Goal: Task Accomplishment & Management: Use online tool/utility

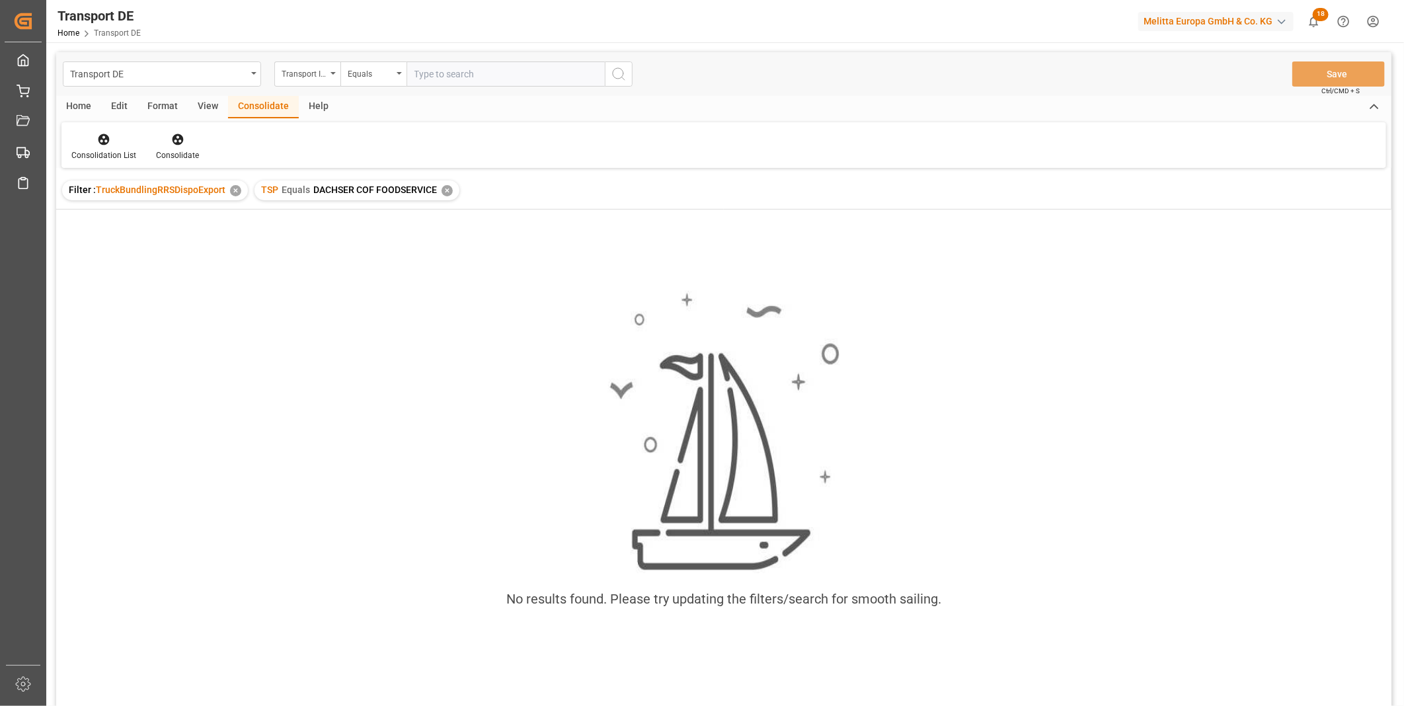
click at [449, 192] on div "✕" at bounding box center [447, 190] width 11 height 11
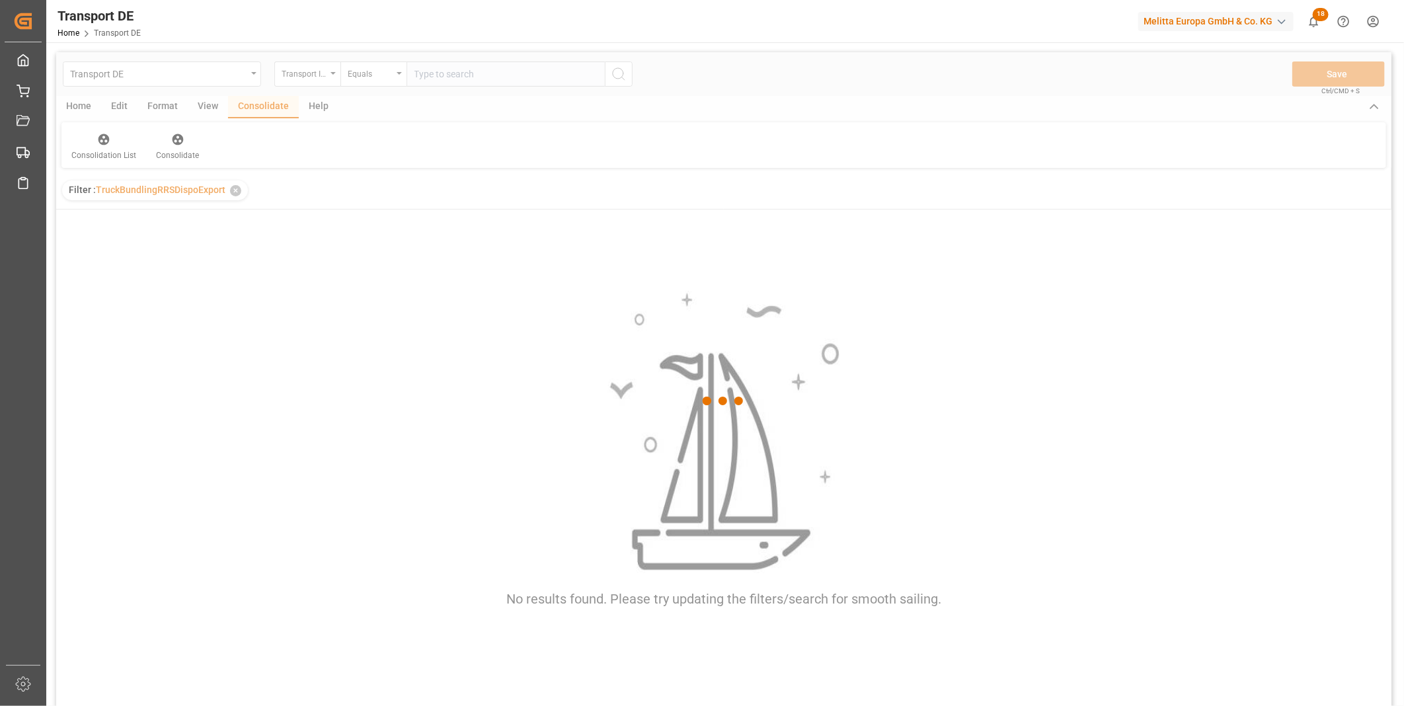
click at [326, 69] on div at bounding box center [723, 401] width 1335 height 698
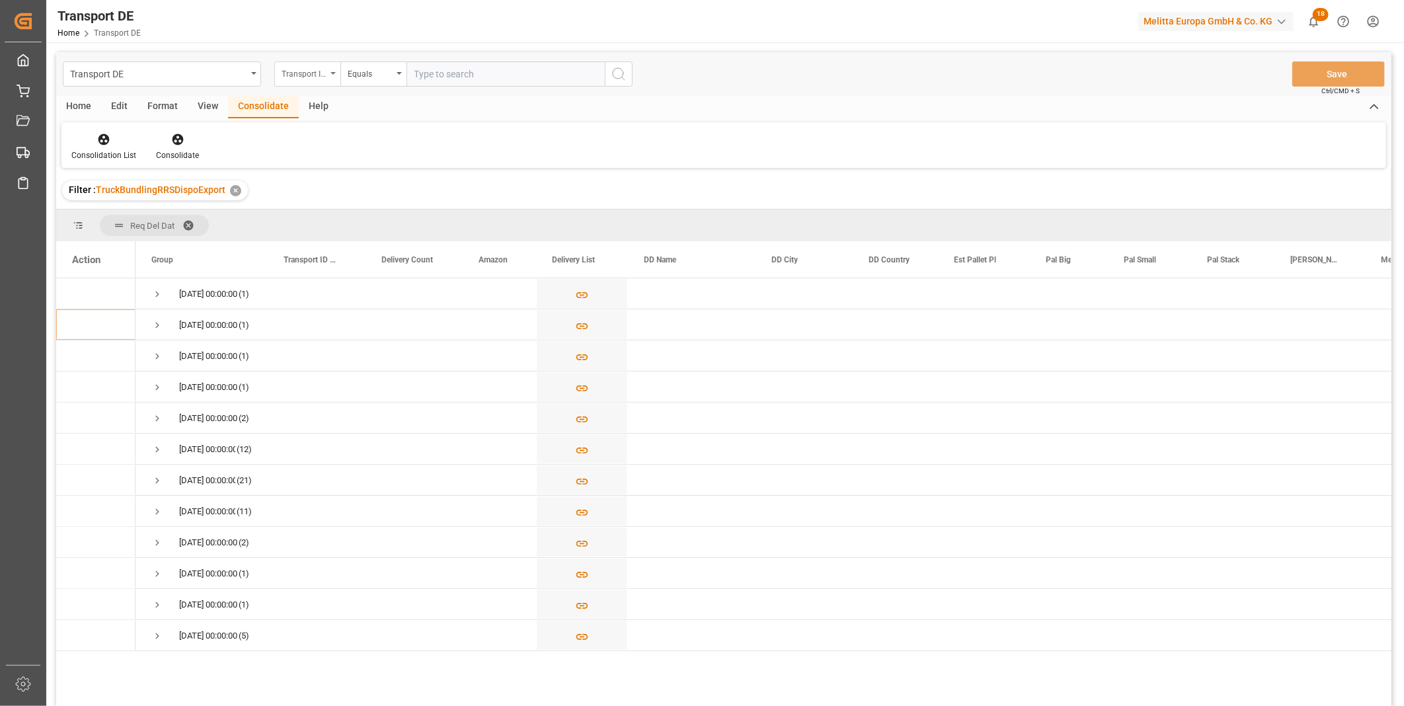
click at [322, 73] on div "Transport ID Logward" at bounding box center [304, 72] width 45 height 15
type input "Route"
click at [307, 140] on div "Route" at bounding box center [373, 135] width 197 height 28
click at [355, 75] on div "Equals" at bounding box center [370, 72] width 45 height 15
click at [384, 227] on div "Starts with" at bounding box center [439, 218] width 197 height 28
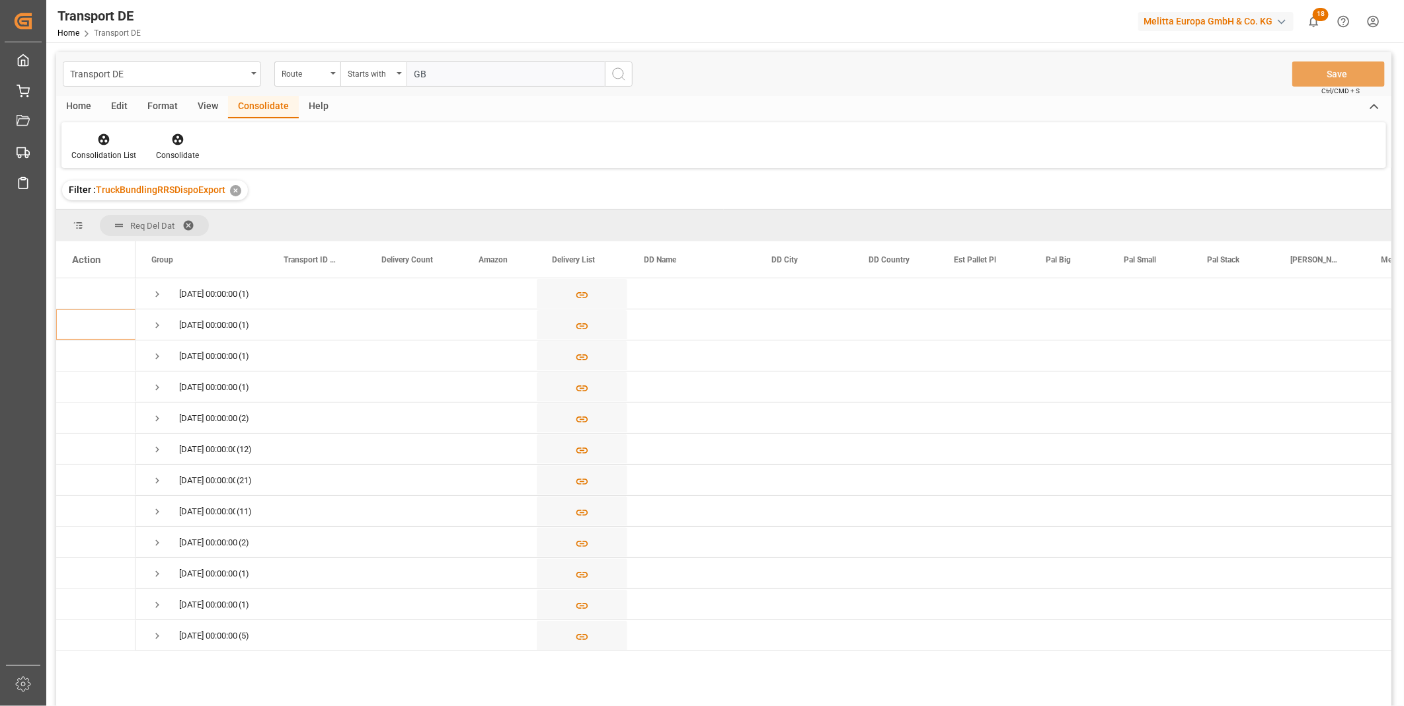
type input "GB"
click at [617, 66] on icon "search button" at bounding box center [619, 74] width 16 height 16
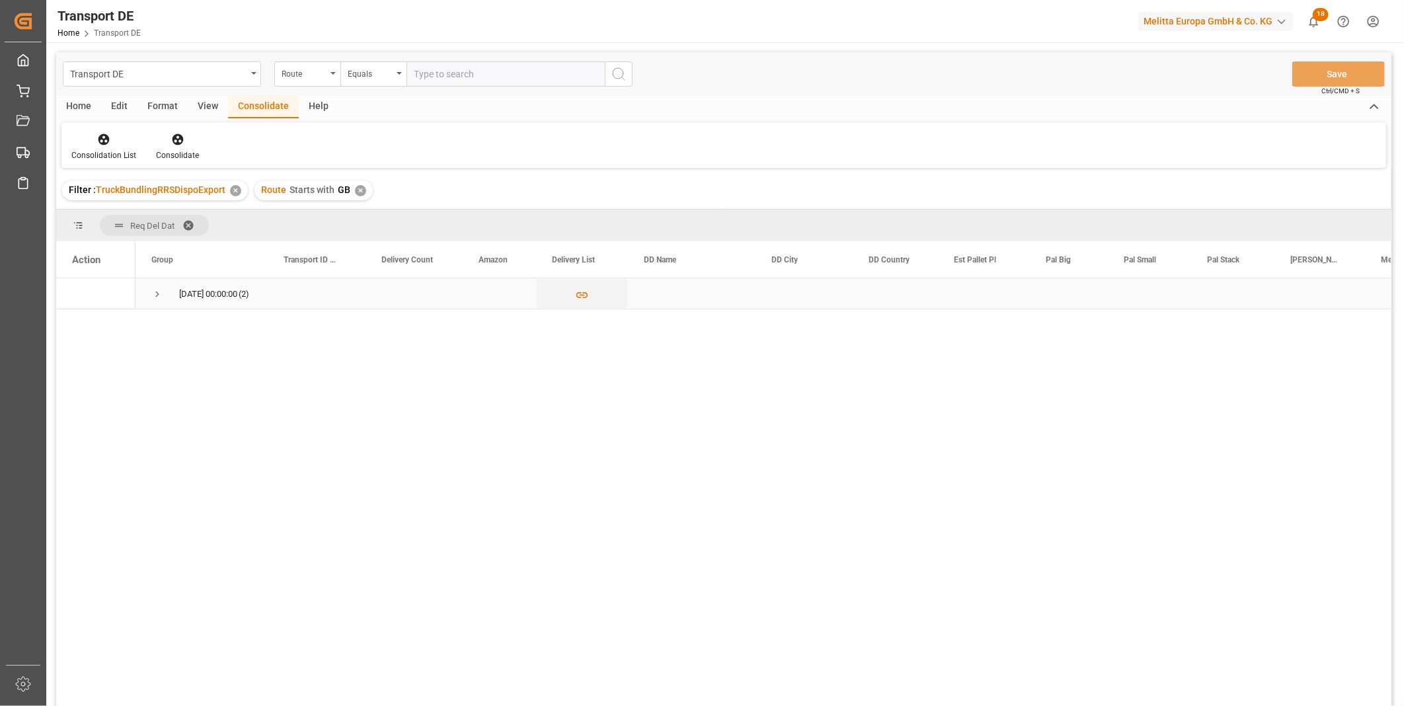
click at [153, 293] on span "Press SPACE to select this row." at bounding box center [157, 294] width 12 height 12
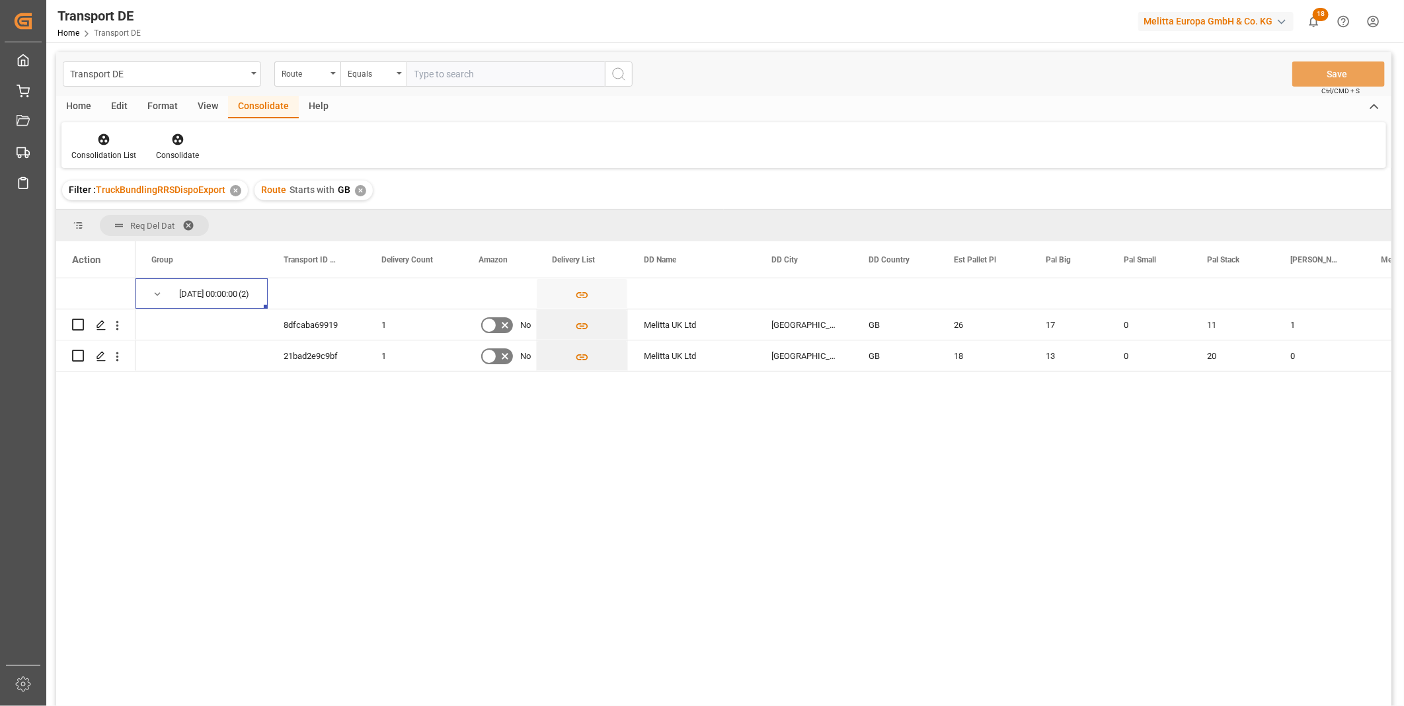
click at [358, 185] on div "✕" at bounding box center [360, 190] width 11 height 11
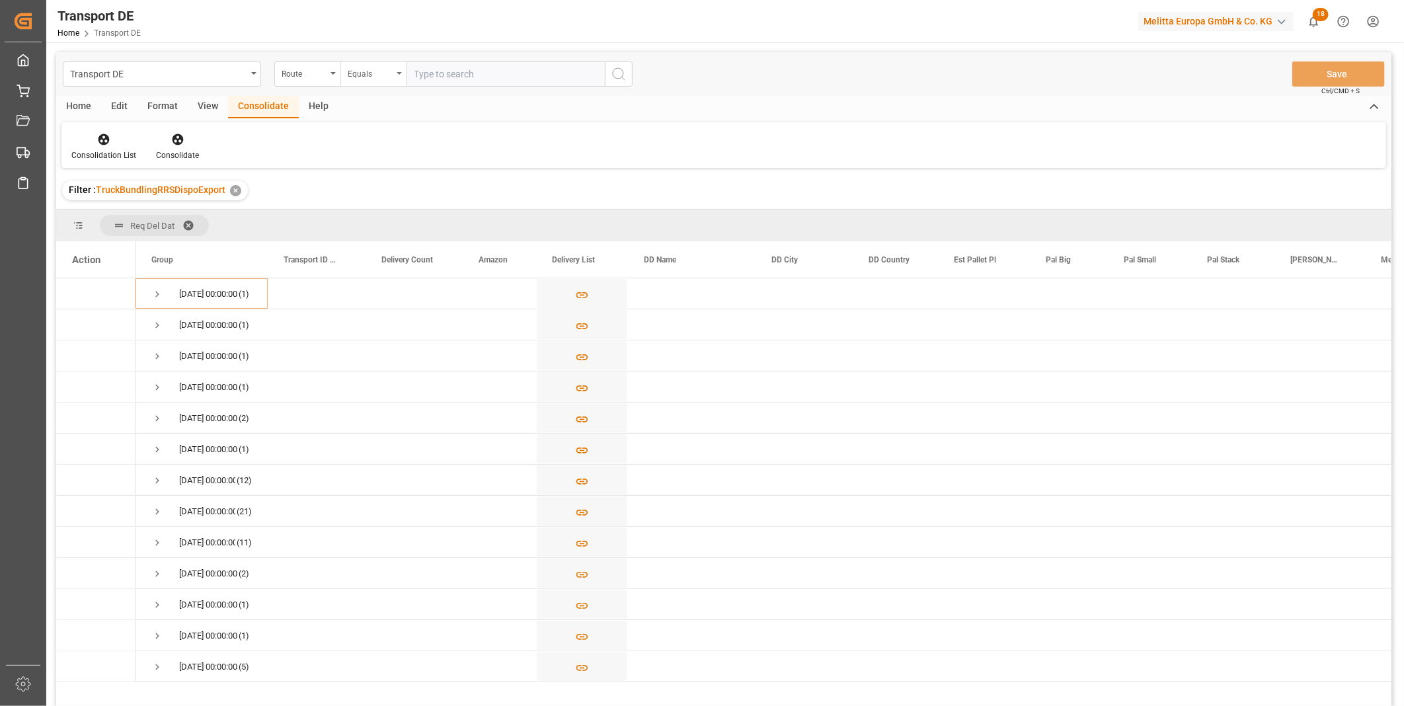
click at [374, 82] on div "Equals" at bounding box center [373, 73] width 66 height 25
drag, startPoint x: 397, startPoint y: 232, endPoint x: 395, endPoint y: 215, distance: 16.7
click at [395, 215] on div "Equals Fuzzy search Not equal Starts with Ends with Case insensitive equals Not…" at bounding box center [439, 216] width 198 height 256
click at [395, 215] on div "Starts with" at bounding box center [439, 218] width 197 height 28
type input "FR"
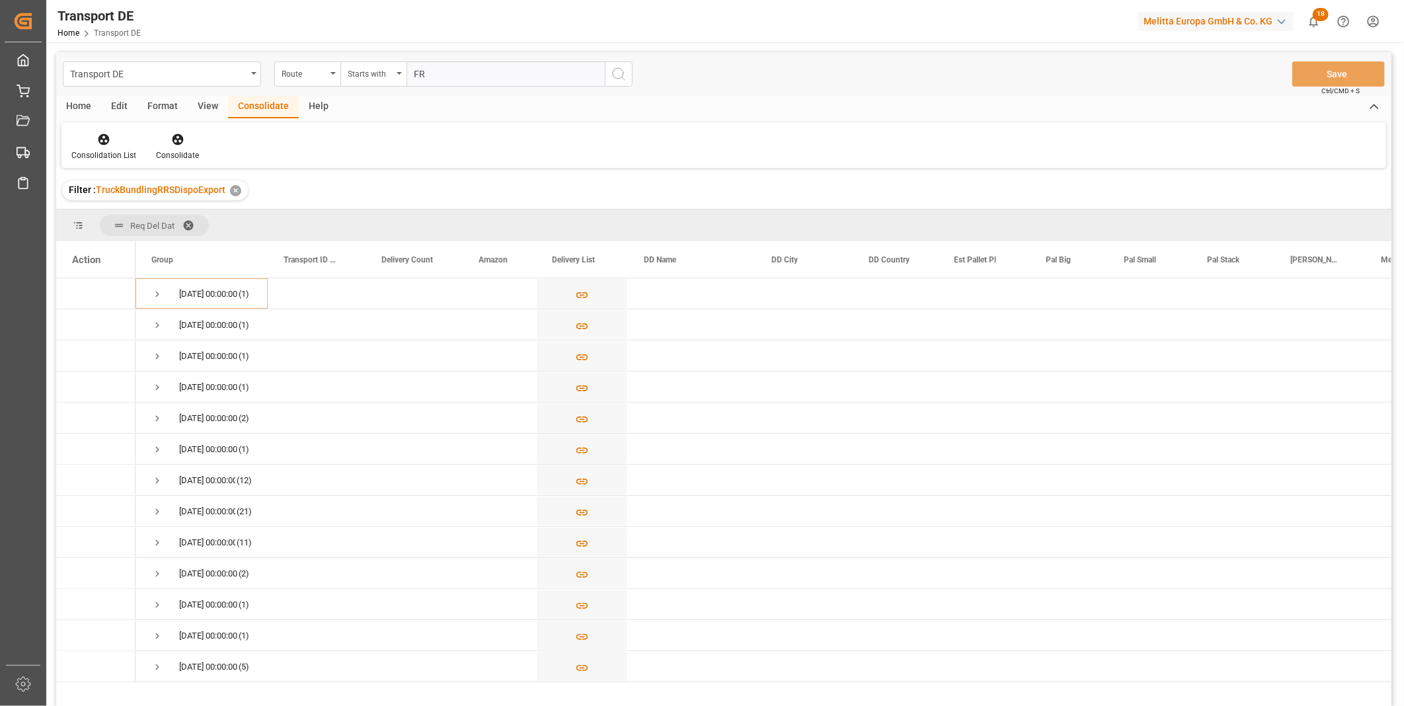
click at [626, 62] on button "search button" at bounding box center [619, 73] width 28 height 25
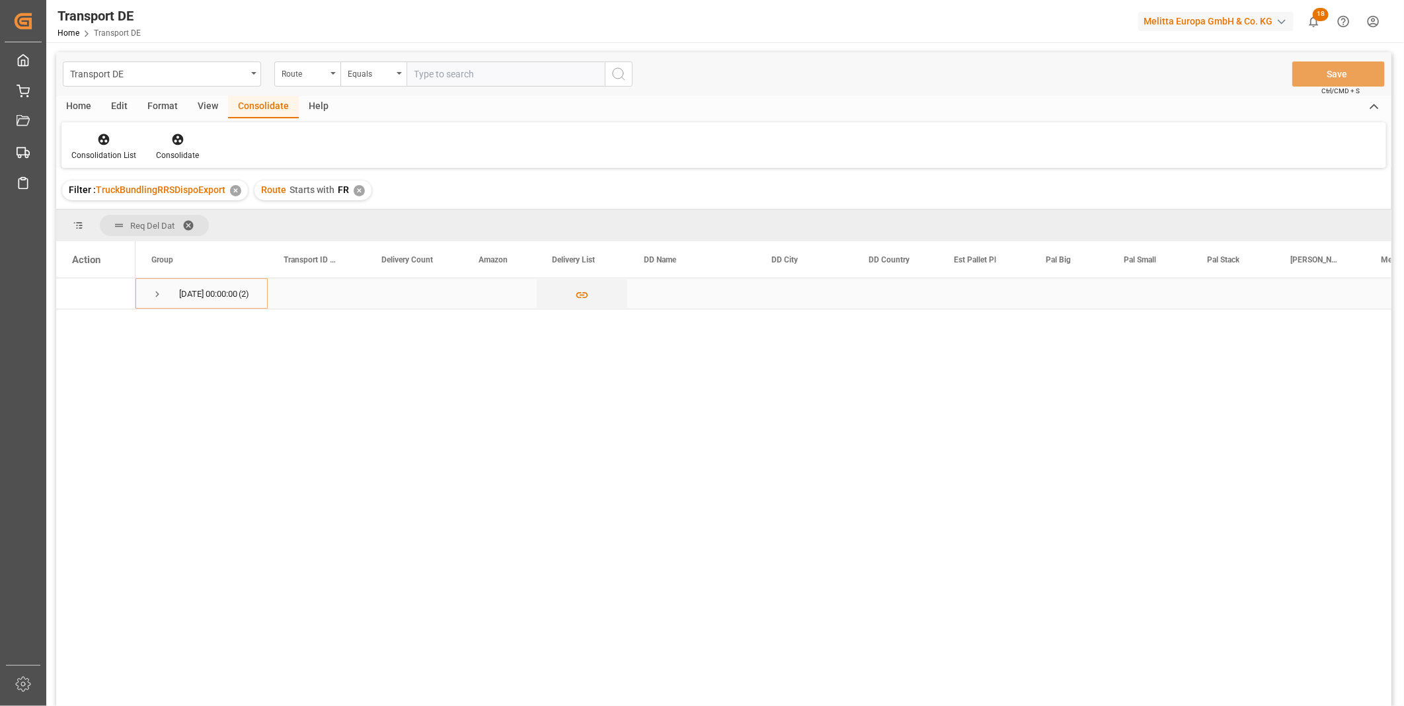
click at [152, 291] on span "Press SPACE to select this row." at bounding box center [157, 294] width 12 height 12
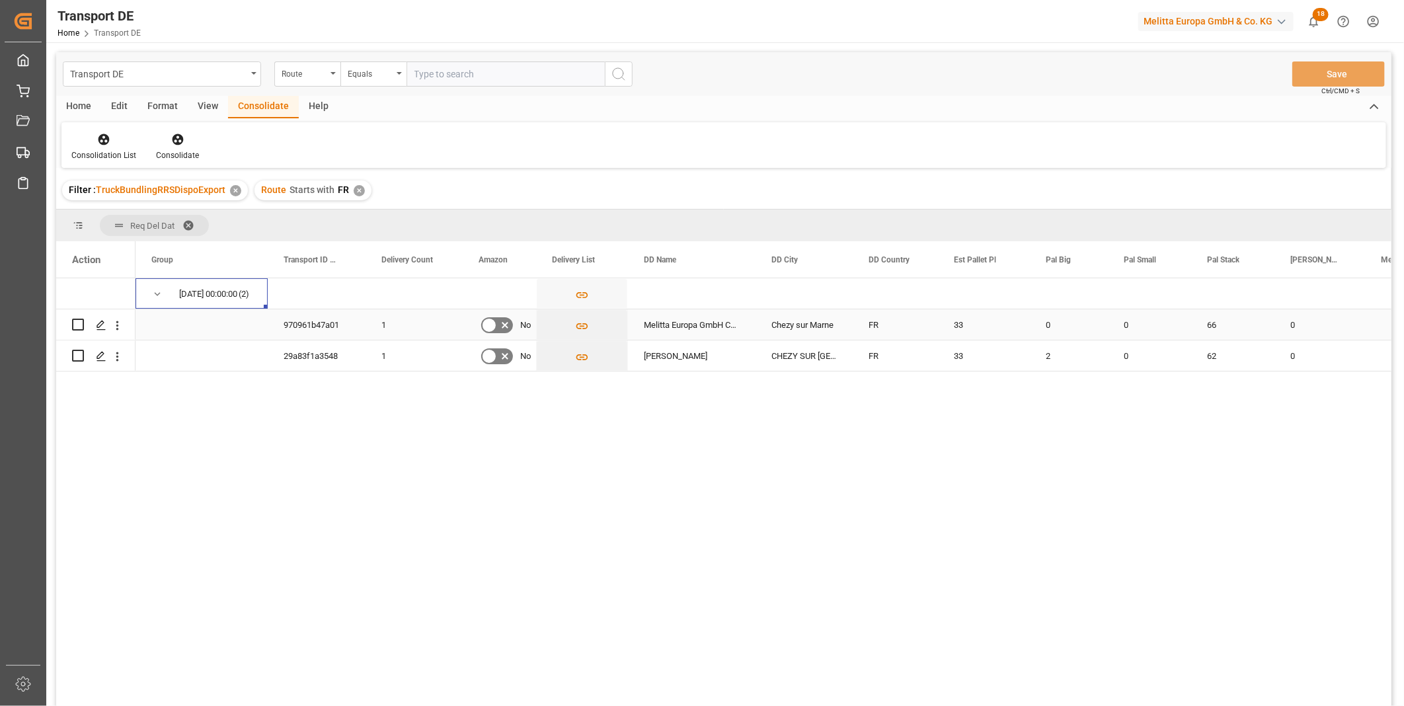
click at [83, 324] on input "Press Space to toggle row selection (unchecked)" at bounding box center [78, 325] width 12 height 12
checkbox input "true"
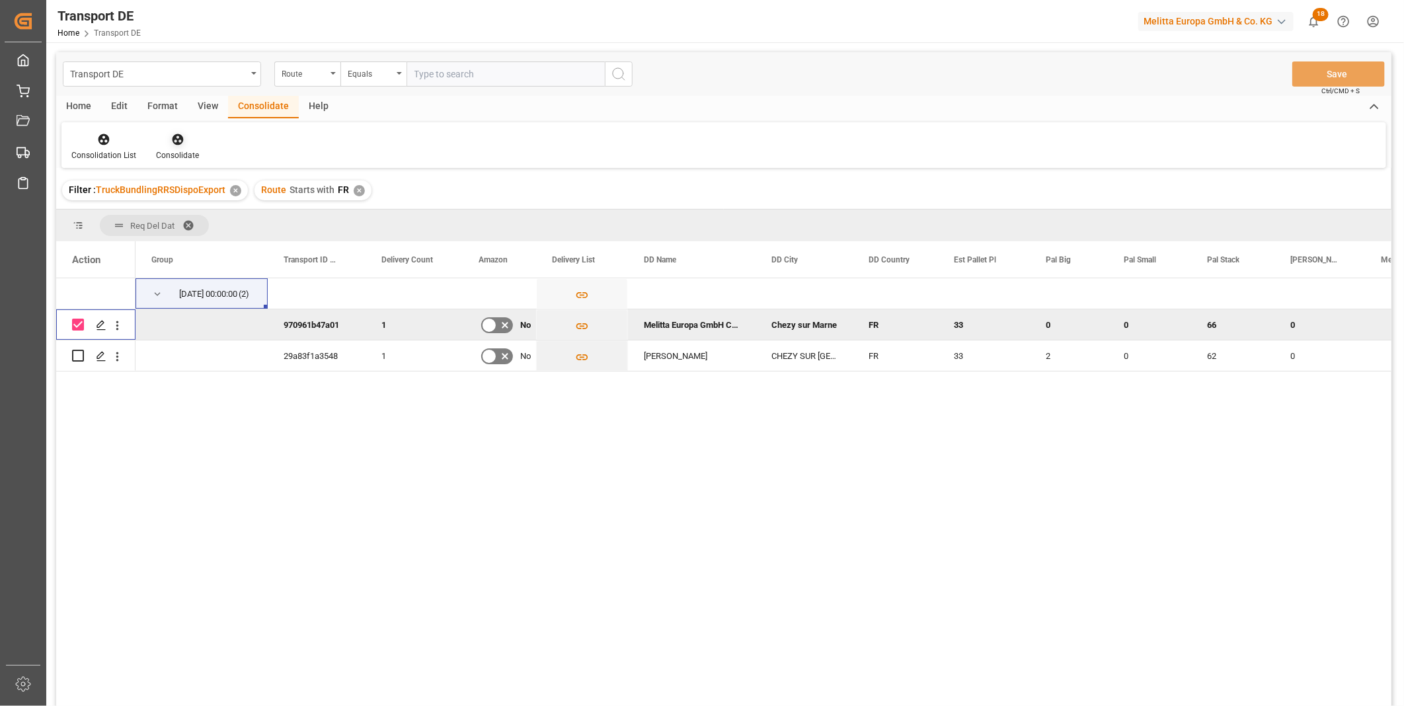
click at [170, 150] on div "Consolidate" at bounding box center [177, 155] width 43 height 12
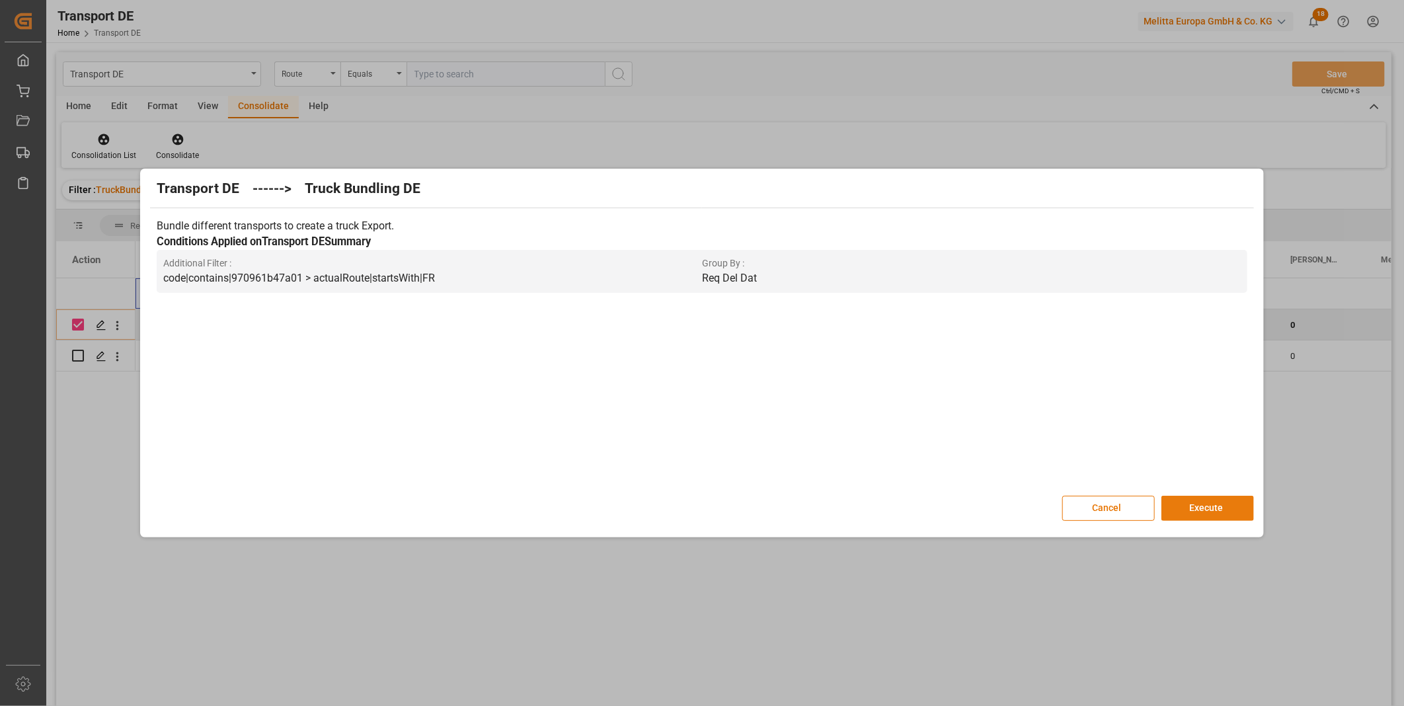
click at [1227, 508] on button "Execute" at bounding box center [1207, 508] width 93 height 25
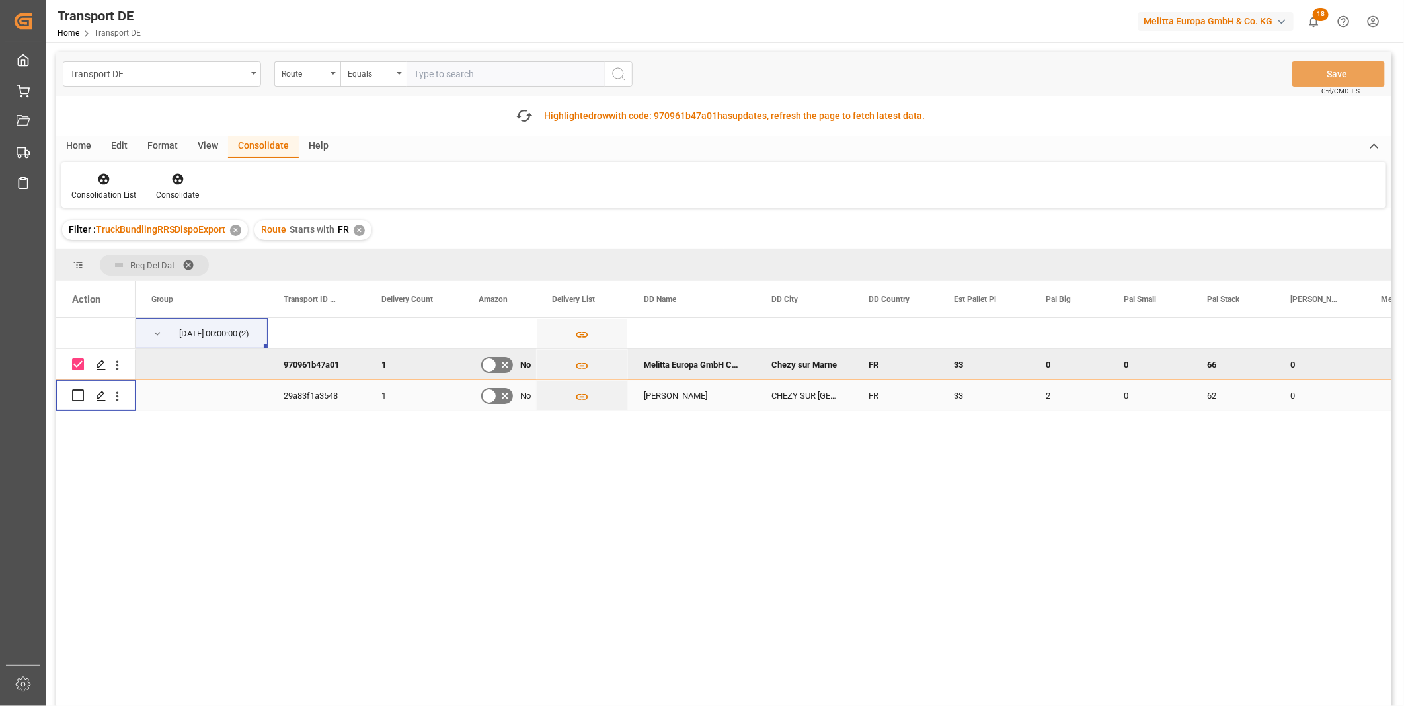
click at [81, 397] on input "Press Space to toggle row selection (unchecked)" at bounding box center [78, 395] width 12 height 12
checkbox input "true"
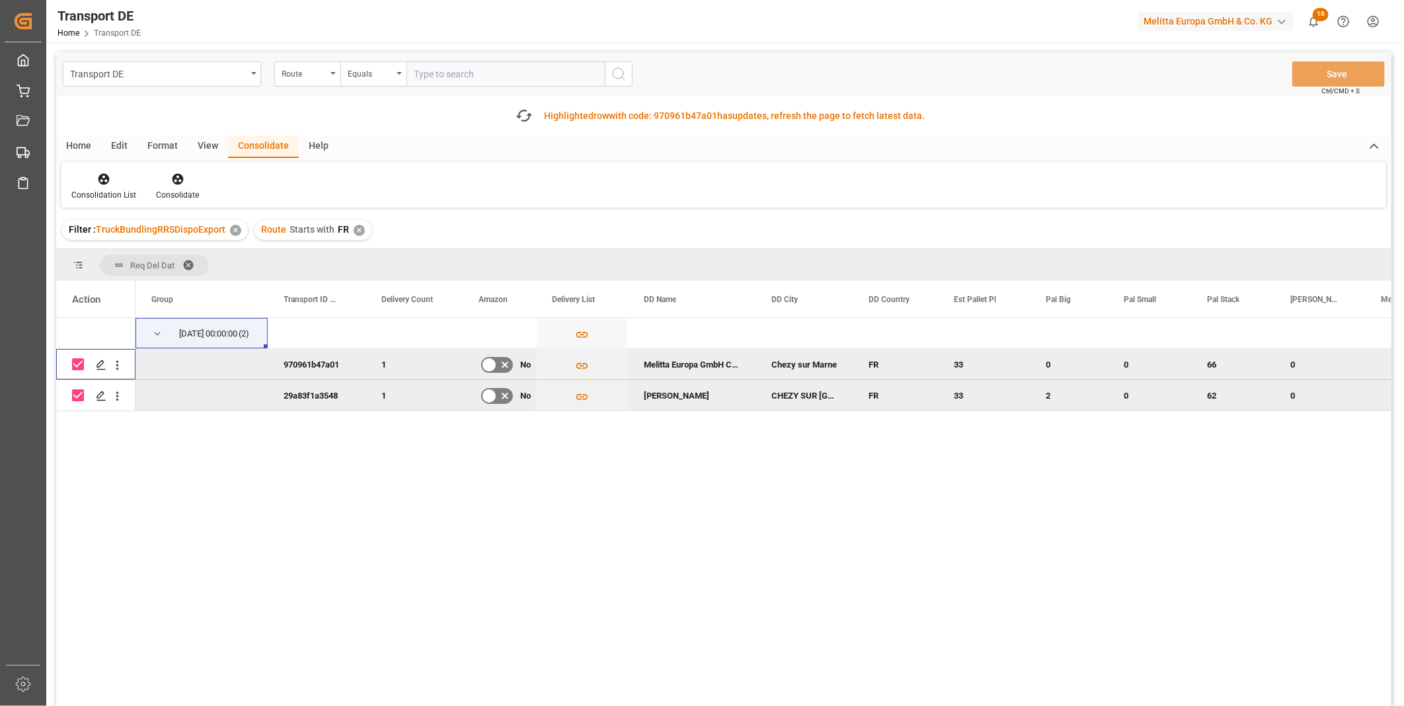
click at [76, 366] on input "Press Space to toggle row selection (checked)" at bounding box center [78, 364] width 12 height 12
checkbox input "false"
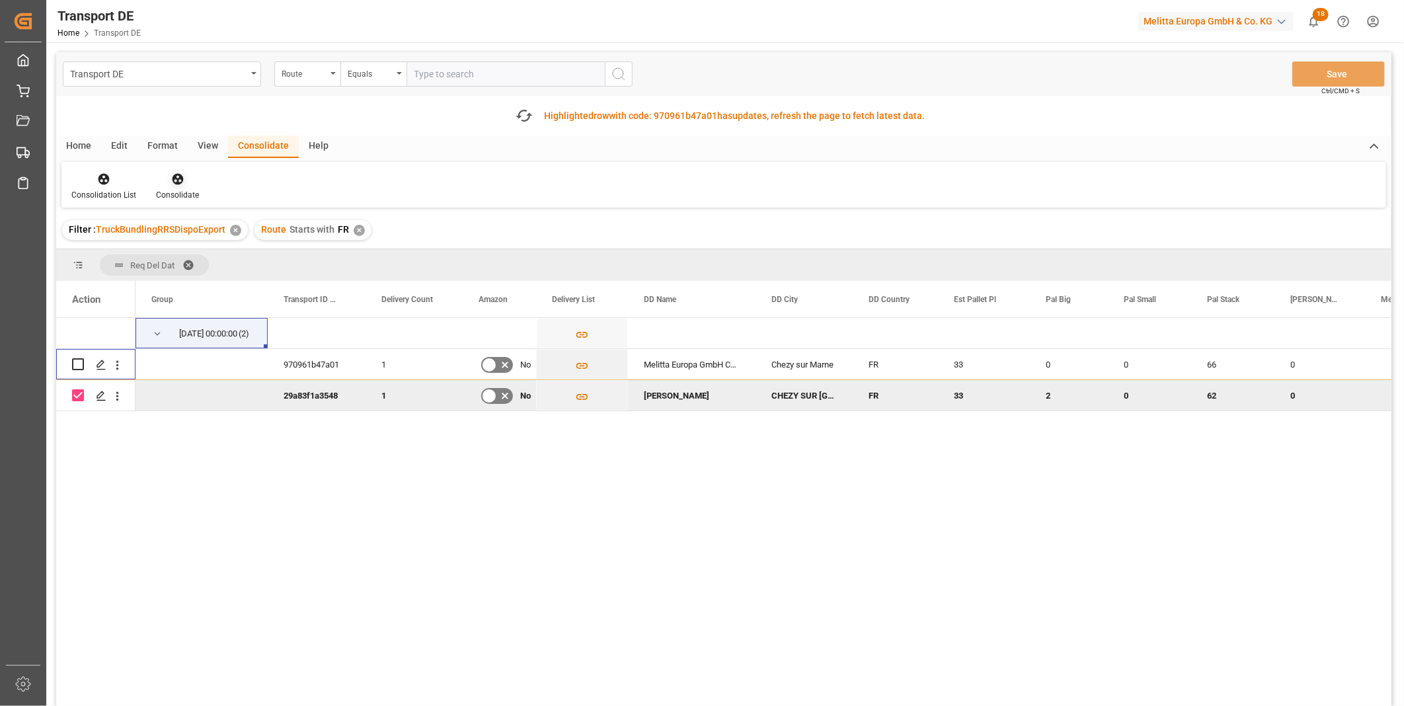
click at [167, 186] on div "Consolidate" at bounding box center [177, 186] width 63 height 29
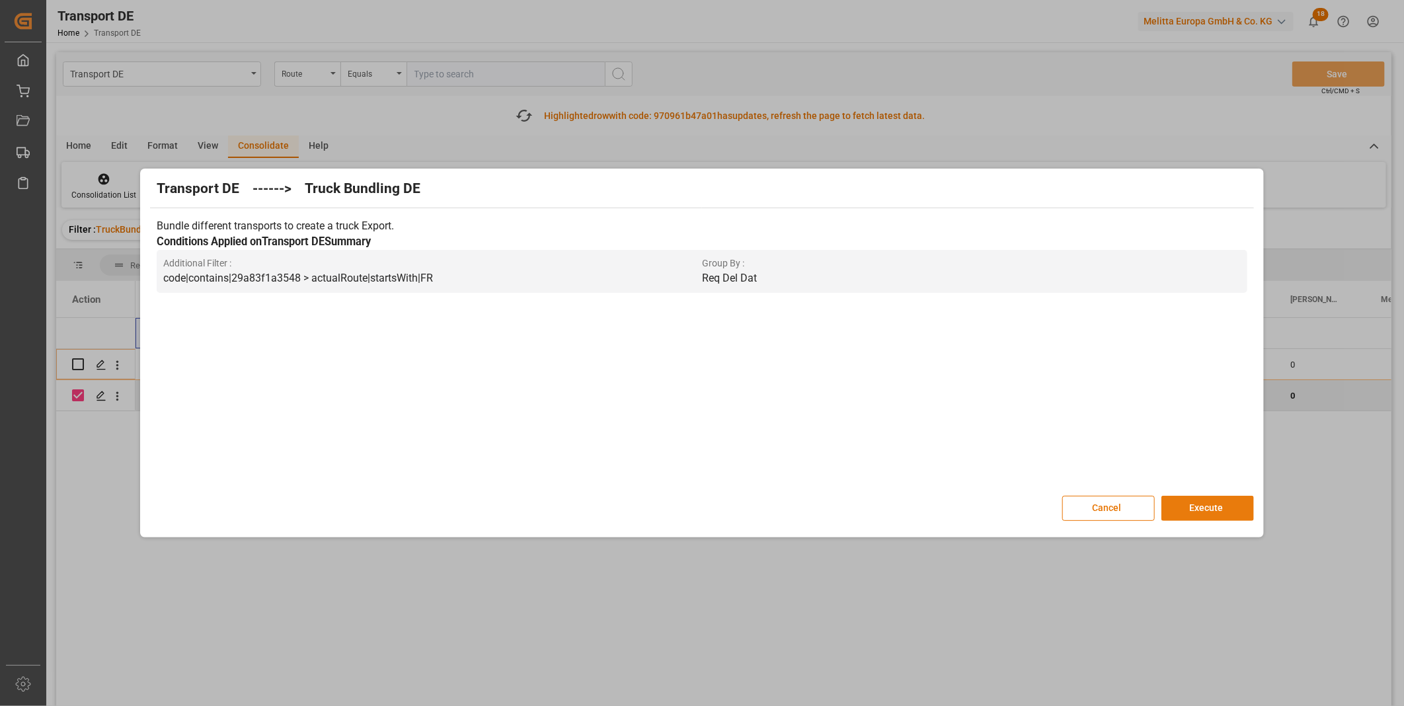
click at [1225, 514] on button "Execute" at bounding box center [1207, 508] width 93 height 25
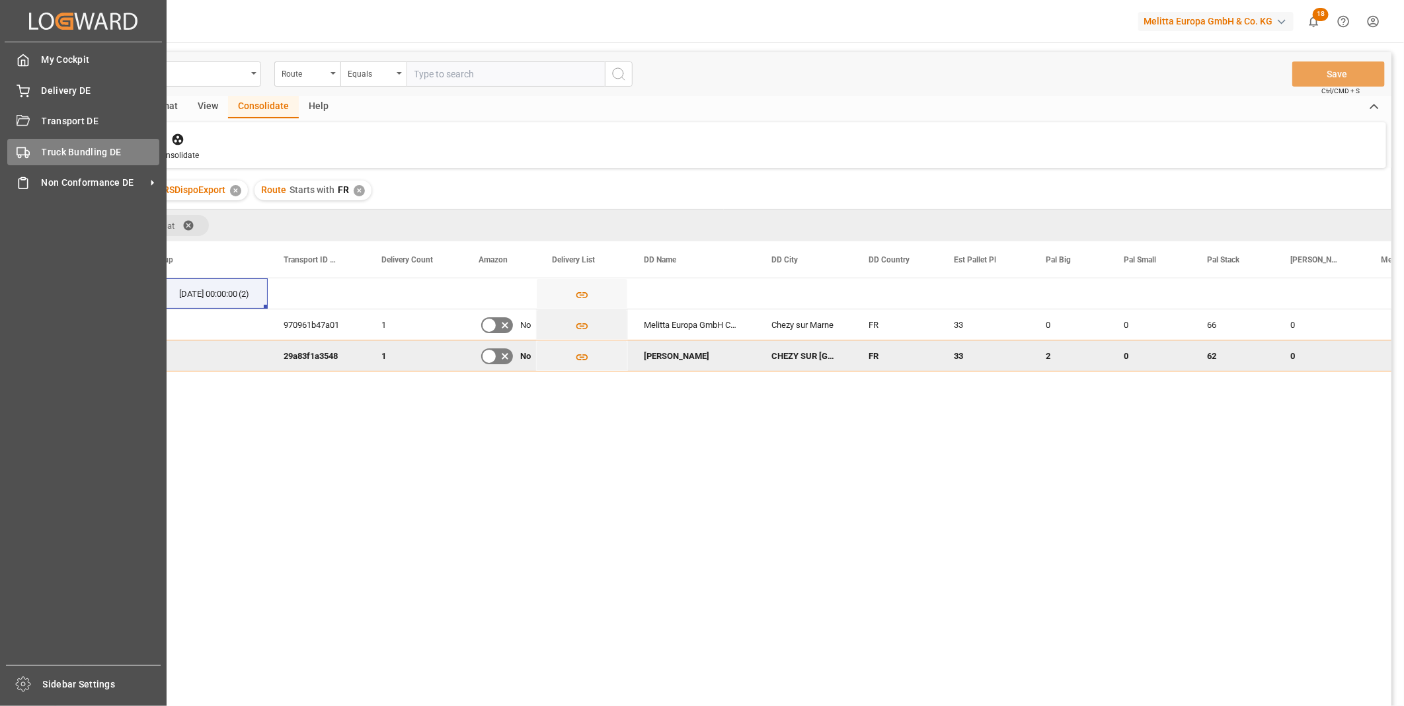
click at [106, 142] on div "Truck Bundling DE Truck Bundling DE" at bounding box center [83, 152] width 152 height 26
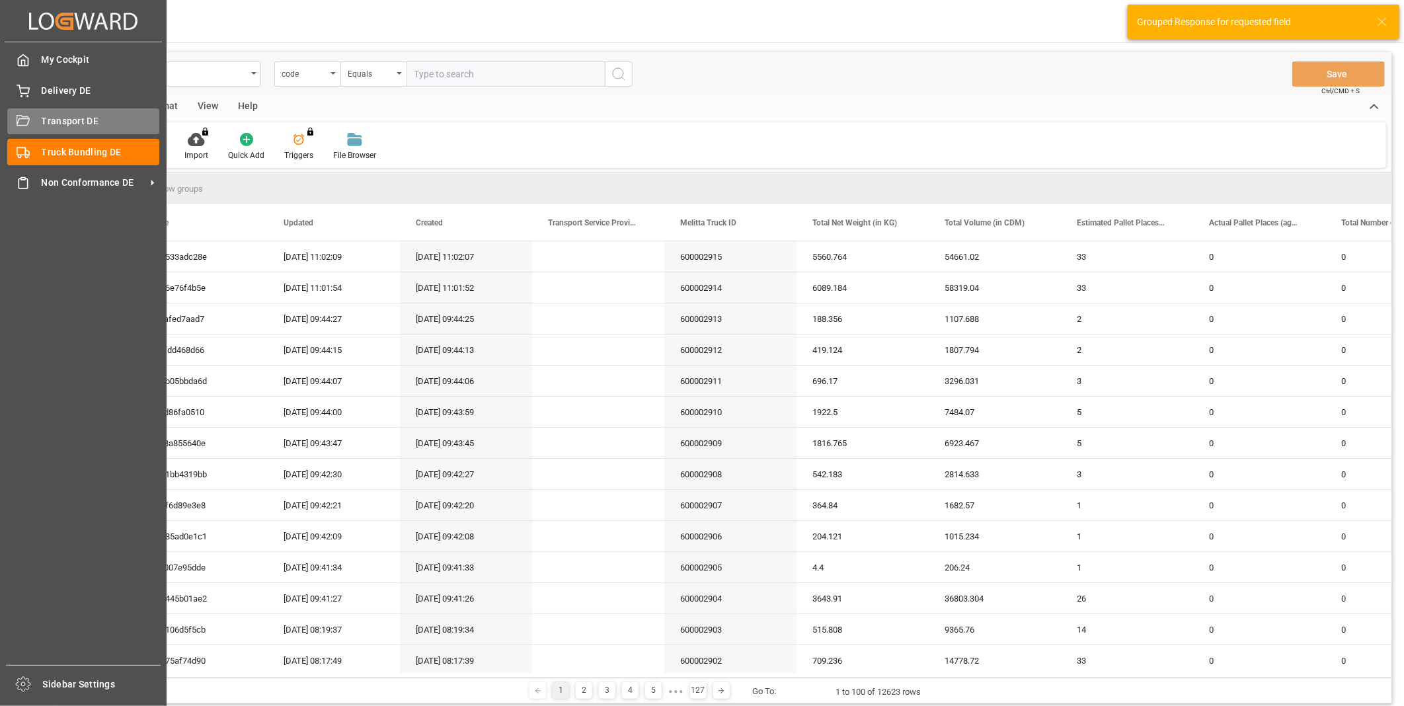
click at [63, 122] on span "Transport DE" at bounding box center [101, 121] width 118 height 14
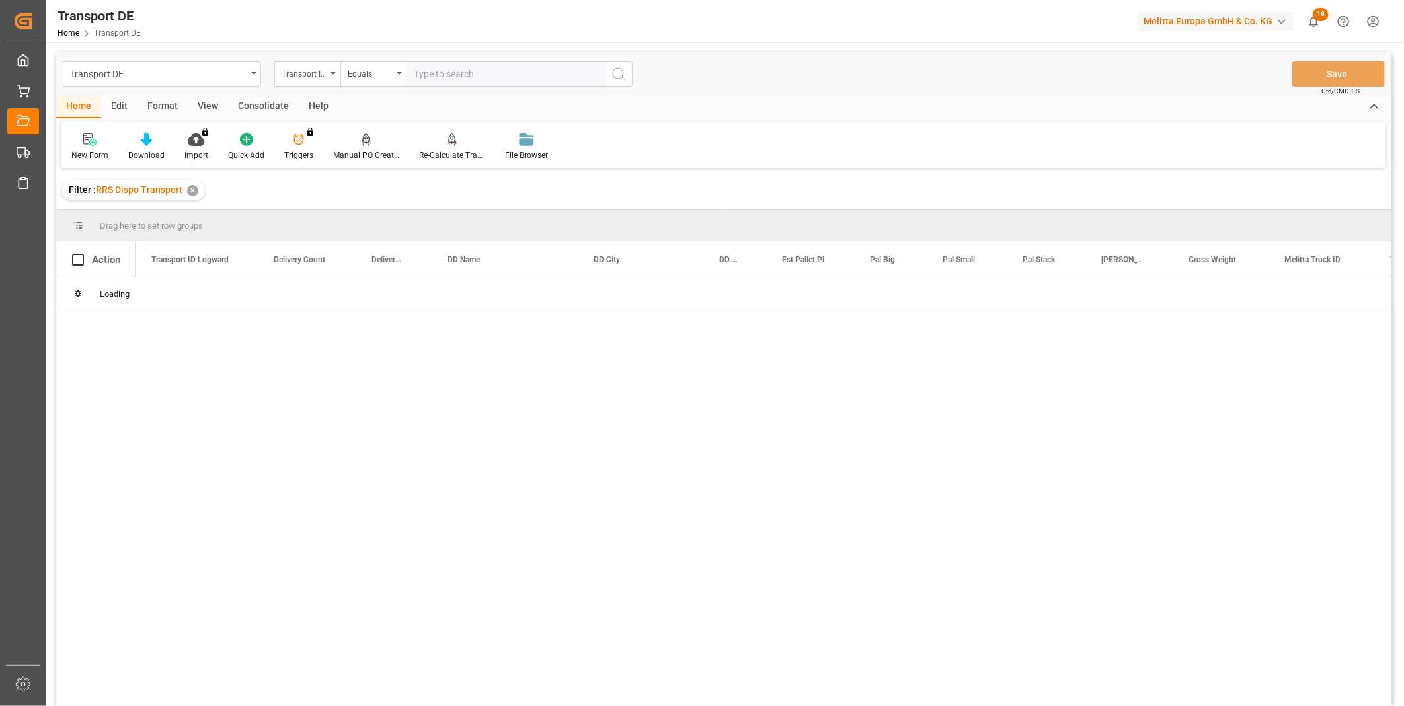
click at [260, 99] on div "Consolidate" at bounding box center [263, 107] width 71 height 22
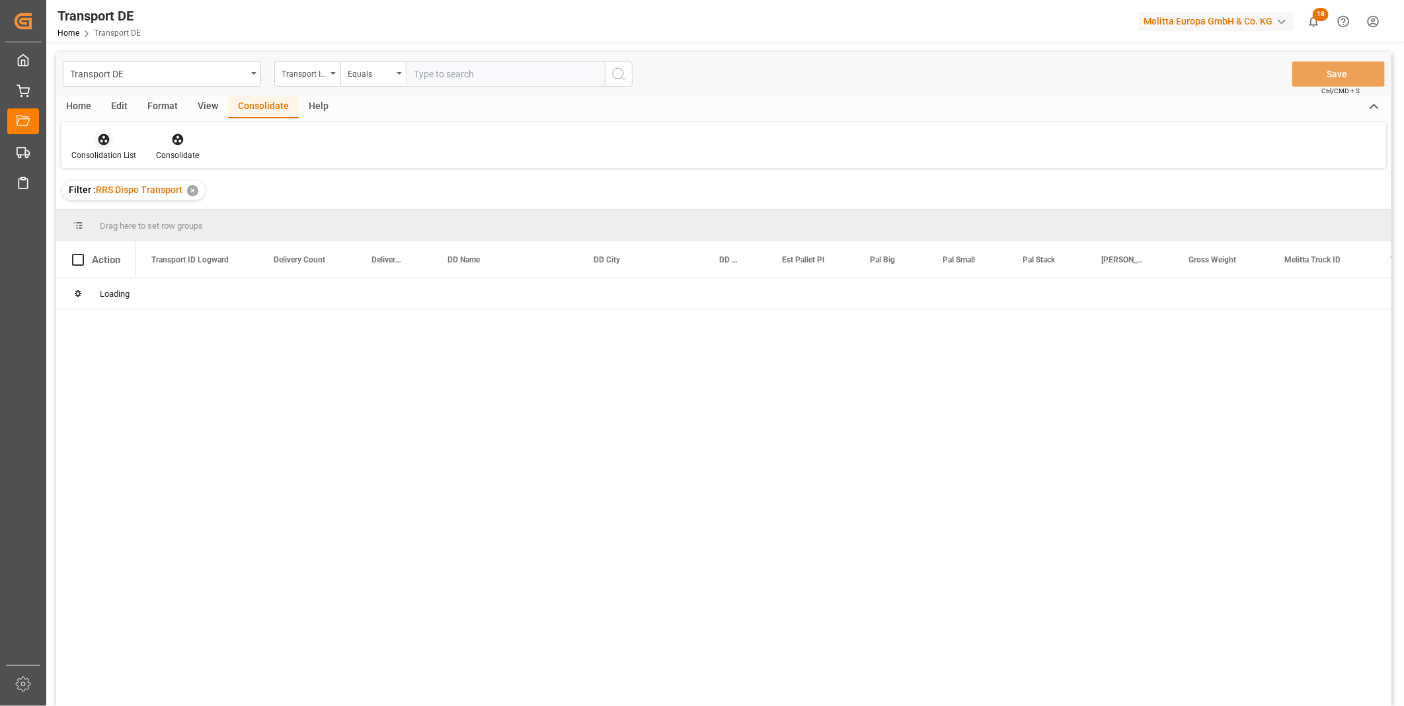
click at [97, 148] on div "Consolidation List" at bounding box center [103, 146] width 85 height 29
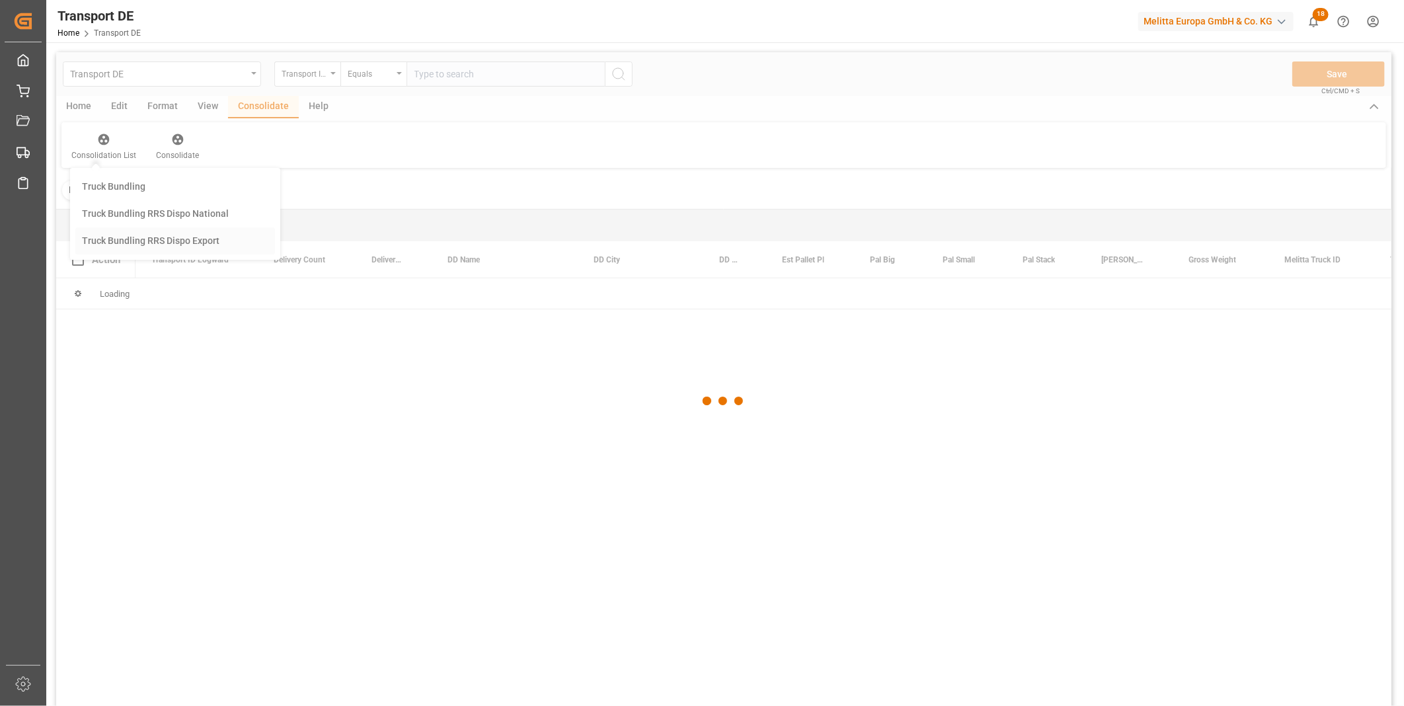
click at [166, 237] on div "Transport DE Transport ID Logward Equals Save Ctrl/CMD + S Home Edit Format Vie…" at bounding box center [723, 396] width 1335 height 689
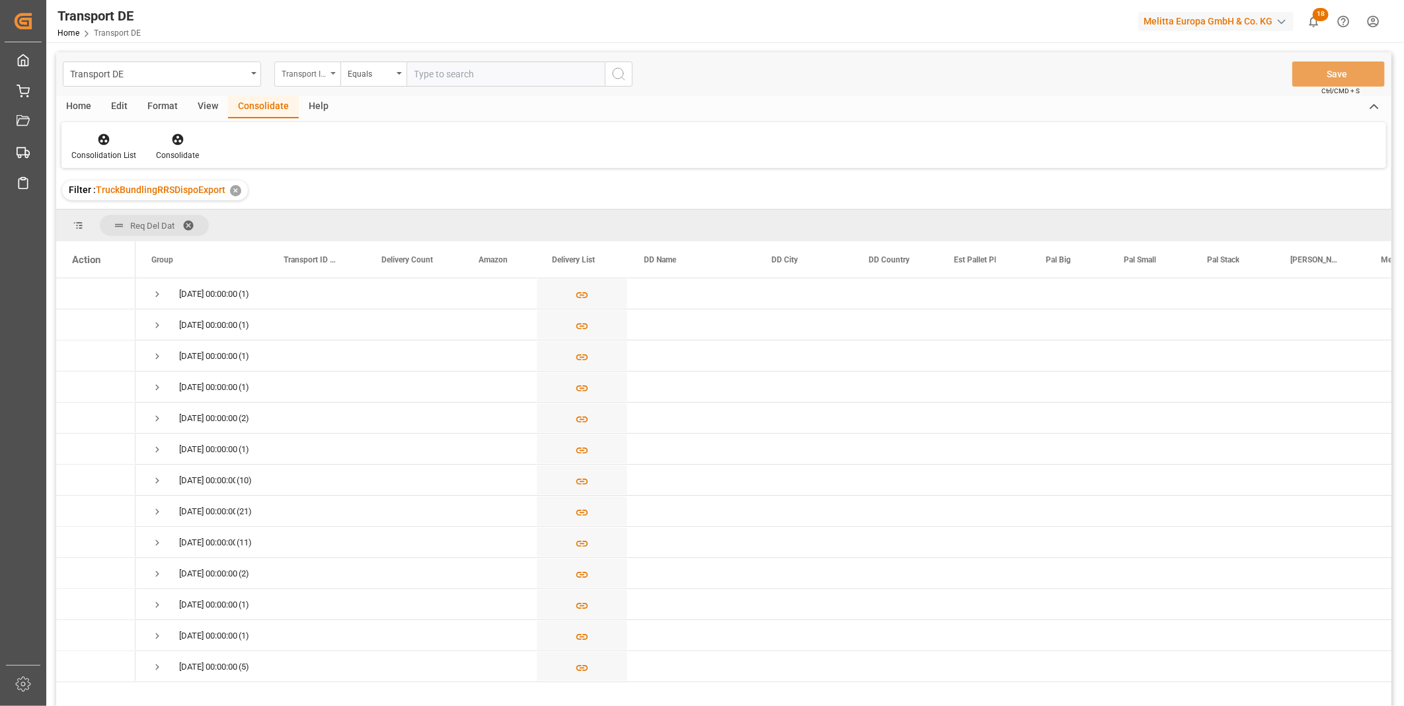
click at [300, 82] on div "Transport ID Logward" at bounding box center [307, 73] width 66 height 25
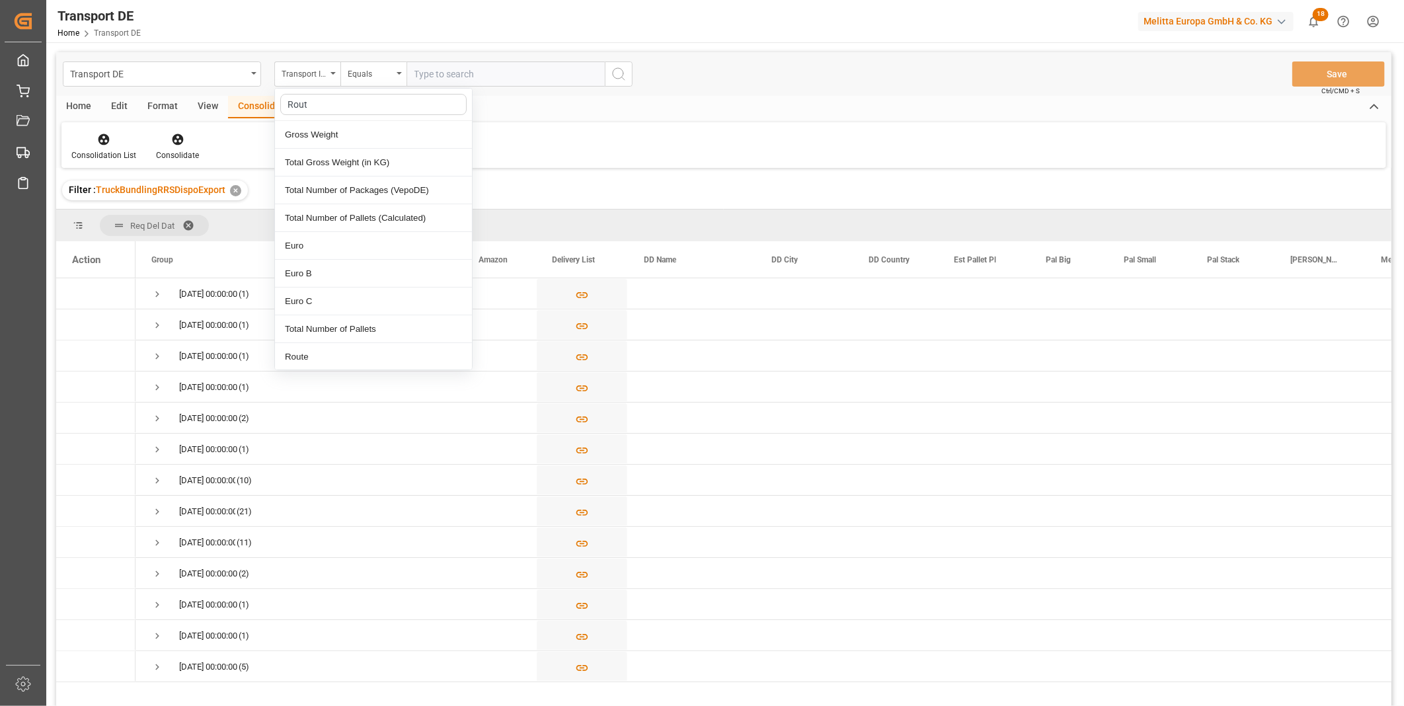
type input "Route"
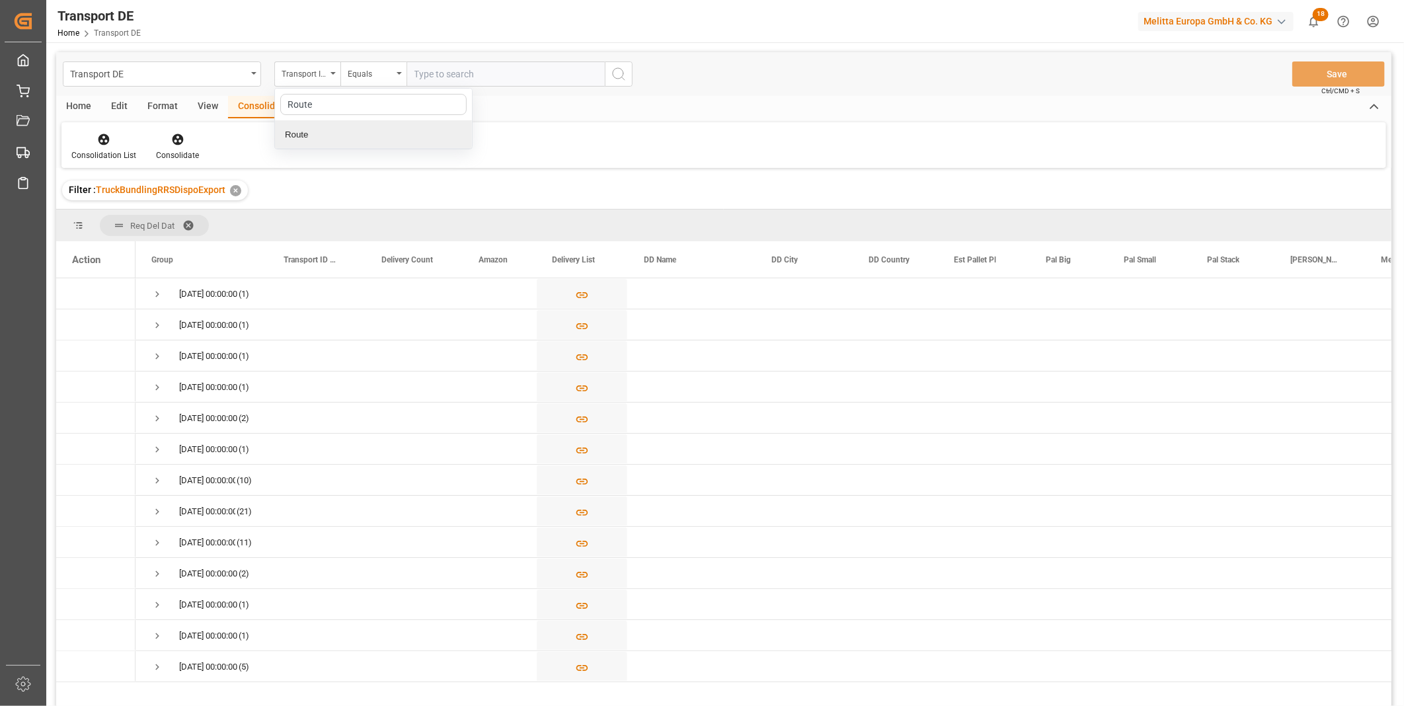
click at [309, 137] on div "Route" at bounding box center [373, 135] width 197 height 28
click at [375, 38] on div "Transport DE Home Transport DE Melitta Europa GmbH & Co. KG 18 Notifications On…" at bounding box center [720, 21] width 1367 height 42
click at [378, 66] on div "Equals" at bounding box center [370, 72] width 45 height 15
click at [384, 213] on div "Starts with" at bounding box center [439, 218] width 197 height 28
type input "FR"
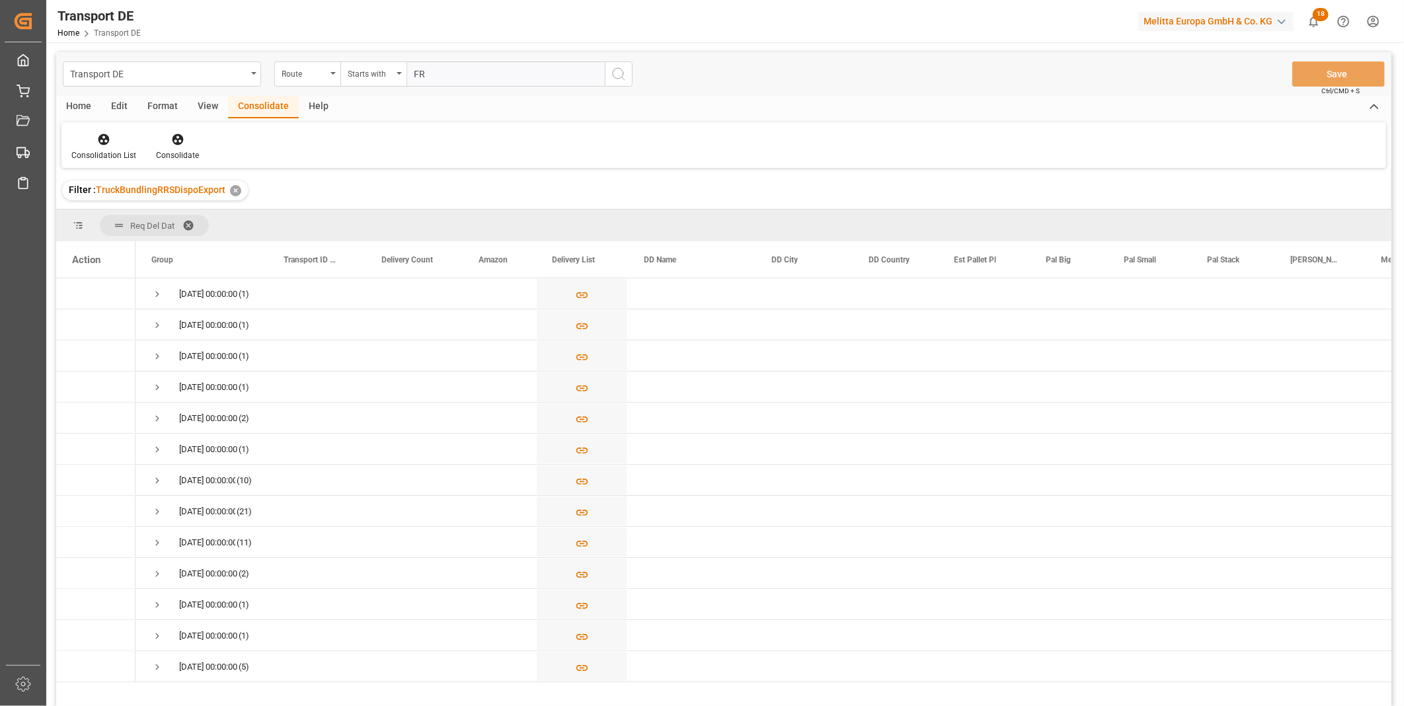
click at [615, 73] on icon "search button" at bounding box center [619, 74] width 16 height 16
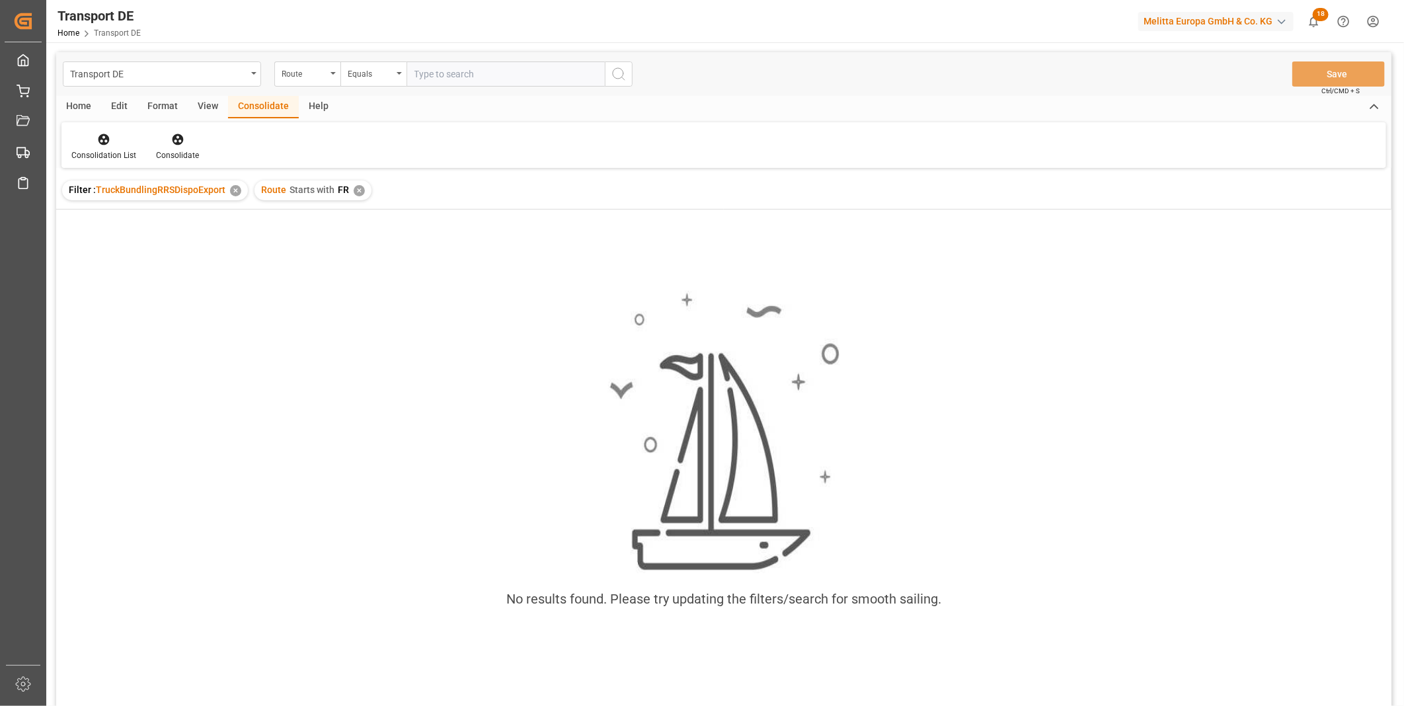
click at [355, 187] on div "✕" at bounding box center [359, 190] width 11 height 11
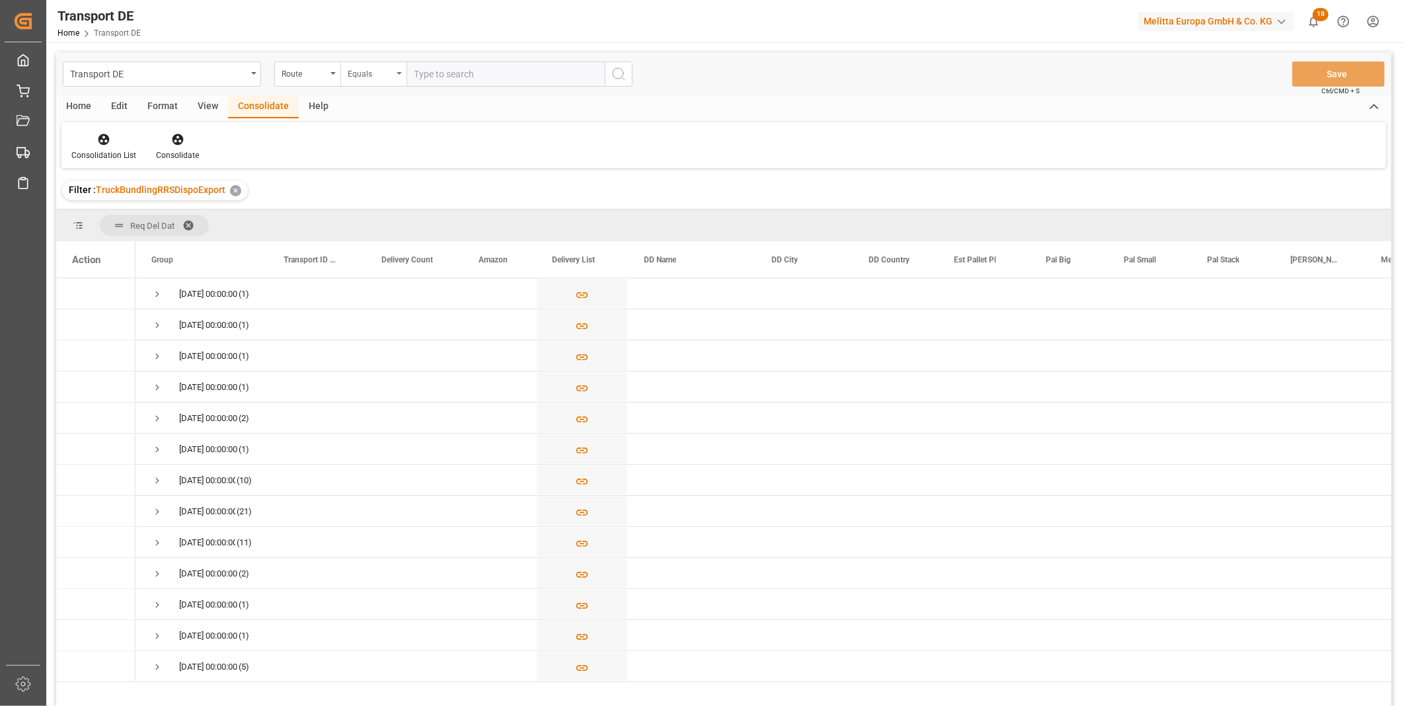
click at [385, 76] on div "Equals" at bounding box center [370, 72] width 45 height 15
click at [380, 213] on div "Starts with" at bounding box center [439, 218] width 197 height 28
type input "AT"
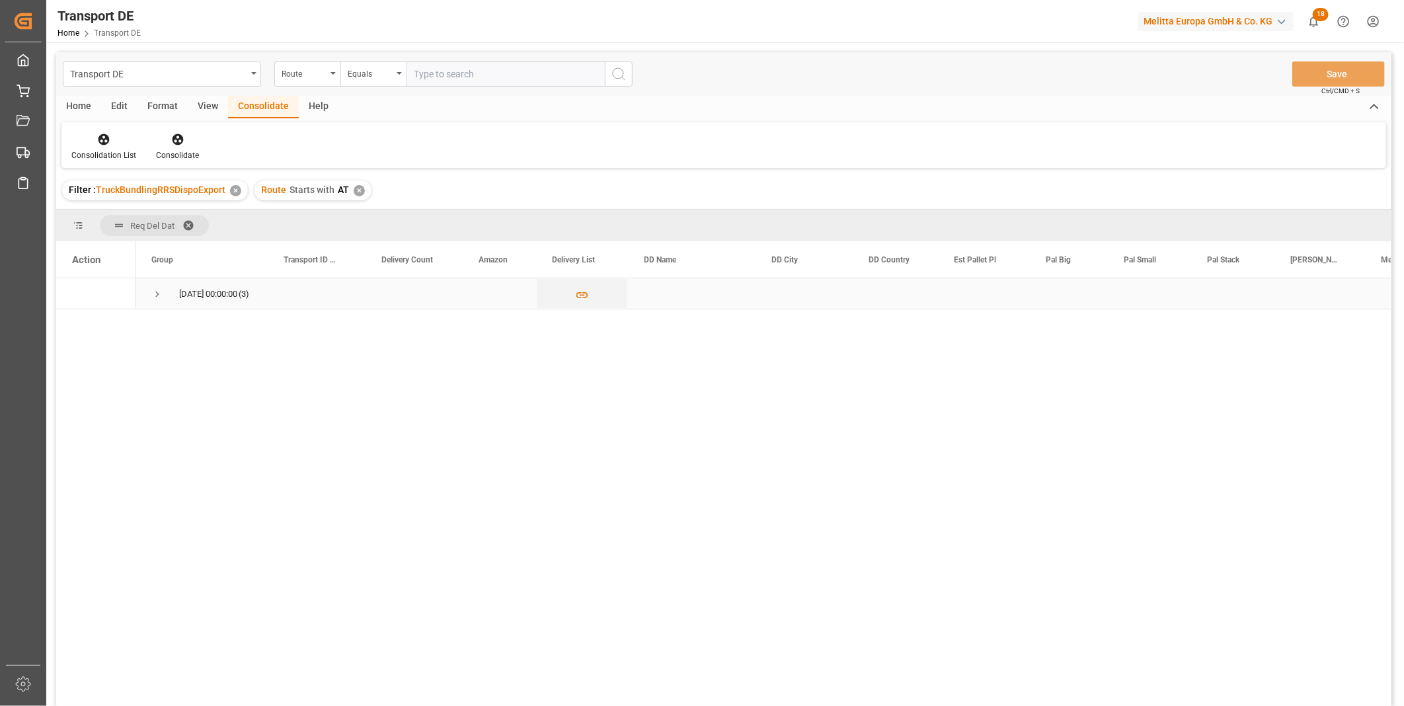
click at [134, 309] on div "Press SPACE to select this row." at bounding box center [95, 293] width 79 height 31
click at [153, 299] on span "Press SPACE to select this row." at bounding box center [157, 294] width 12 height 12
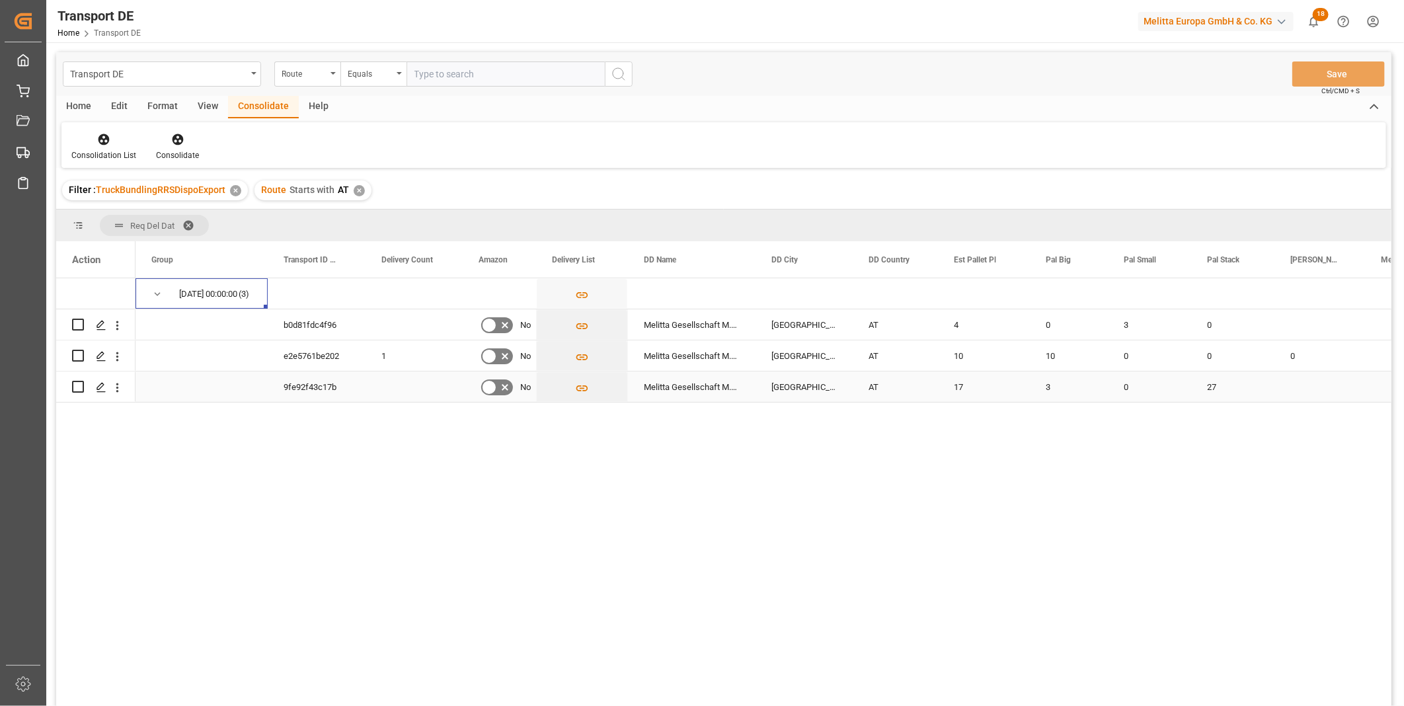
click at [76, 385] on input "Press Space to toggle row selection (unchecked)" at bounding box center [78, 387] width 12 height 12
checkbox input "true"
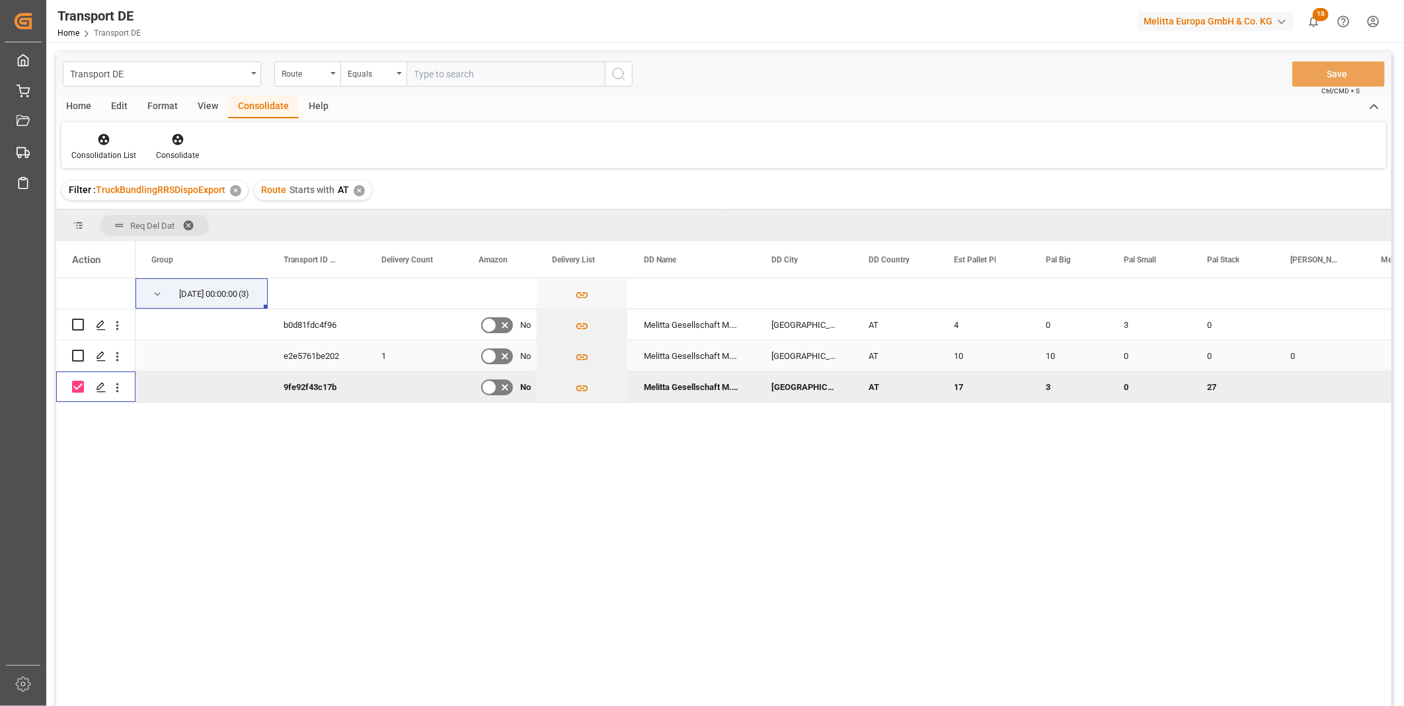
click at [78, 360] on input "Press Space to toggle row selection (unchecked)" at bounding box center [78, 356] width 12 height 12
checkbox input "true"
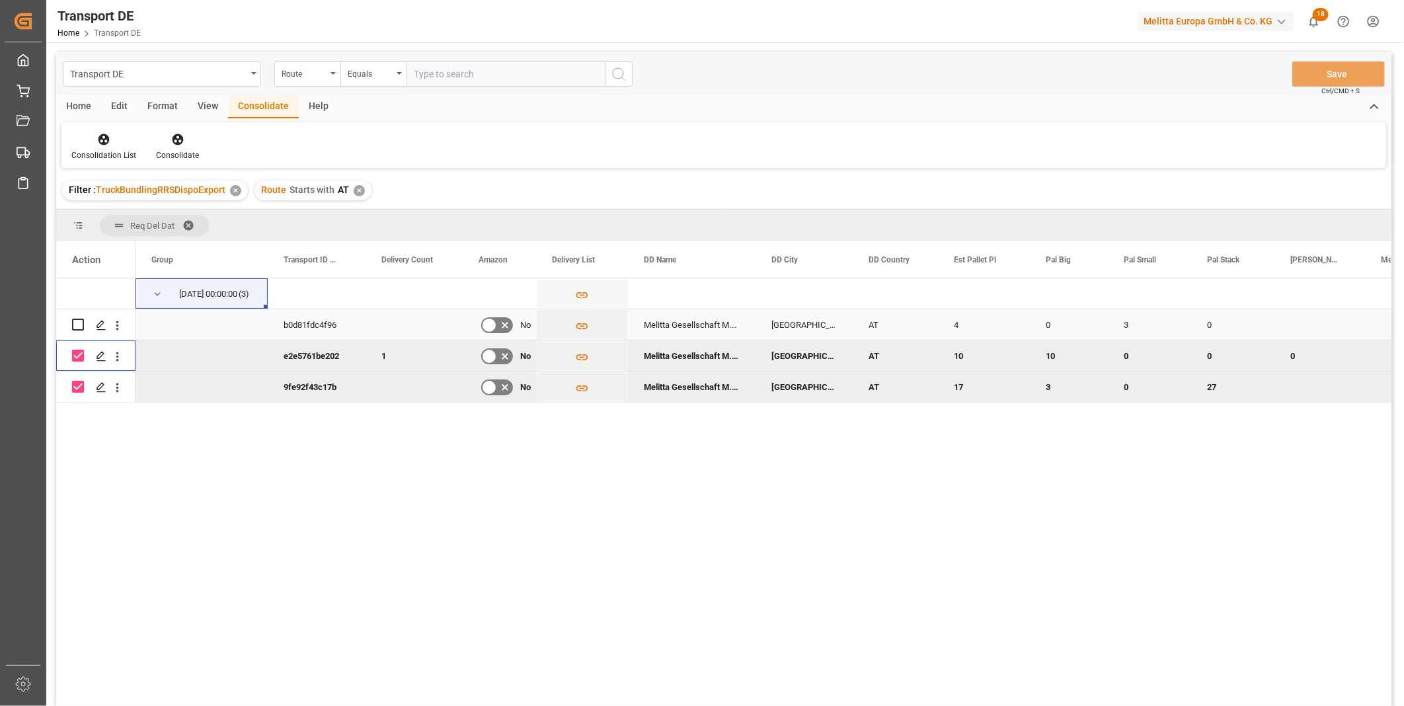
click at [73, 328] on input "Press Space to toggle row selection (unchecked)" at bounding box center [78, 325] width 12 height 12
checkbox input "true"
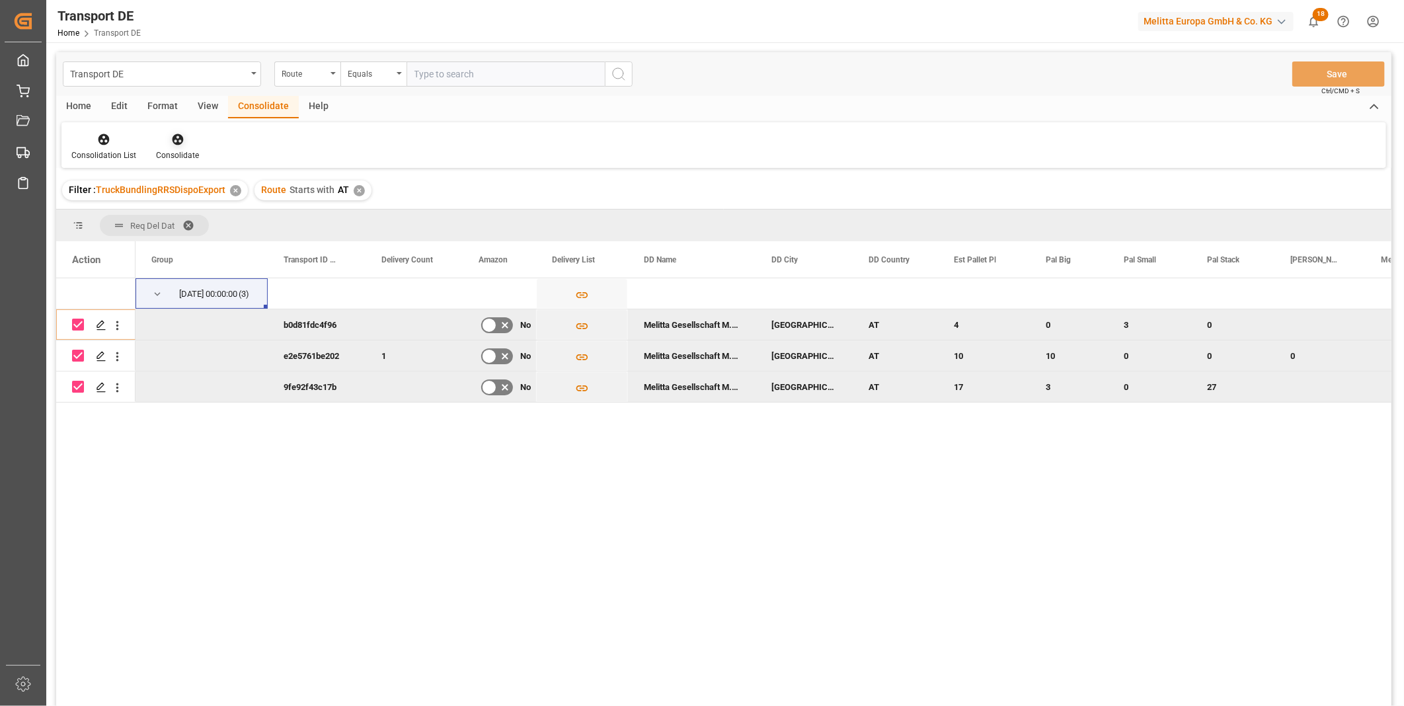
click at [167, 155] on div "Consolidate" at bounding box center [177, 155] width 43 height 12
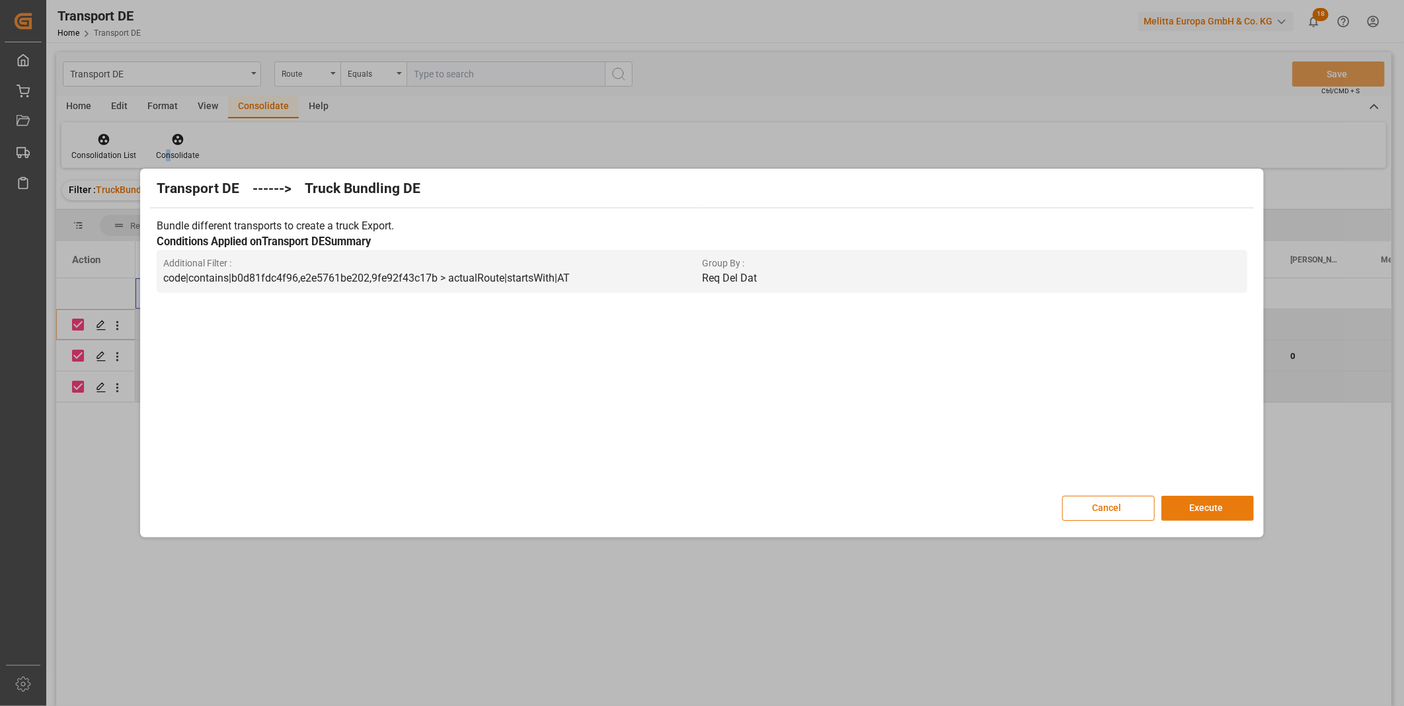
click at [1199, 518] on button "Execute" at bounding box center [1207, 508] width 93 height 25
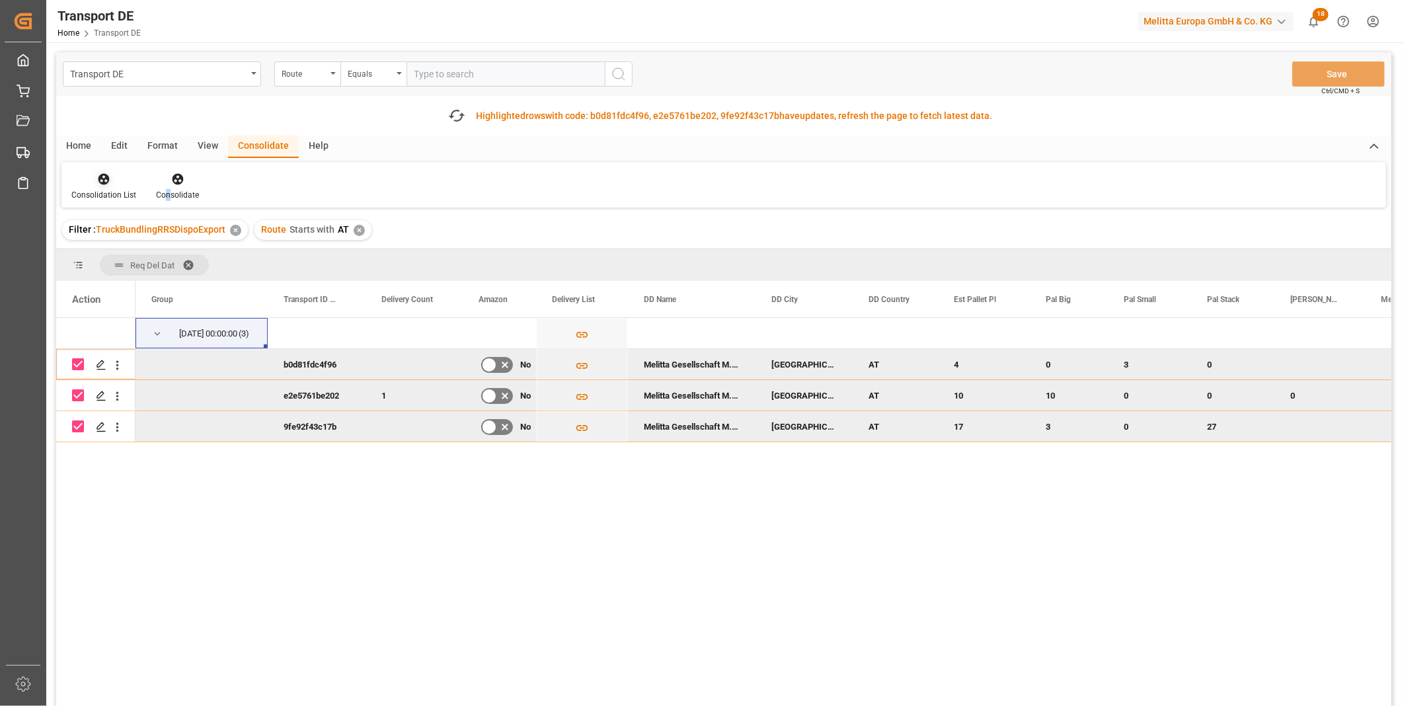
click at [109, 178] on icon at bounding box center [103, 179] width 13 height 13
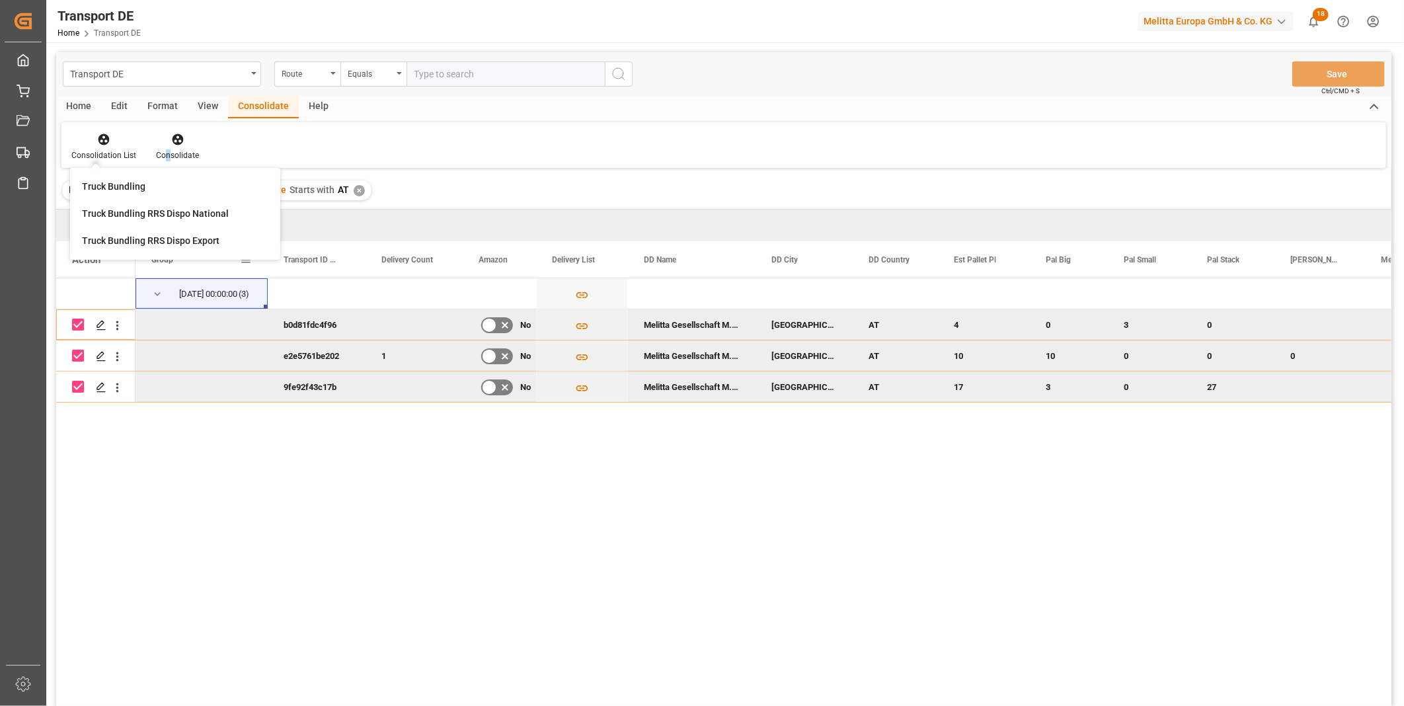
click at [139, 274] on div "Group" at bounding box center [201, 259] width 132 height 36
click at [107, 135] on icon at bounding box center [103, 139] width 11 height 11
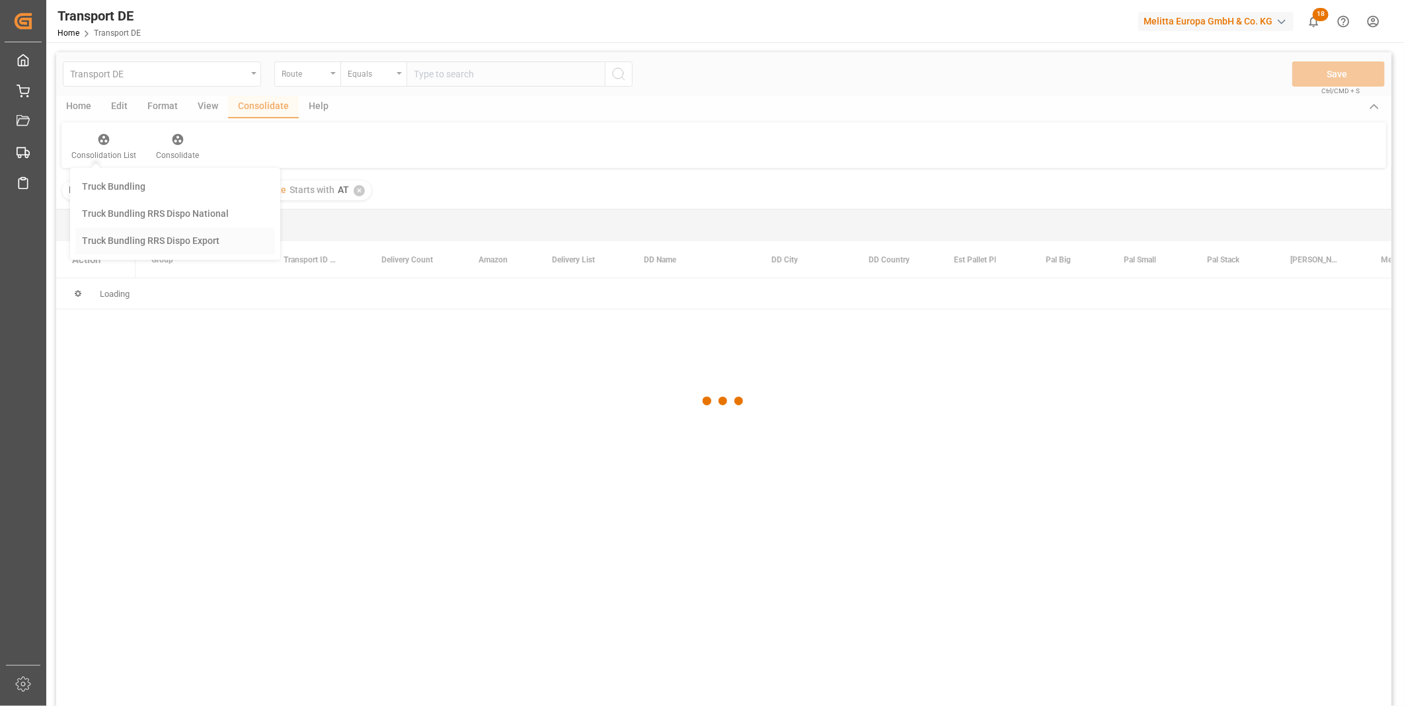
click at [157, 232] on div "Transport DE Route Equals Save Ctrl/CMD + S Home Edit Format View Consolidate H…" at bounding box center [723, 396] width 1335 height 689
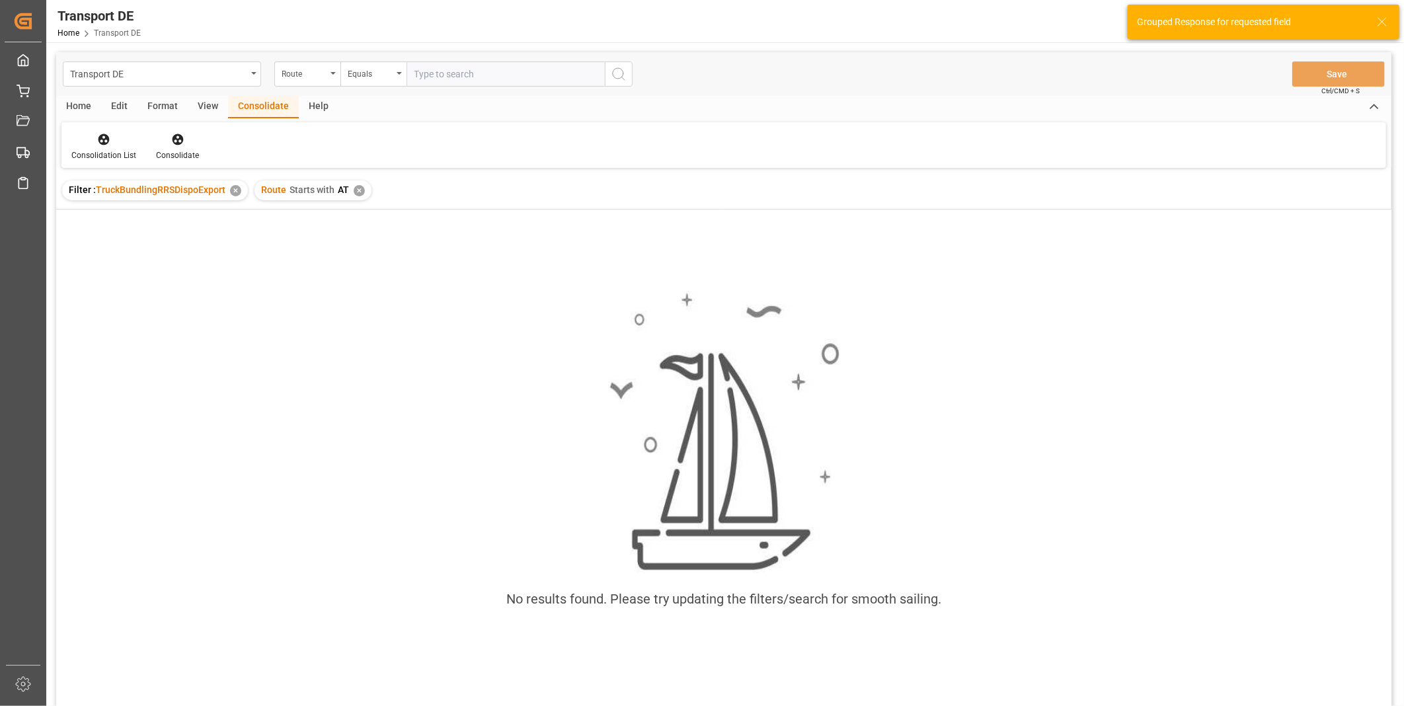
click at [360, 192] on div "✕" at bounding box center [359, 190] width 11 height 11
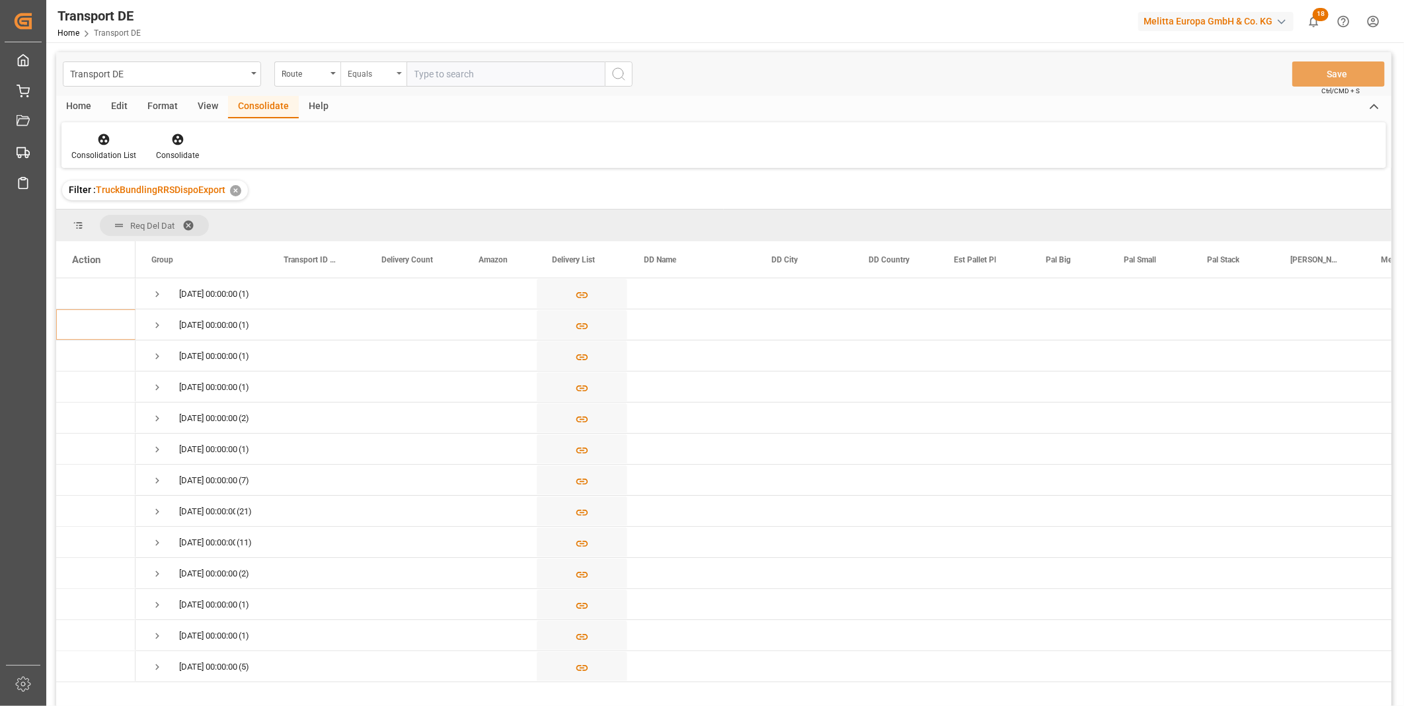
click at [392, 78] on div "Equals" at bounding box center [370, 72] width 45 height 15
click at [386, 212] on div "Starts with" at bounding box center [439, 218] width 197 height 28
type input "CH"
click at [611, 75] on icon "search button" at bounding box center [619, 74] width 16 height 16
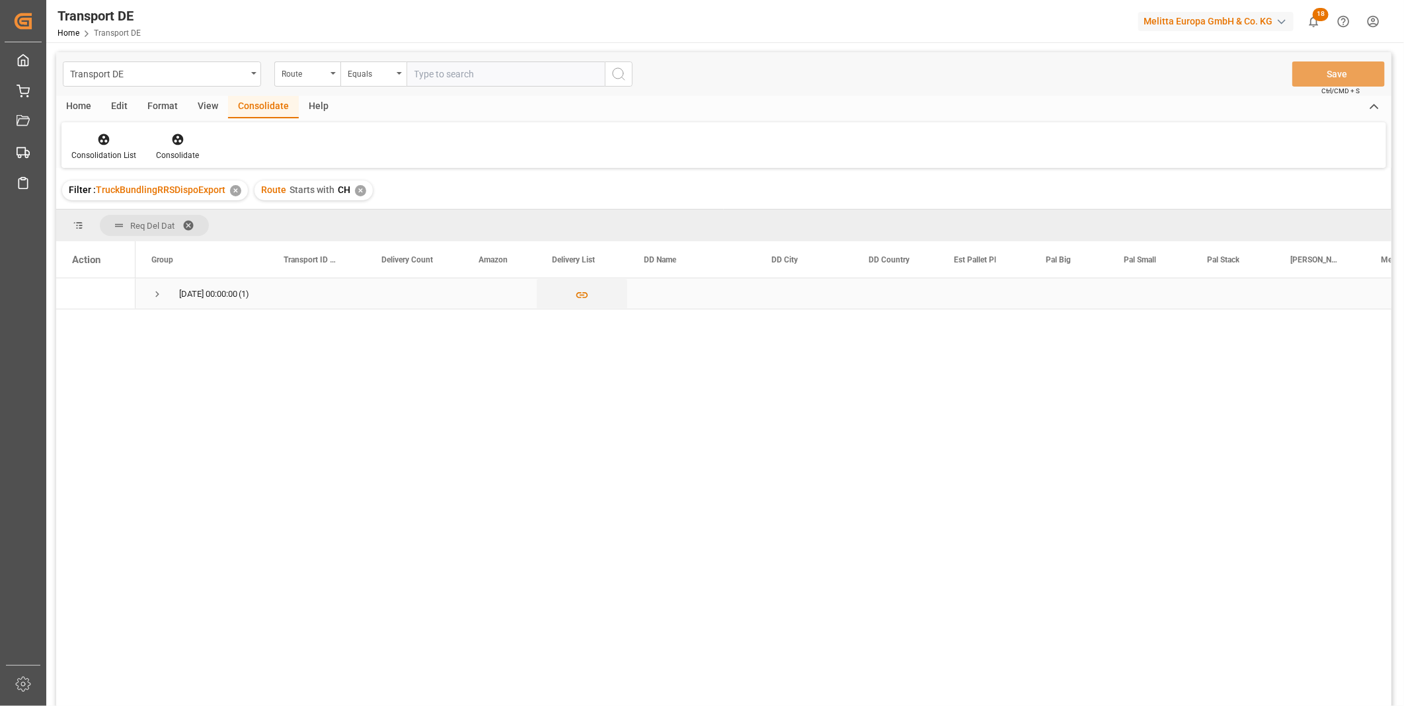
click at [143, 295] on div "27.09.2025 00:00:00 (1)" at bounding box center [201, 293] width 132 height 30
click at [149, 293] on div "27.09.2025 00:00:00 (1)" at bounding box center [201, 293] width 132 height 30
click at [153, 289] on span "Press SPACE to select this row." at bounding box center [157, 294] width 12 height 12
click at [75, 324] on input "Press Space to toggle row selection (unchecked)" at bounding box center [78, 325] width 12 height 12
checkbox input "true"
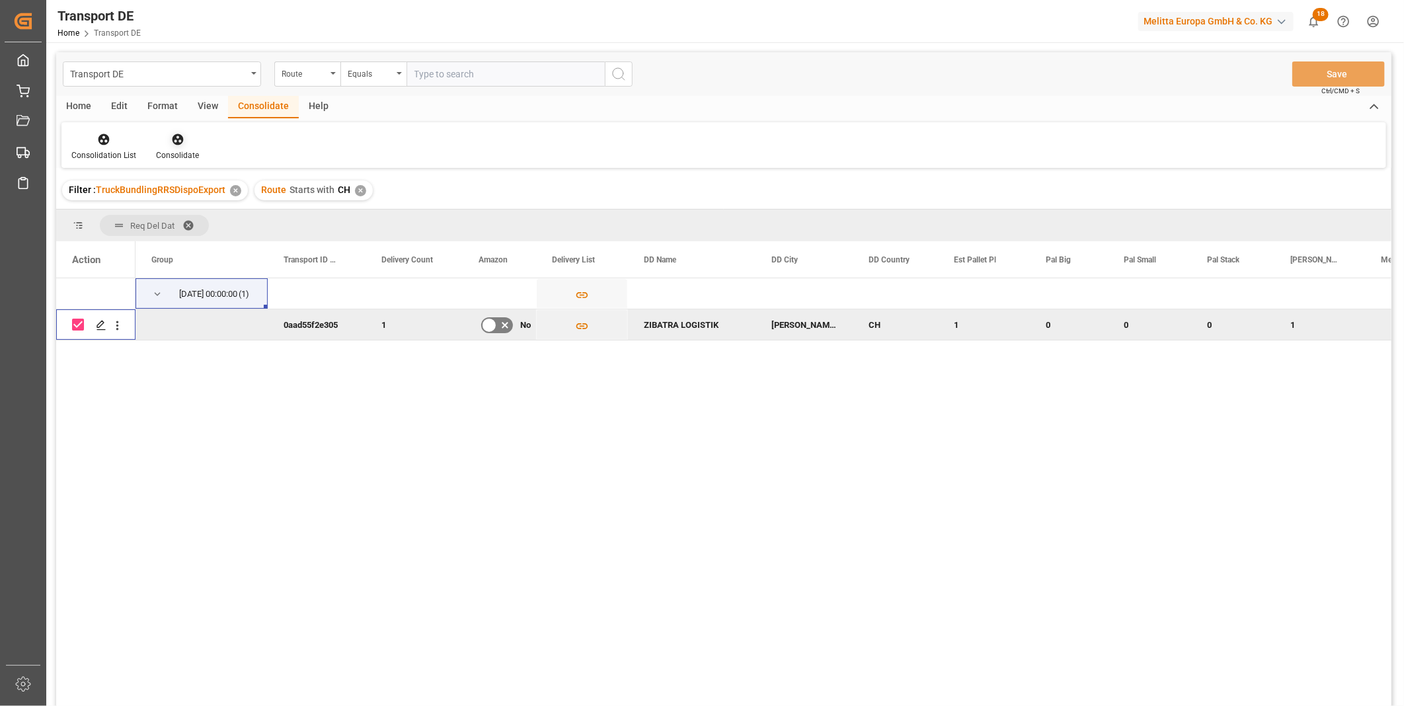
click at [173, 135] on icon at bounding box center [177, 139] width 11 height 11
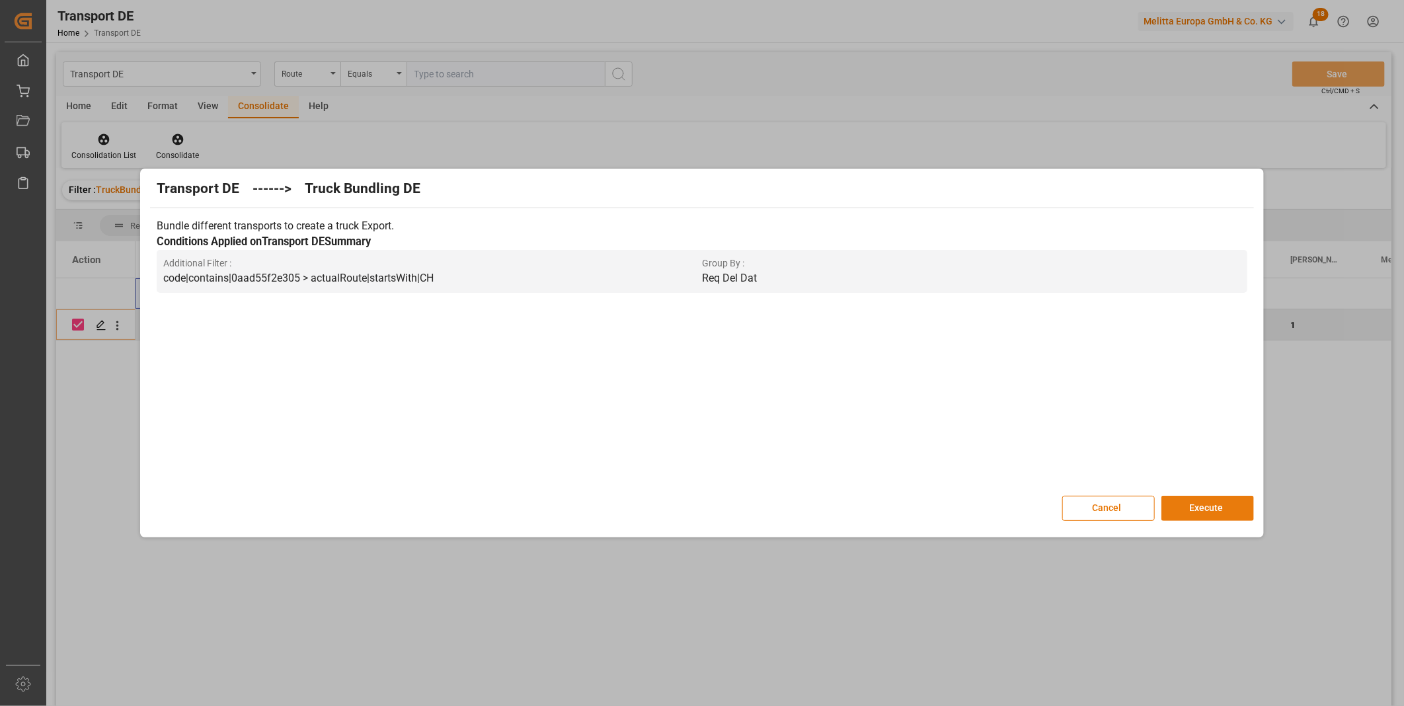
click at [1190, 501] on button "Execute" at bounding box center [1207, 508] width 93 height 25
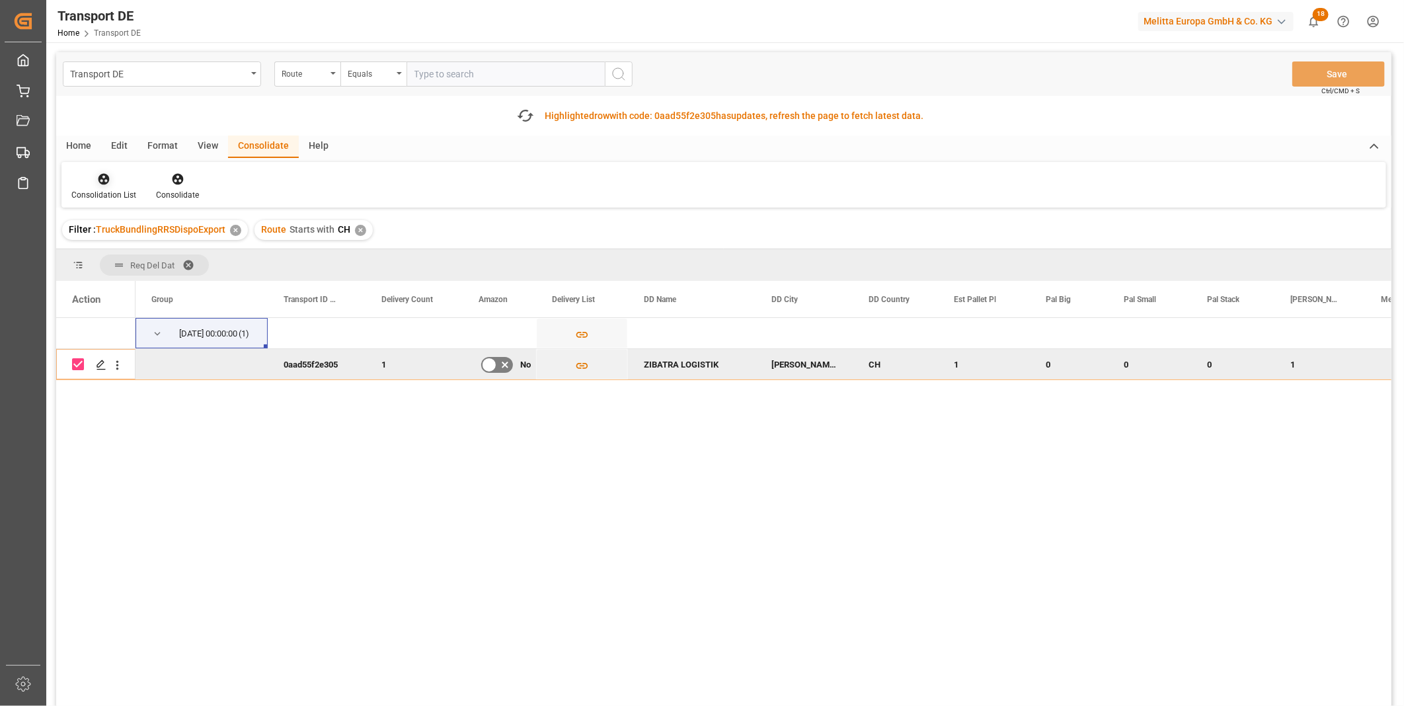
click at [107, 183] on icon at bounding box center [103, 179] width 13 height 13
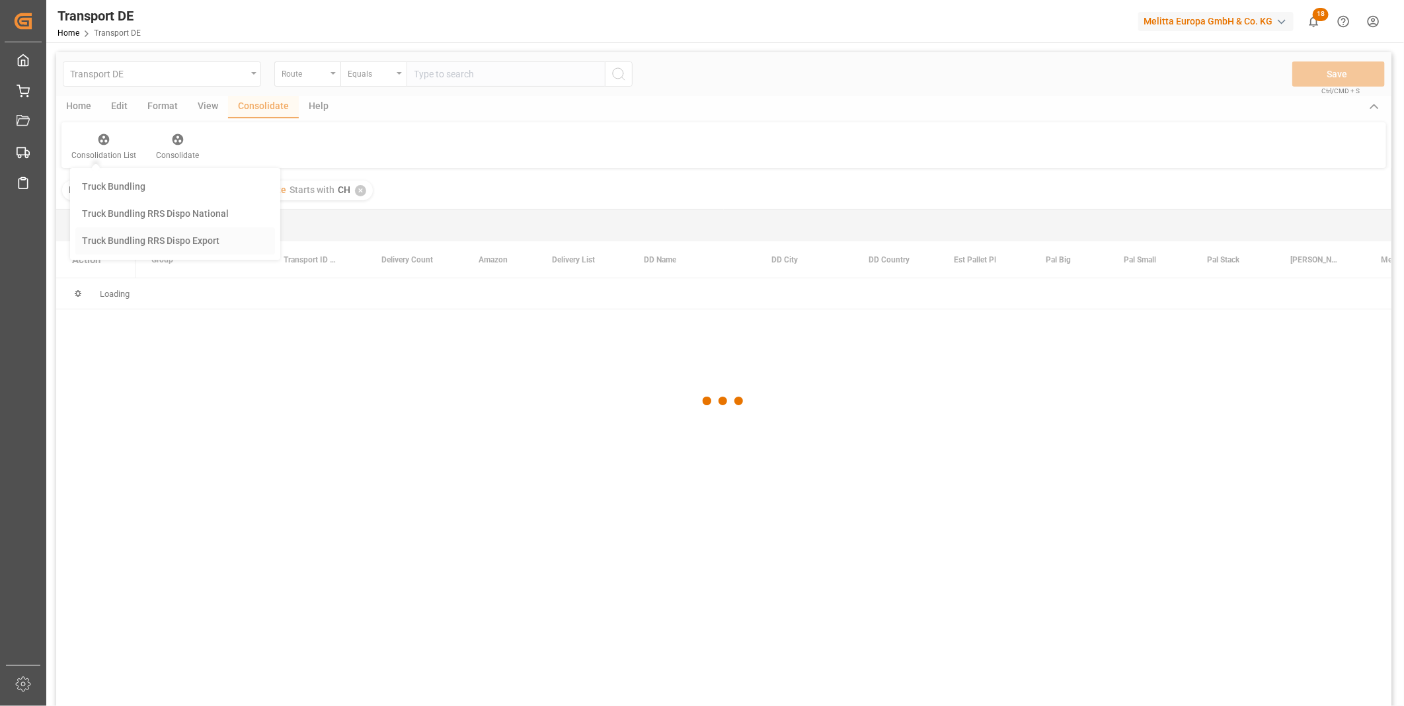
click at [149, 286] on div "Transport DE Route Equals Save Ctrl/CMD + S Home Edit Format View Consolidate H…" at bounding box center [723, 396] width 1335 height 689
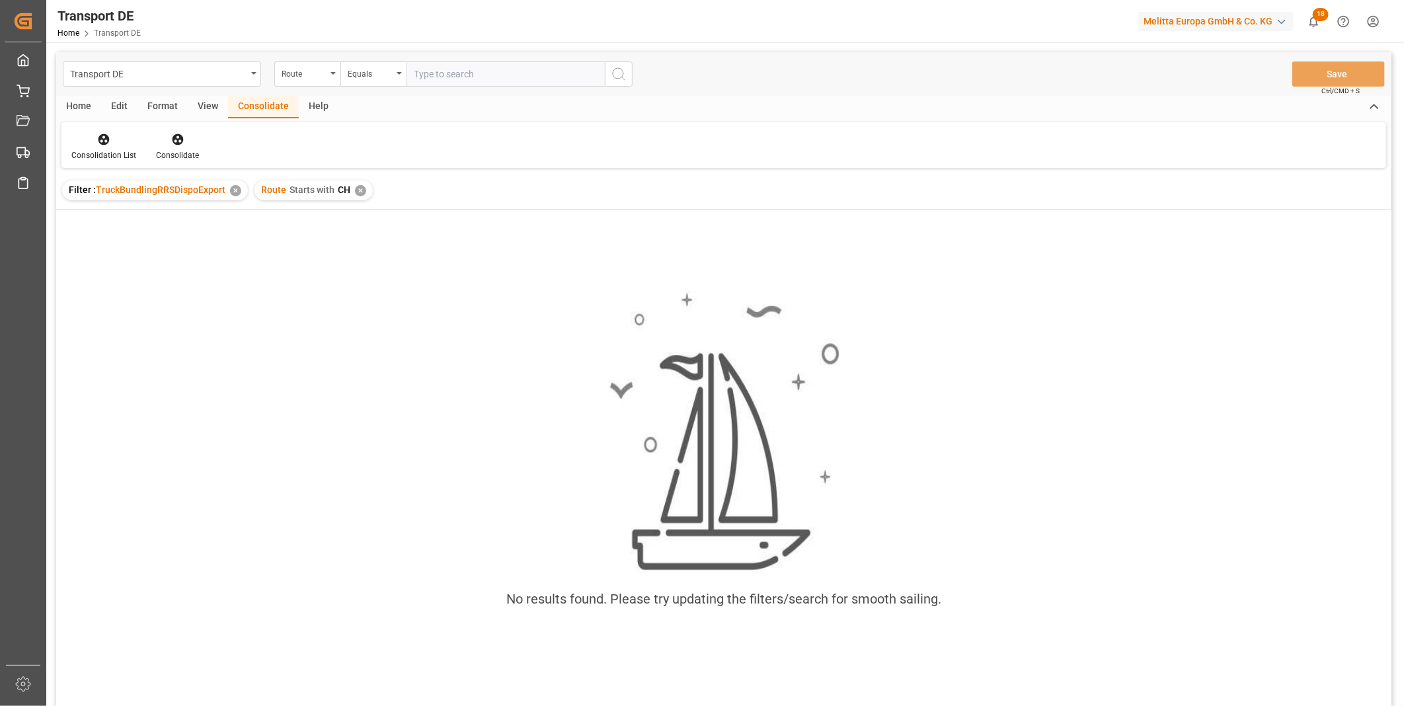
click at [355, 192] on div "✕" at bounding box center [360, 190] width 11 height 11
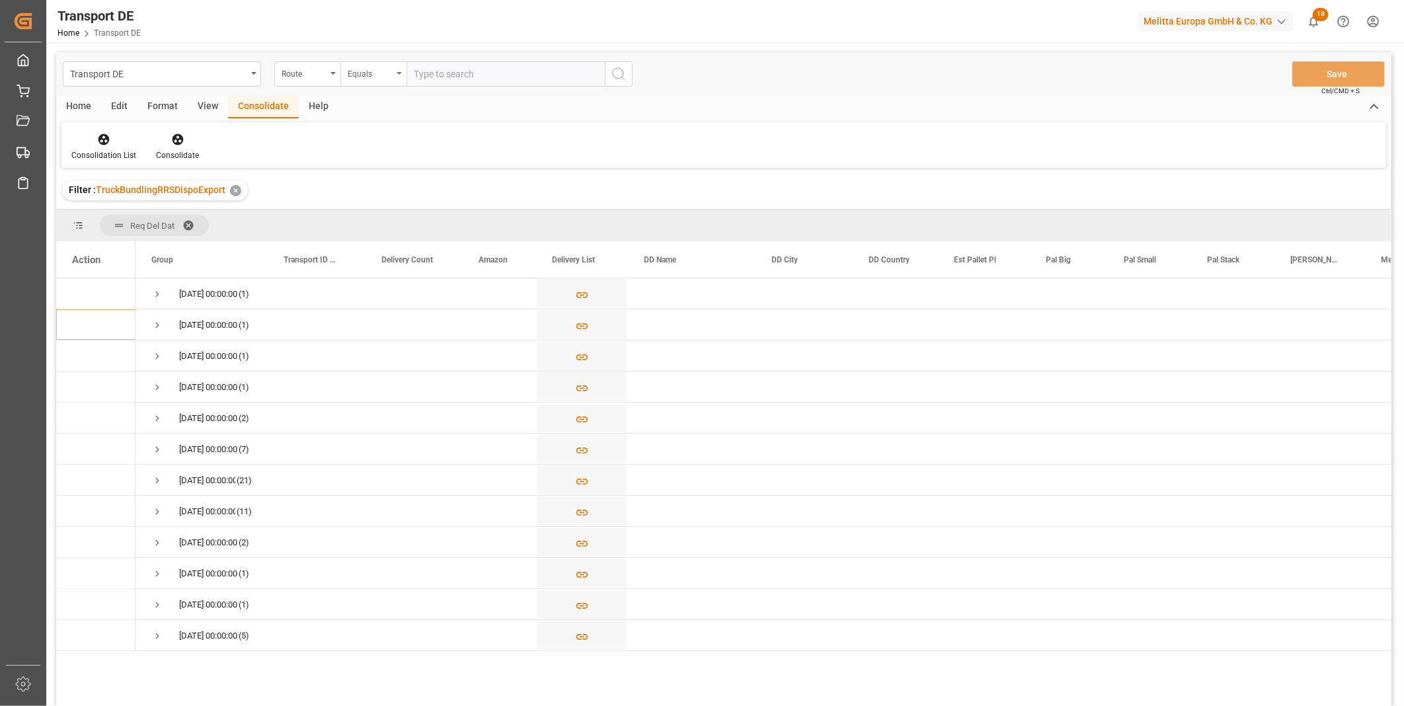
click at [365, 77] on div "Equals" at bounding box center [370, 72] width 45 height 15
click at [373, 215] on div "Starts with" at bounding box center [439, 218] width 197 height 28
type input "GB"
click at [619, 85] on button "search button" at bounding box center [619, 73] width 28 height 25
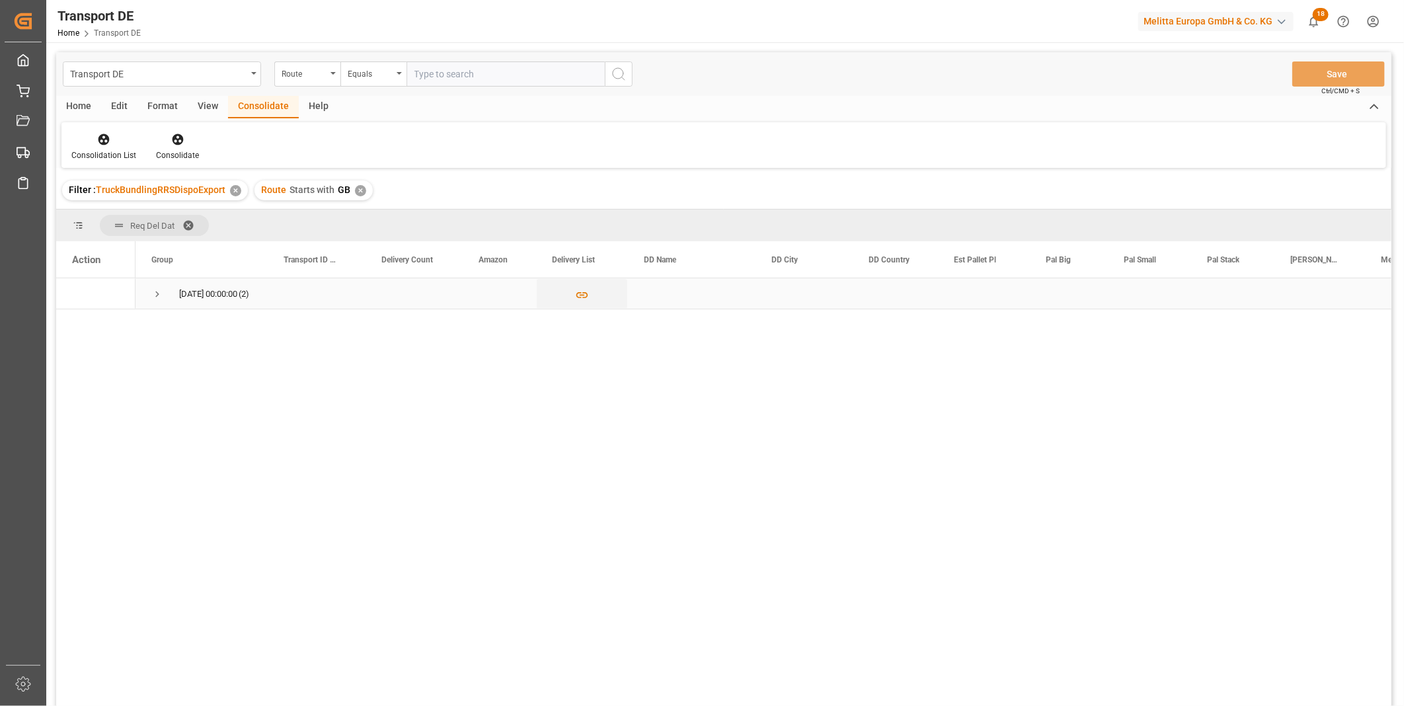
click at [162, 291] on span "Press SPACE to select this row." at bounding box center [157, 294] width 12 height 12
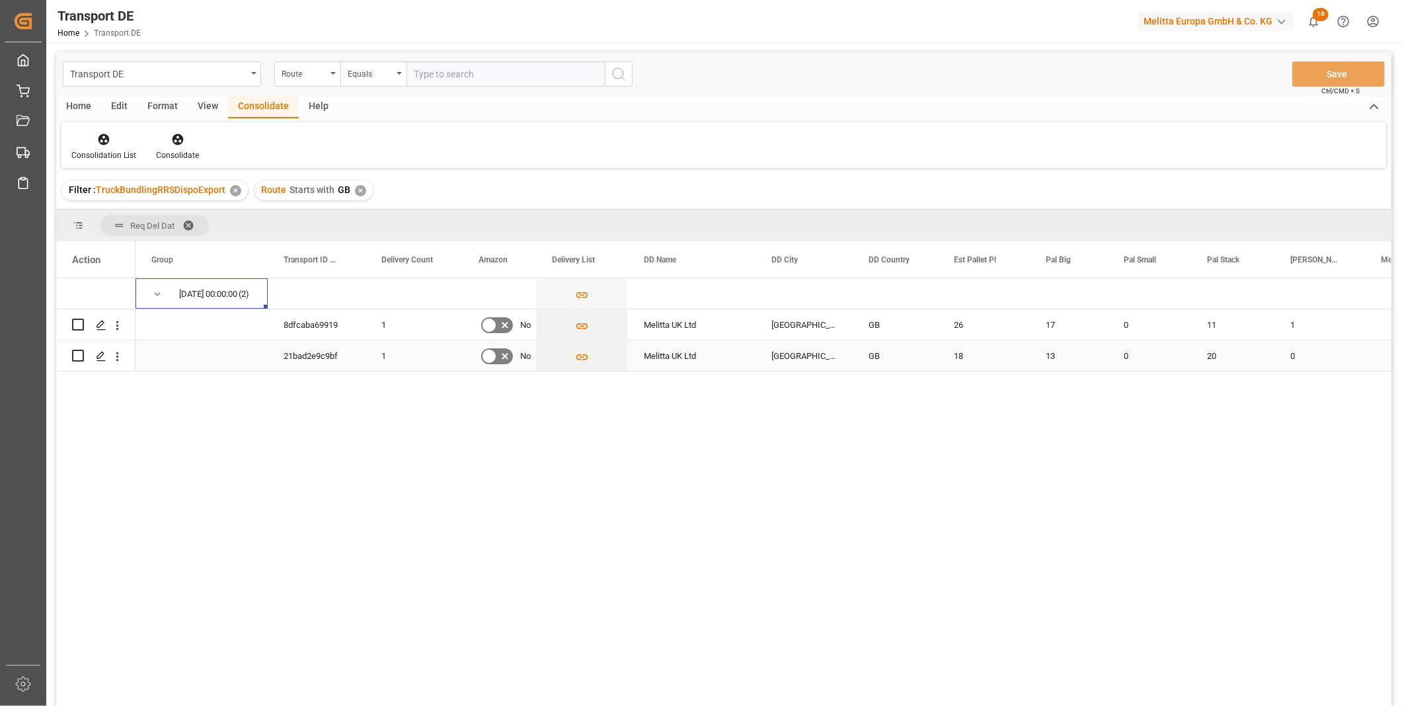
click at [76, 357] on input "Press Space to toggle row selection (unchecked)" at bounding box center [78, 356] width 12 height 12
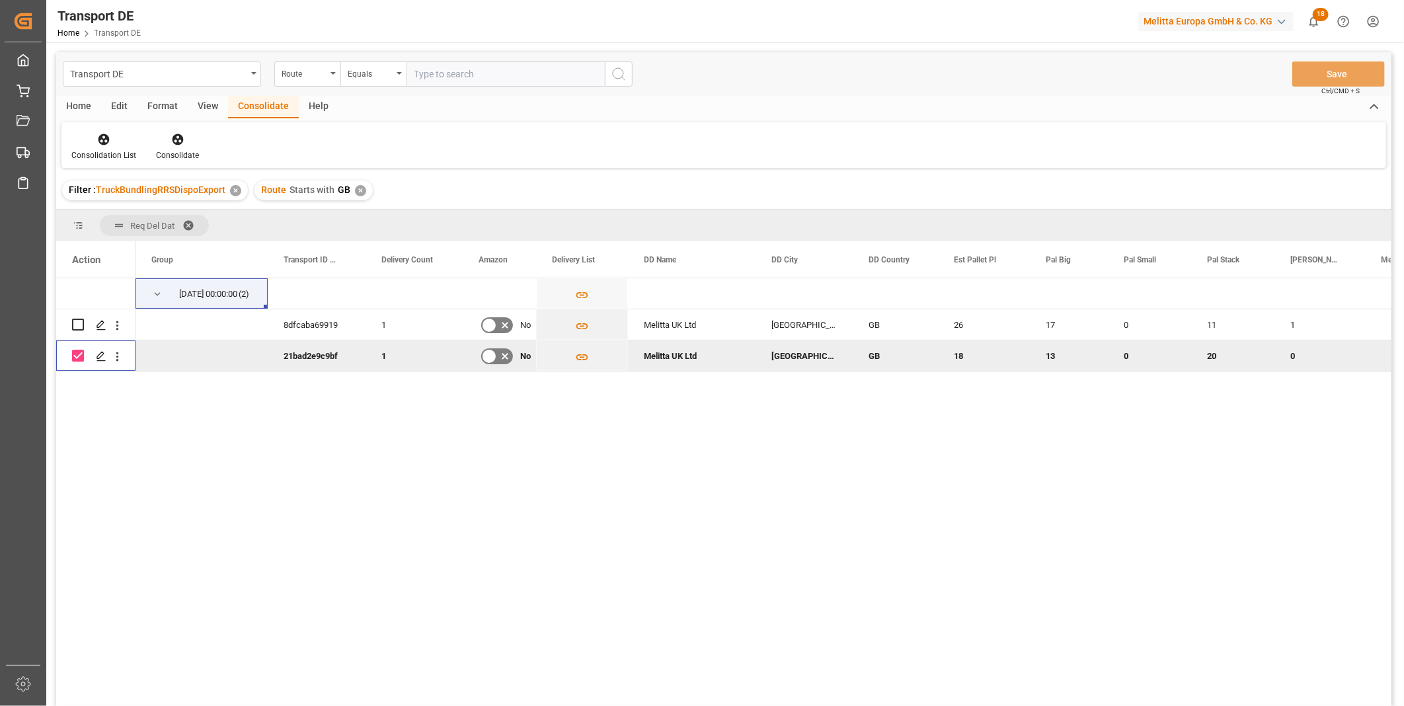
click at [74, 359] on input "Press Space to toggle row selection (checked)" at bounding box center [78, 356] width 12 height 12
checkbox input "false"
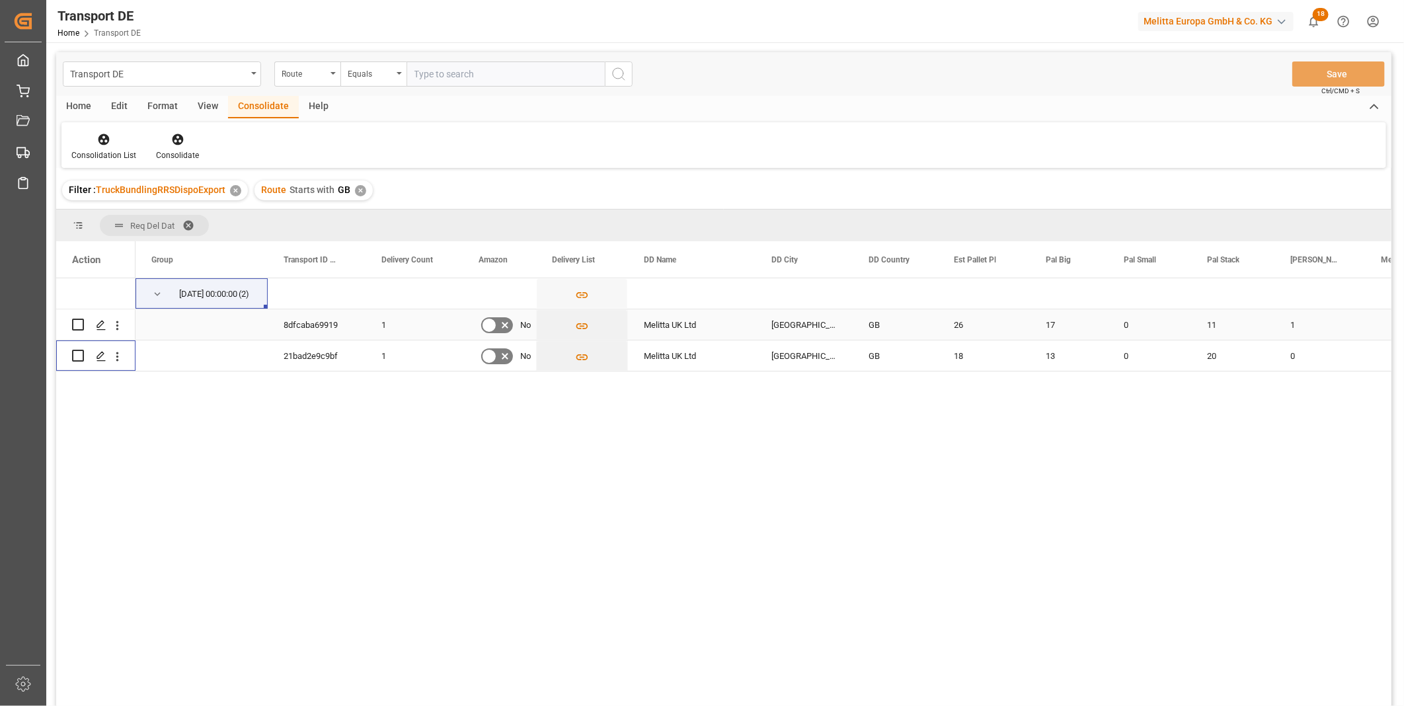
click at [75, 322] on input "Press Space to toggle row selection (unchecked)" at bounding box center [78, 325] width 12 height 12
checkbox input "true"
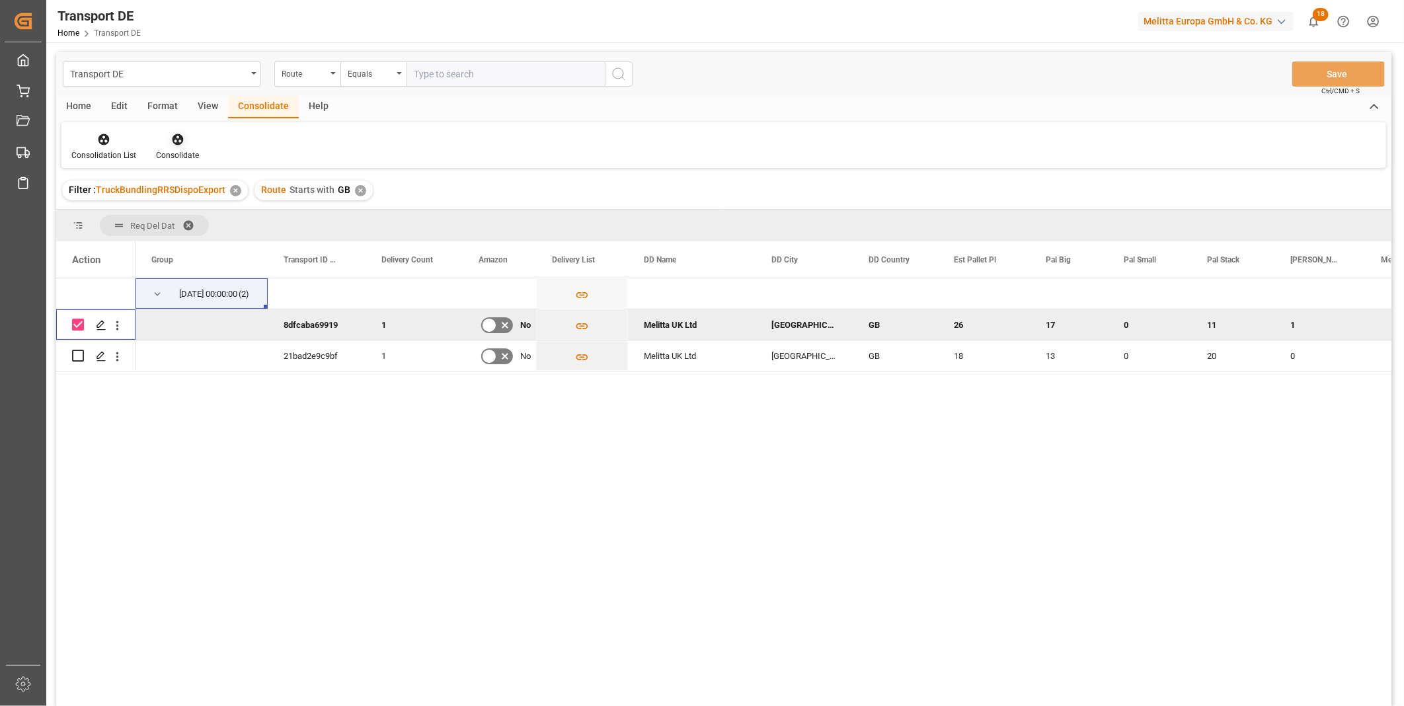
click at [157, 150] on div "Consolidate" at bounding box center [177, 155] width 43 height 12
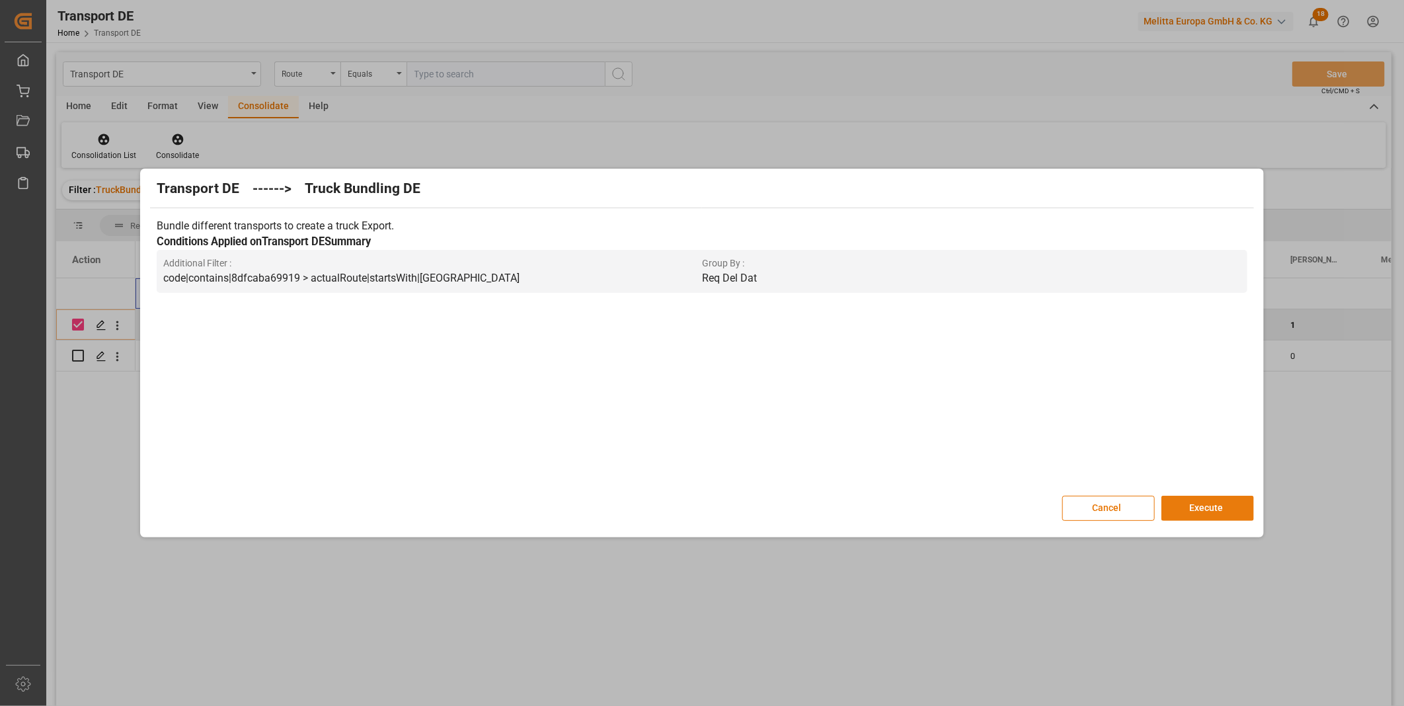
click at [1224, 516] on button "Execute" at bounding box center [1207, 508] width 93 height 25
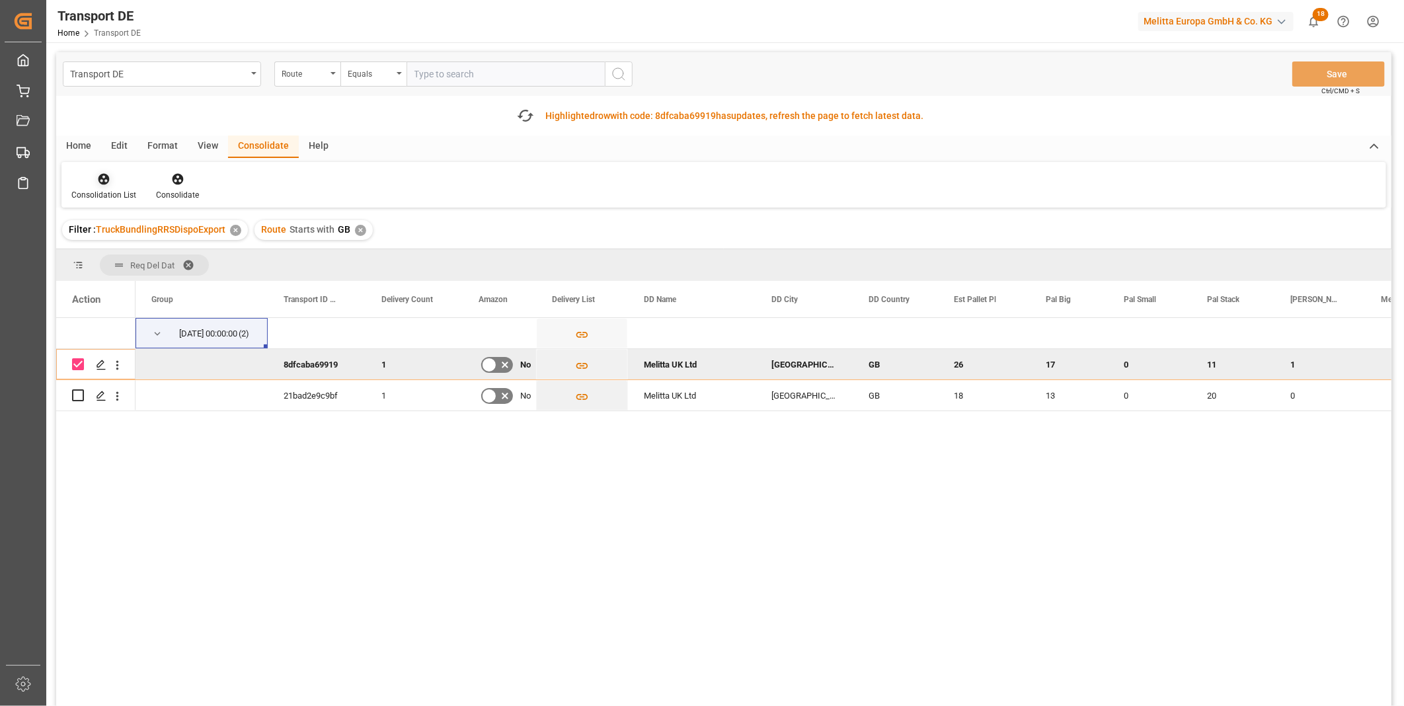
click at [101, 186] on div "Consolidation List" at bounding box center [103, 186] width 85 height 29
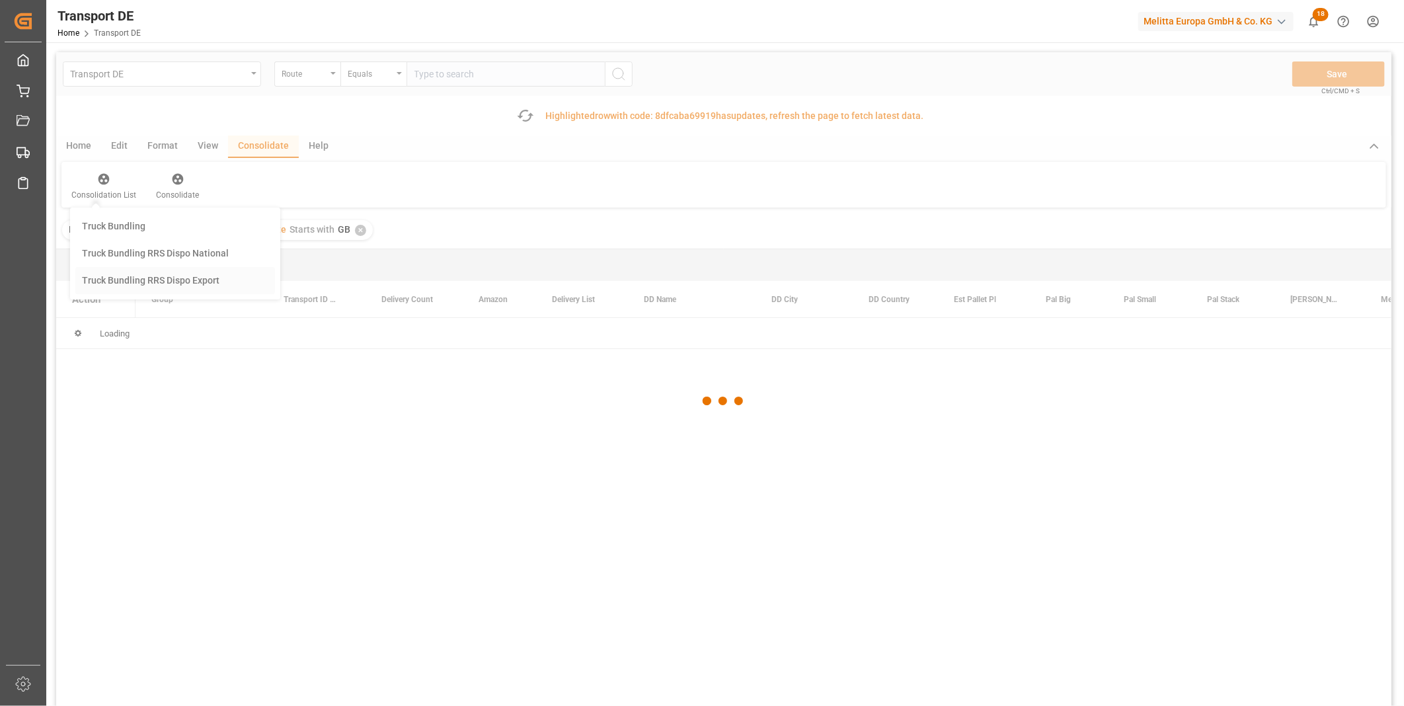
click at [156, 291] on div "Transport DE Route Equals Save Ctrl/CMD + S Fetch latest updates Highlighted ro…" at bounding box center [723, 416] width 1335 height 728
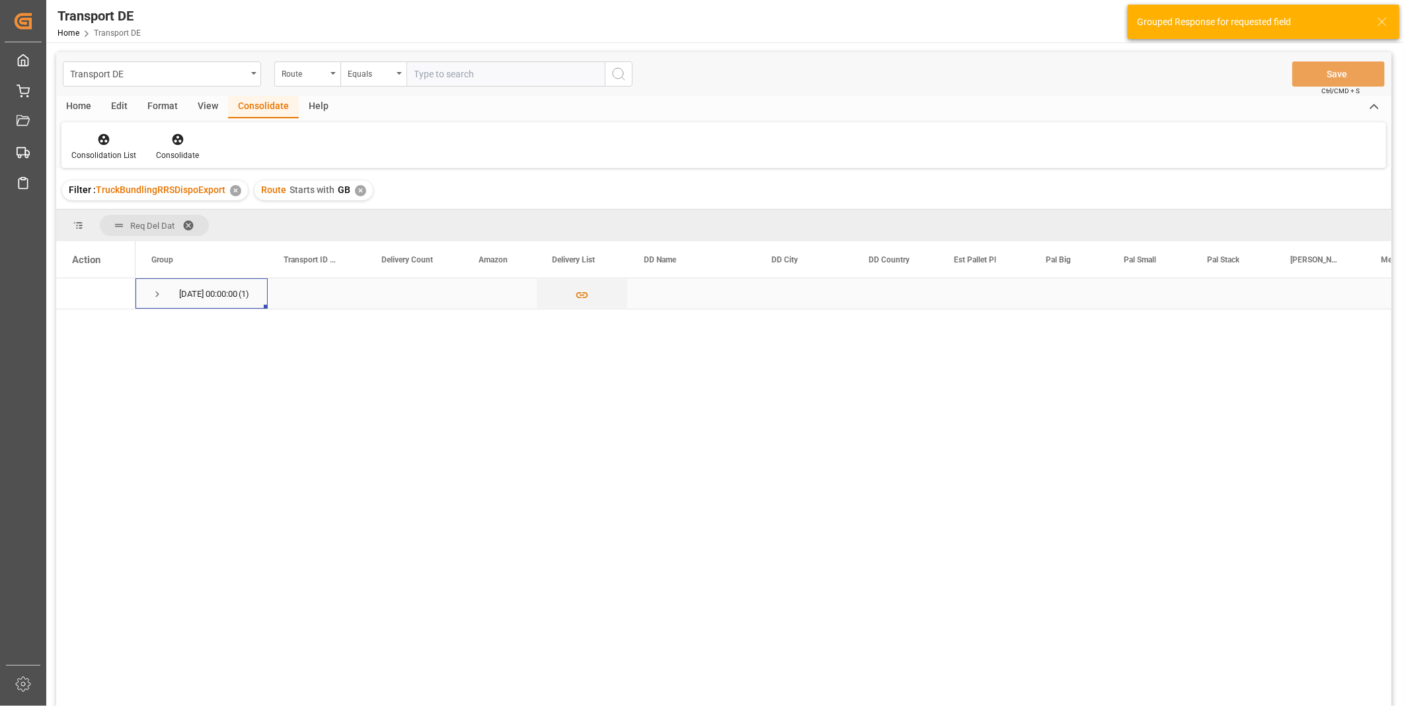
click at [161, 298] on span "Press SPACE to select this row." at bounding box center [157, 294] width 12 height 12
click at [76, 322] on input "Press Space to toggle row selection (unchecked)" at bounding box center [78, 325] width 12 height 12
checkbox input "true"
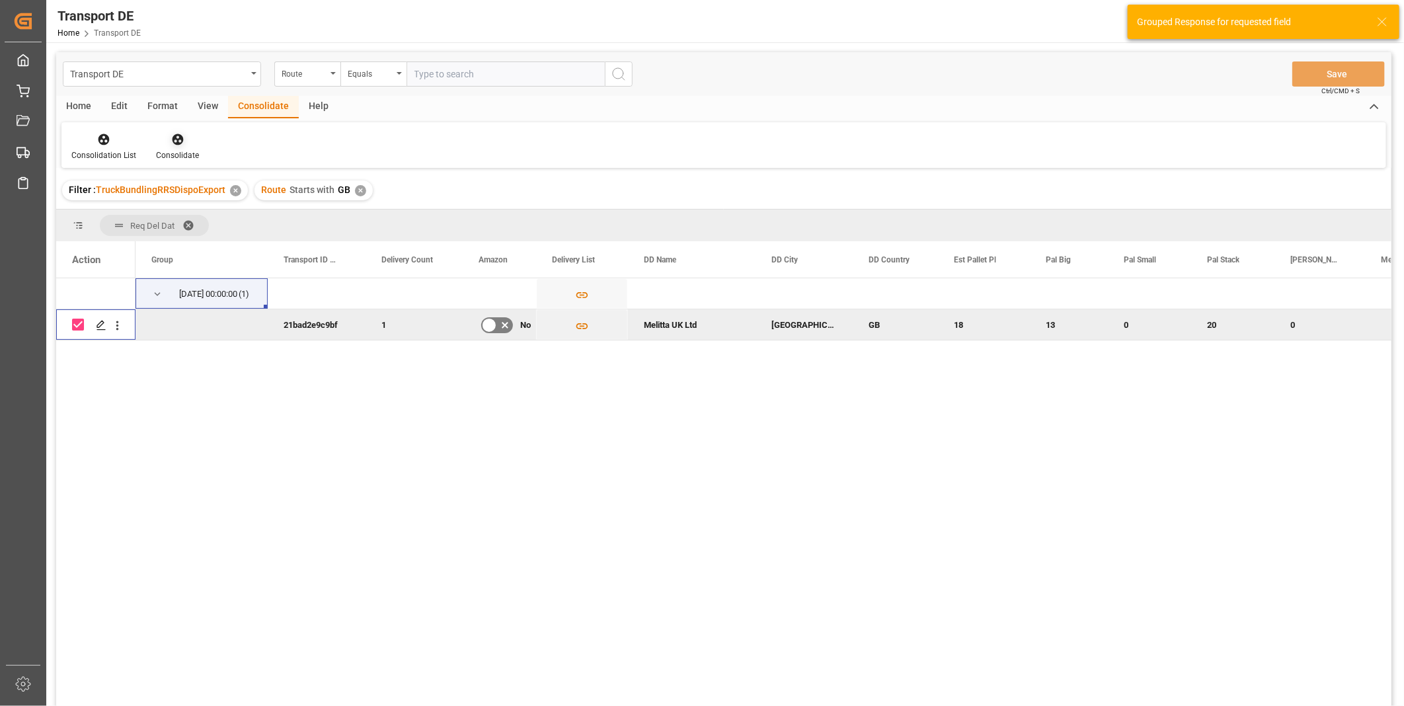
click at [176, 147] on div "Consolidate" at bounding box center [177, 146] width 63 height 29
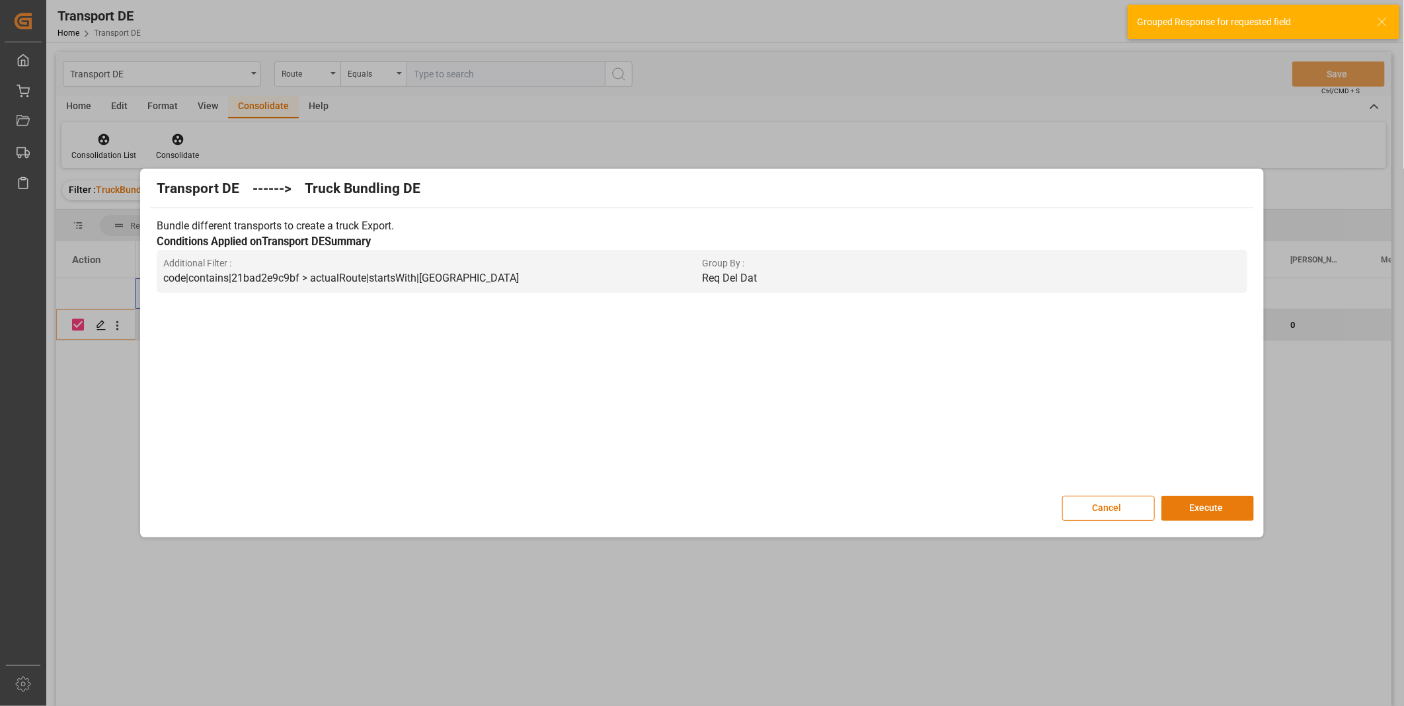
click at [1208, 508] on button "Execute" at bounding box center [1207, 508] width 93 height 25
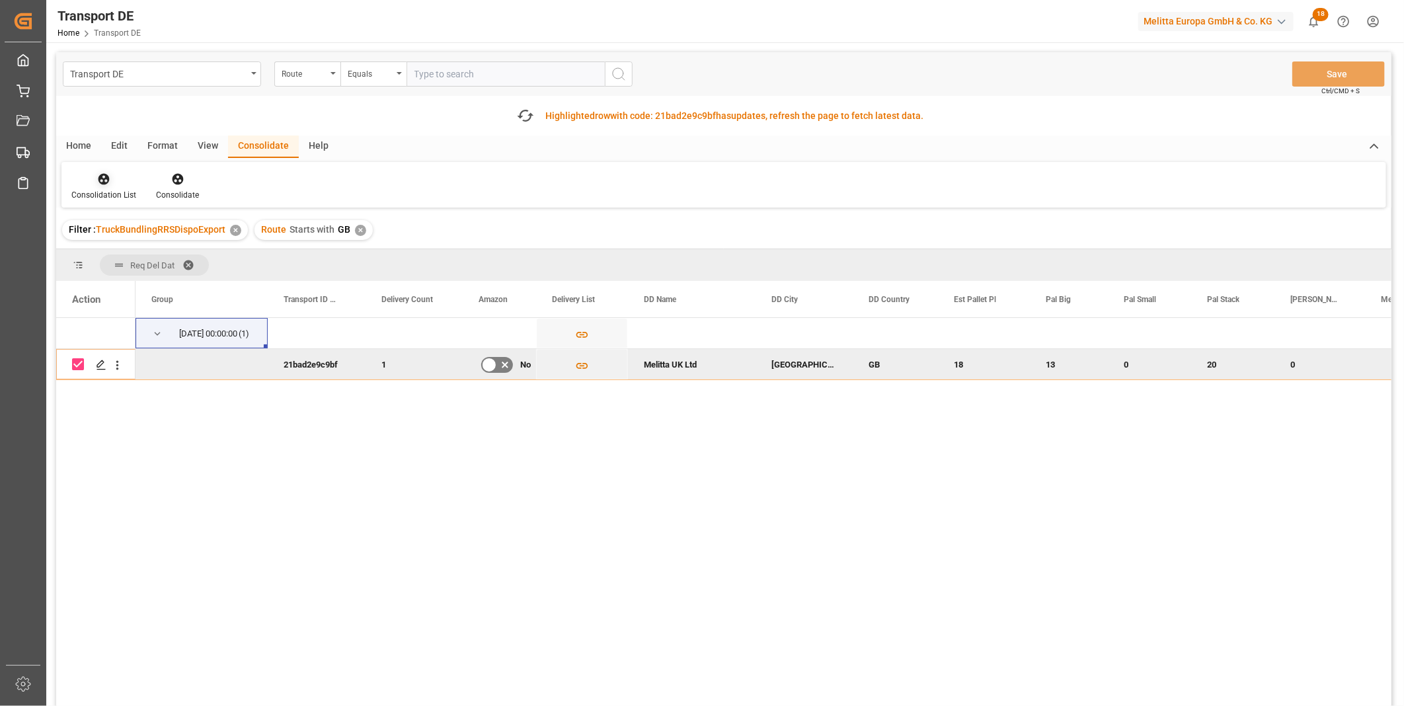
click at [84, 186] on div "Consolidation List" at bounding box center [103, 186] width 85 height 29
click at [149, 284] on div "Transport DE Route Equals Save Ctrl/CMD + S Fetch latest updates Highlighted ro…" at bounding box center [723, 416] width 1335 height 728
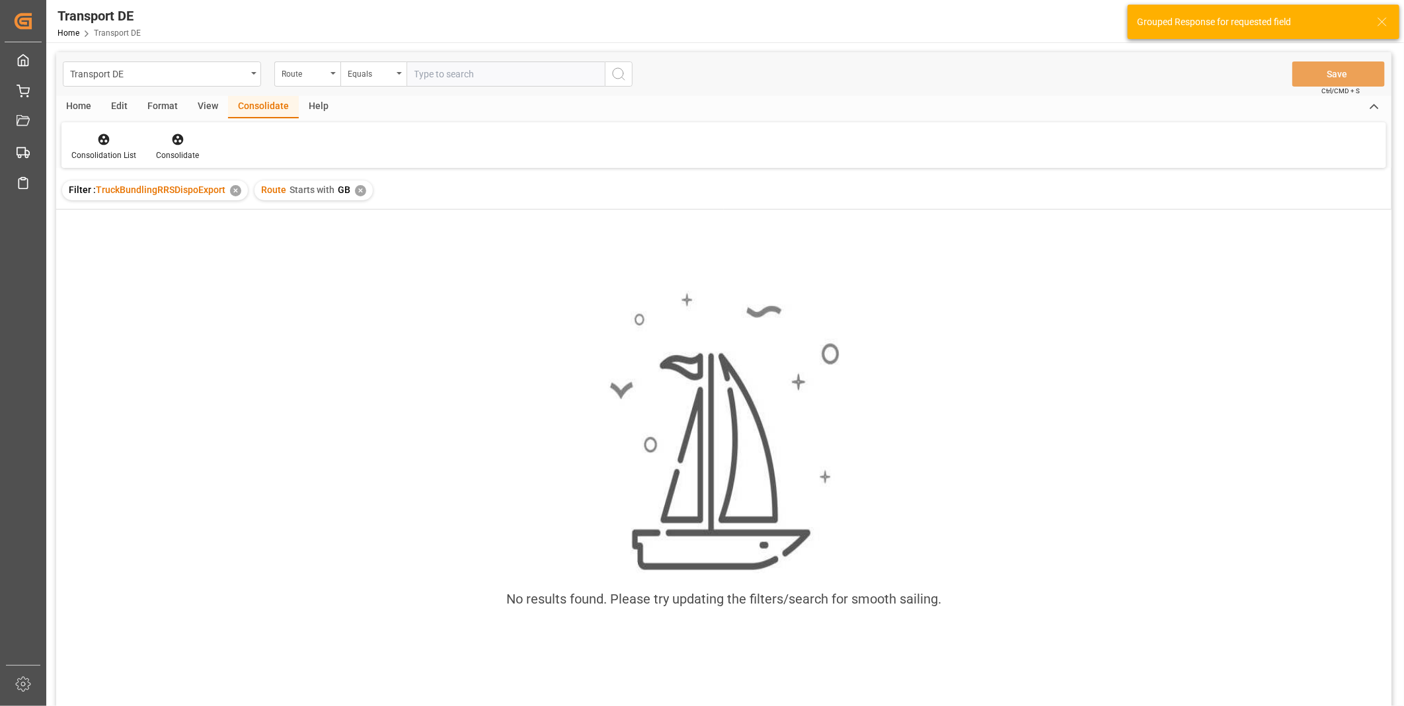
click at [355, 192] on div "✕" at bounding box center [360, 190] width 11 height 11
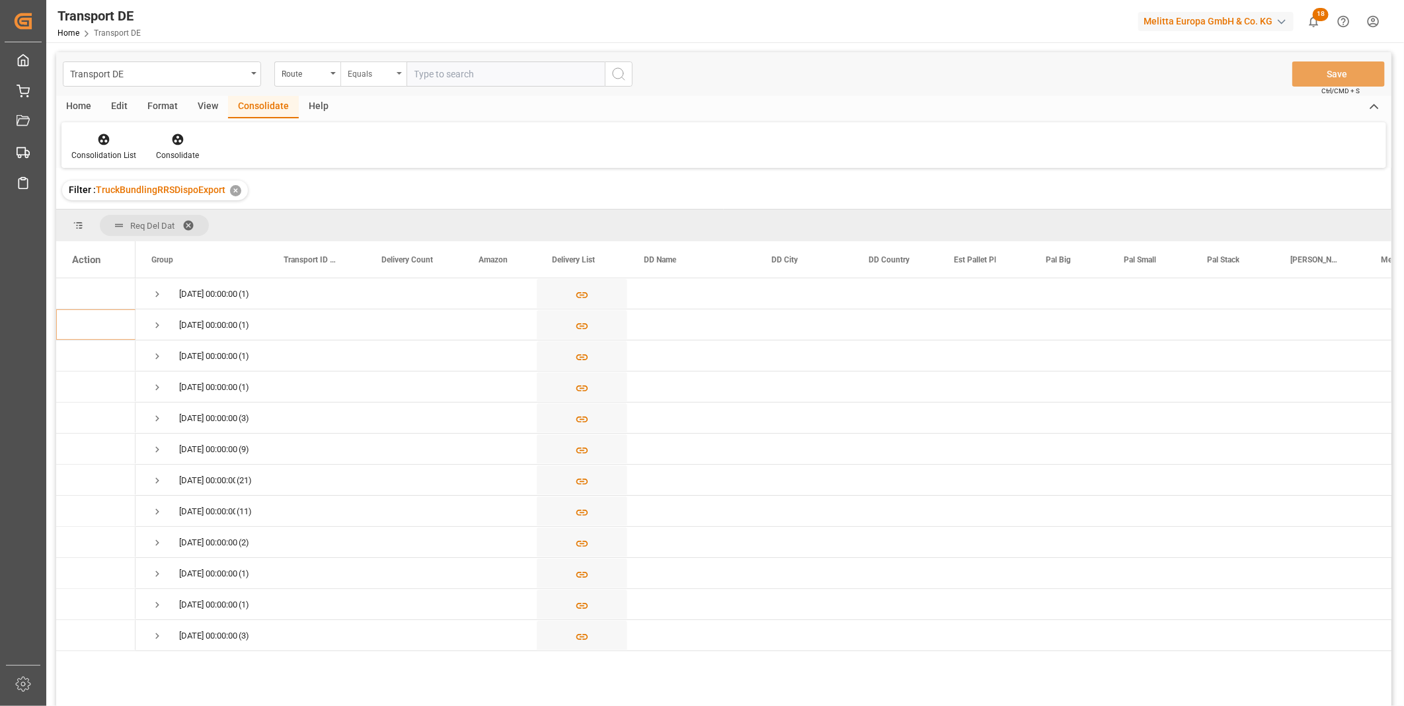
click at [388, 80] on div "Equals" at bounding box center [373, 73] width 66 height 25
click at [391, 225] on div "Starts with" at bounding box center [439, 218] width 197 height 28
type input "SE"
click at [622, 77] on line "search button" at bounding box center [623, 78] width 3 height 3
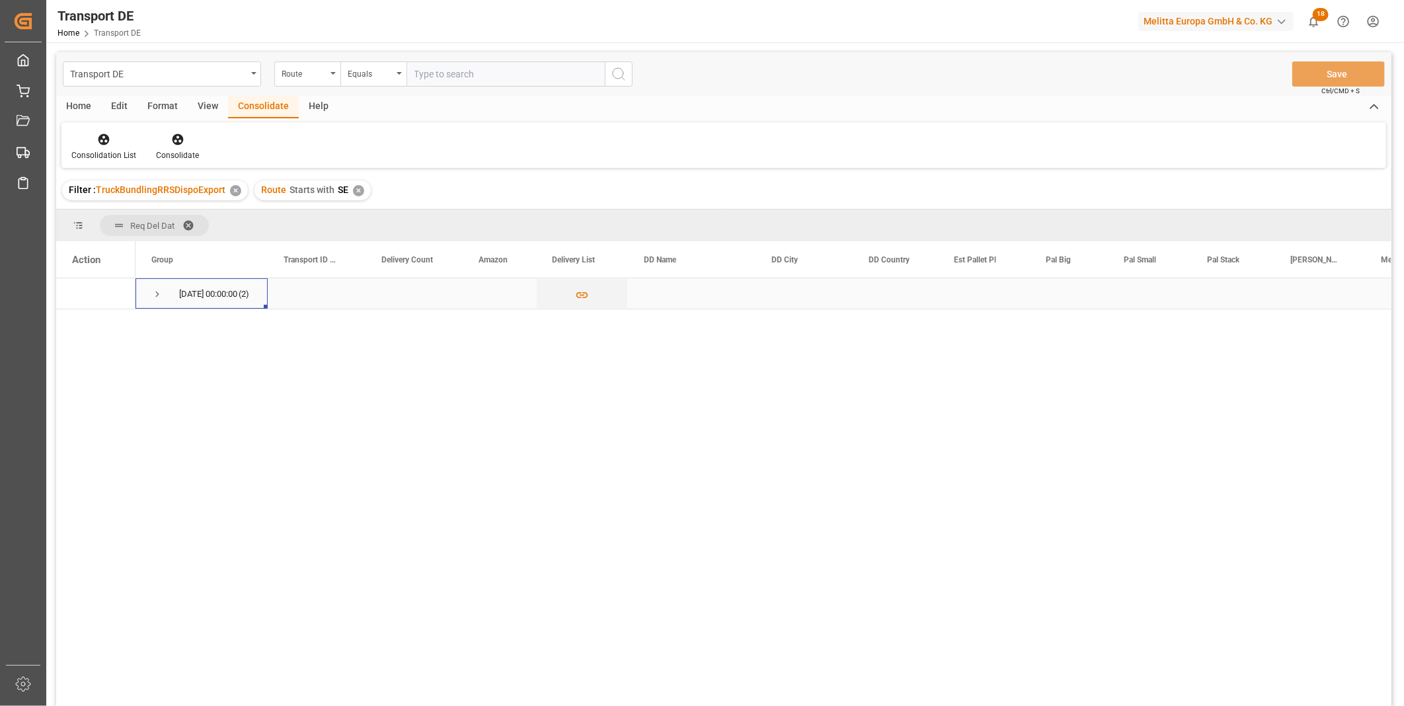
click at [154, 293] on span "Press SPACE to select this row." at bounding box center [157, 294] width 12 height 12
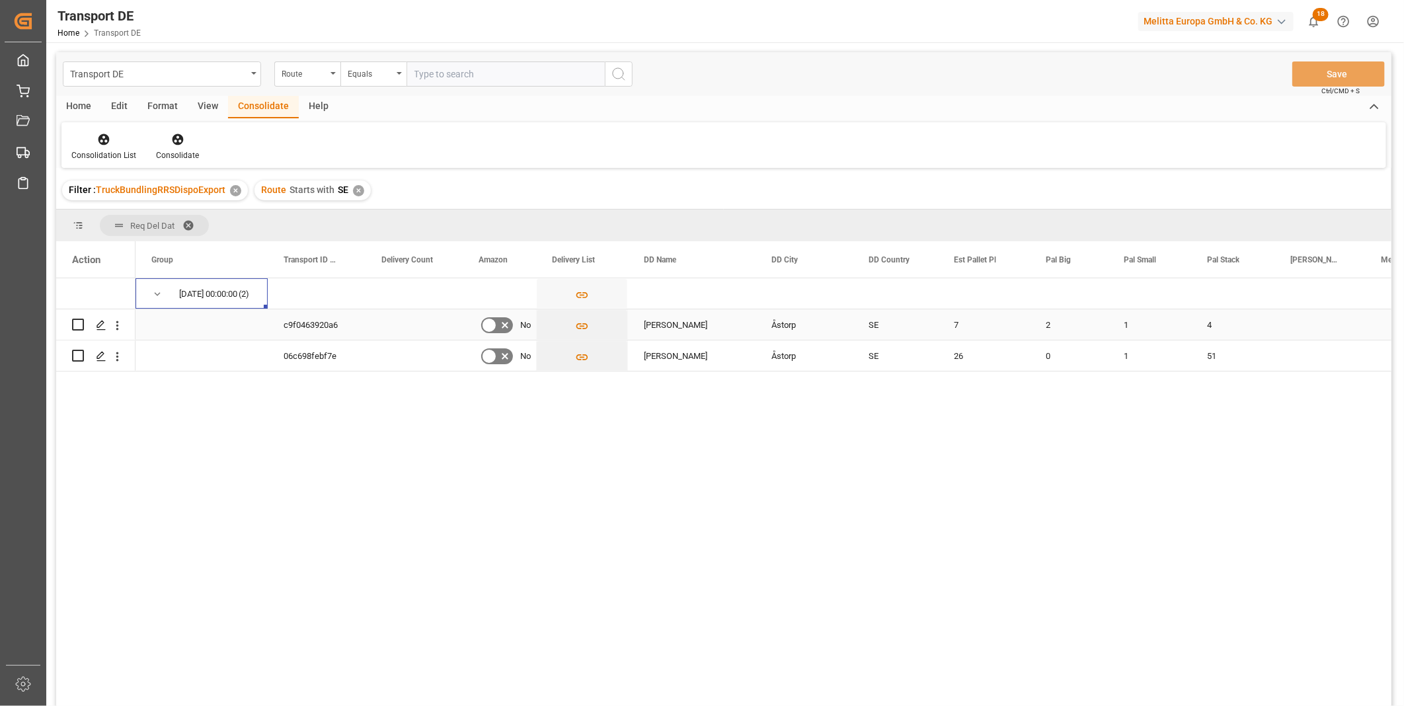
drag, startPoint x: 82, startPoint y: 323, endPoint x: 79, endPoint y: 342, distance: 19.3
click at [81, 323] on input "Press Space to toggle row selection (unchecked)" at bounding box center [78, 325] width 12 height 12
checkbox input "true"
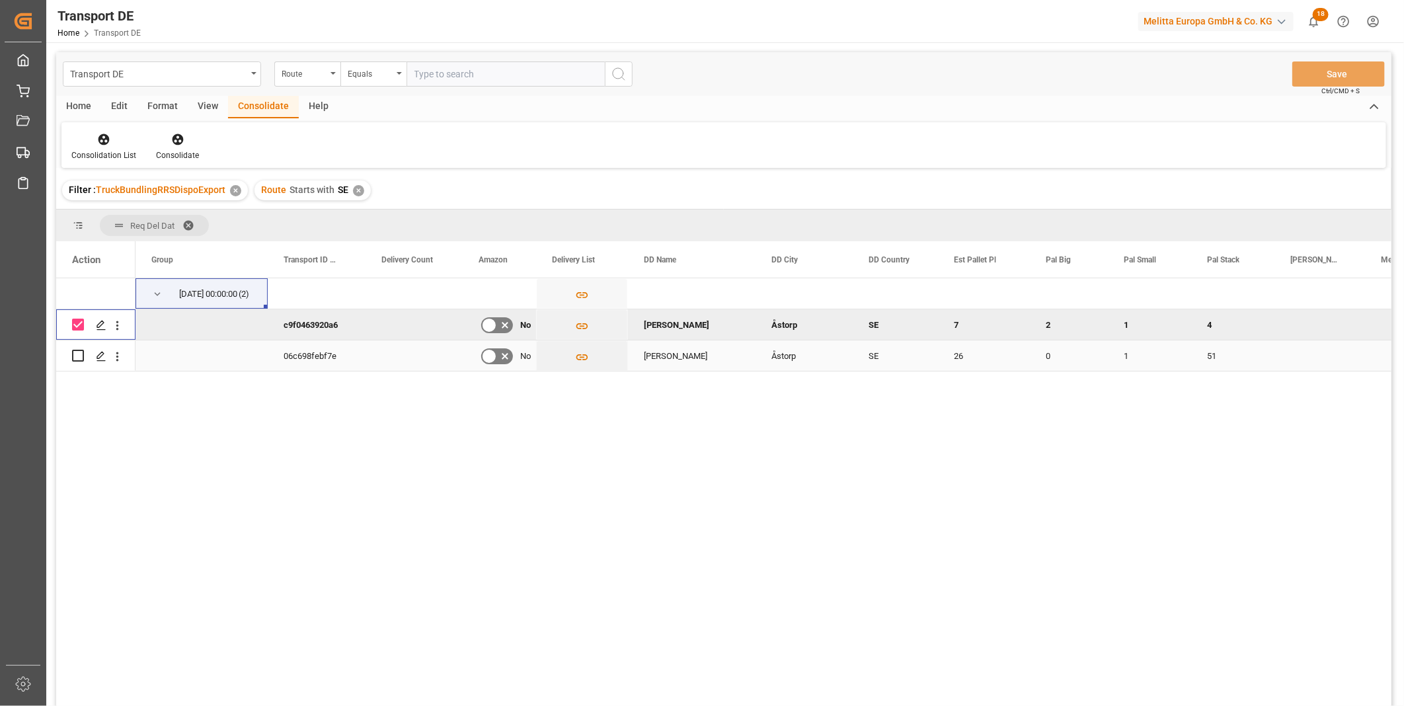
click at [80, 359] on input "Press Space to toggle row selection (unchecked)" at bounding box center [78, 356] width 12 height 12
checkbox input "true"
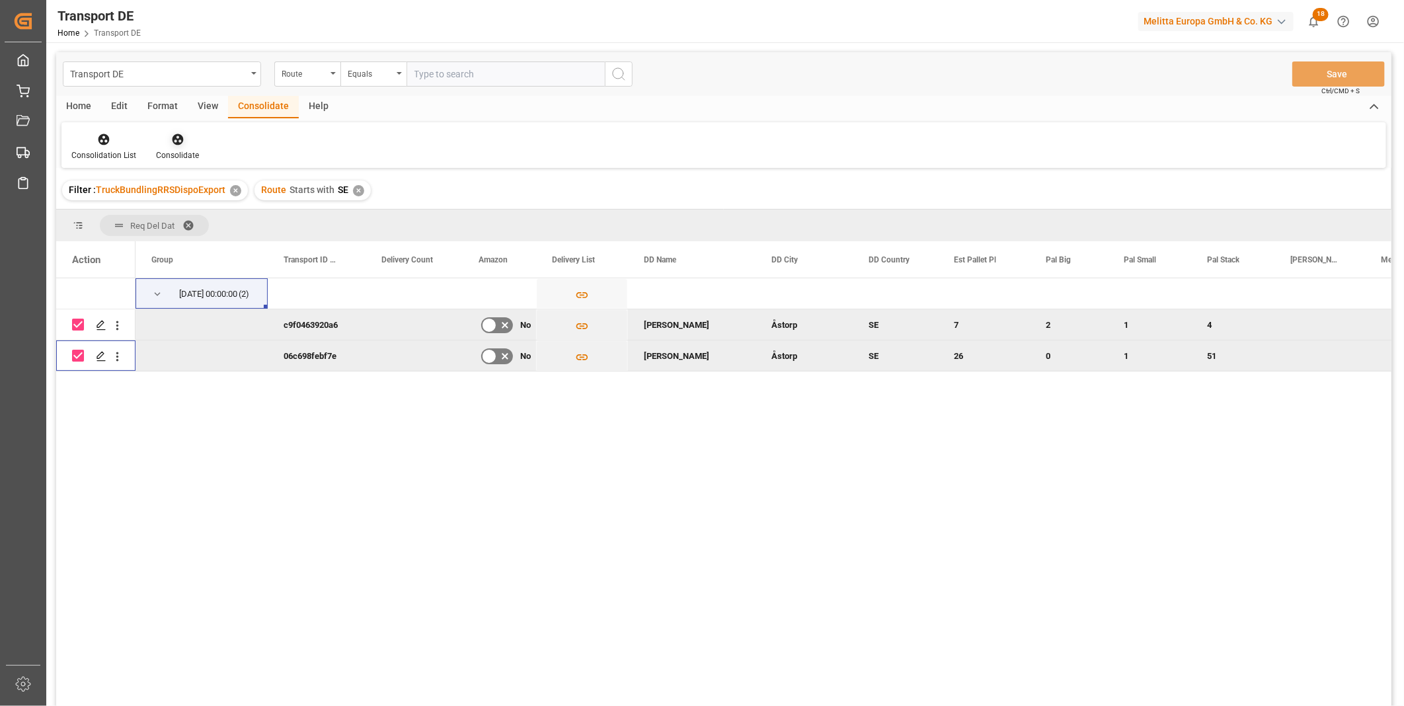
click at [192, 153] on div "Consolidate" at bounding box center [177, 155] width 43 height 12
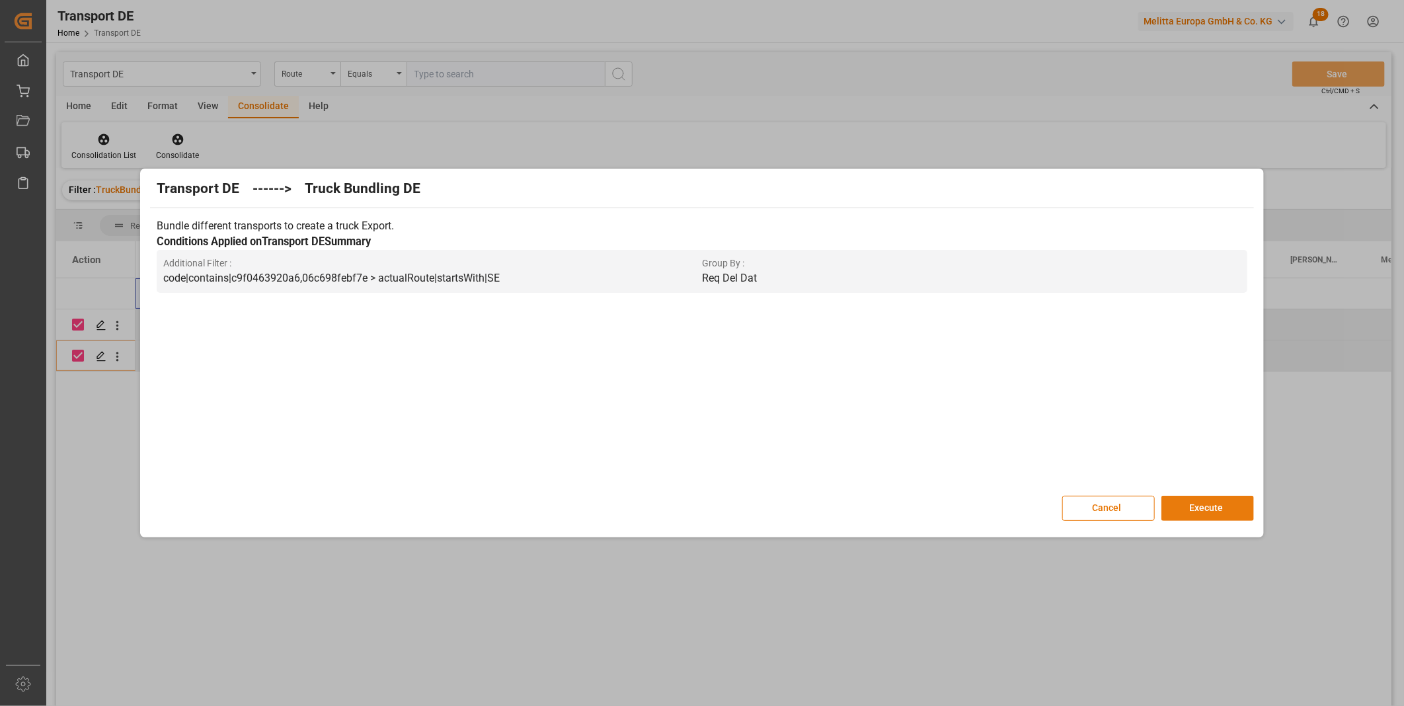
drag, startPoint x: 1217, startPoint y: 512, endPoint x: 1158, endPoint y: 518, distance: 59.1
click at [1216, 512] on button "Execute" at bounding box center [1207, 508] width 93 height 25
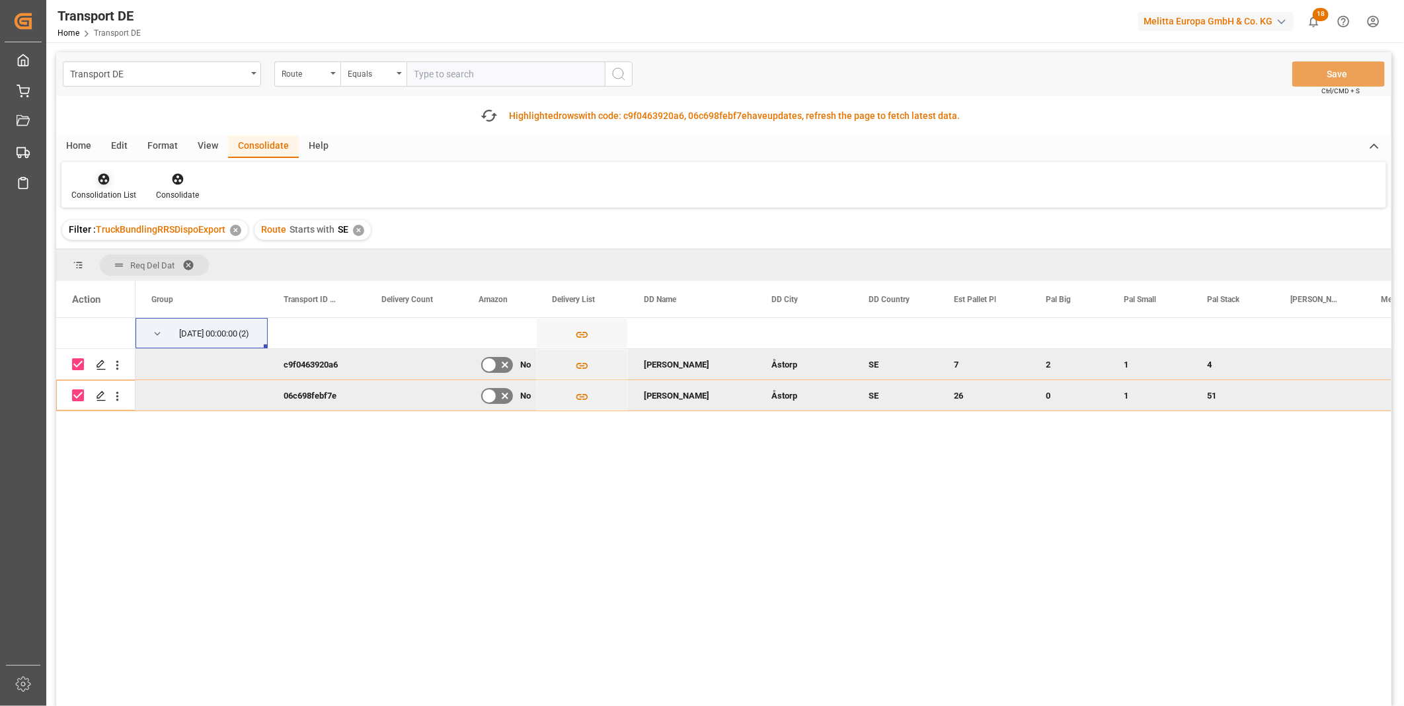
click at [109, 183] on icon at bounding box center [103, 179] width 13 height 13
click at [151, 276] on div "Transport DE Route Equals Save Ctrl/CMD + S Fetch latest updates Highlighted ro…" at bounding box center [723, 416] width 1335 height 728
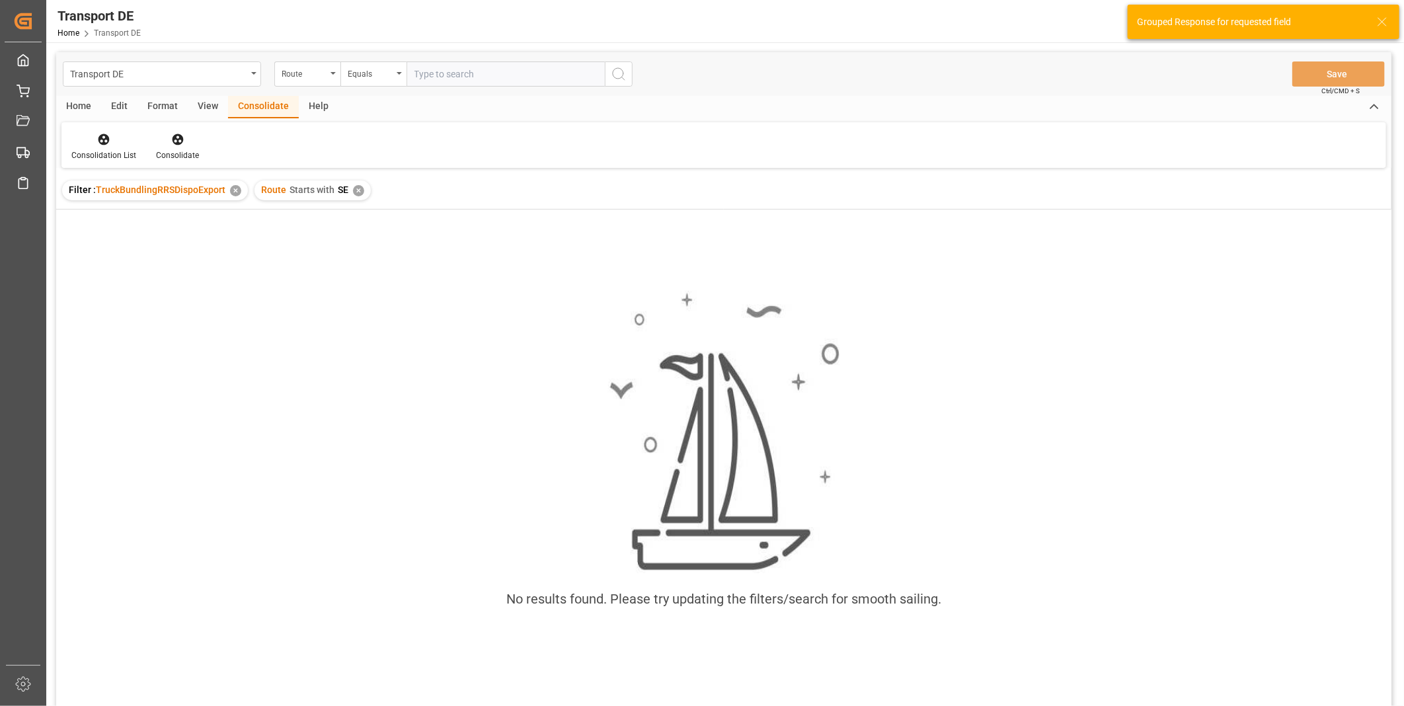
click at [360, 188] on div "✕" at bounding box center [358, 190] width 11 height 11
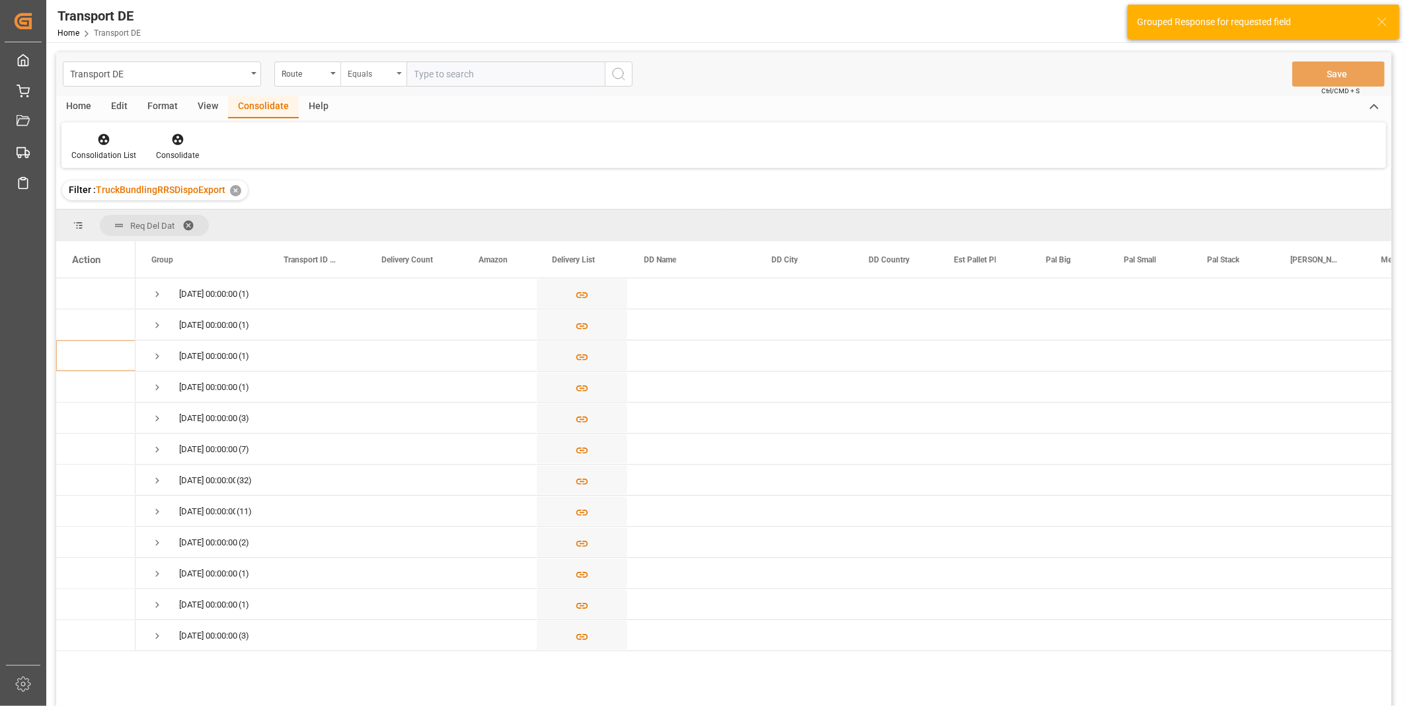
click at [349, 62] on div "Equals" at bounding box center [373, 73] width 66 height 25
click at [391, 223] on div "Starts with" at bounding box center [439, 218] width 197 height 28
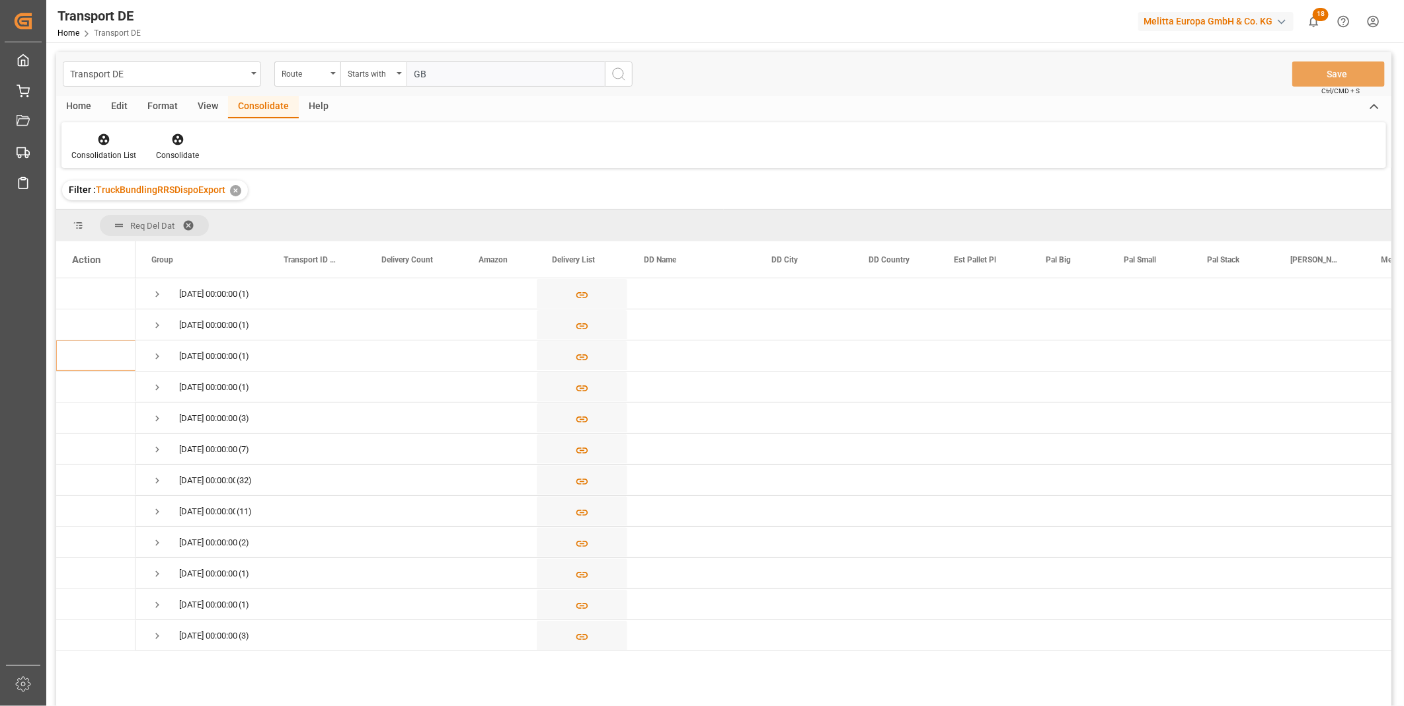
type input "GB"
click at [605, 73] on button "search button" at bounding box center [619, 73] width 28 height 25
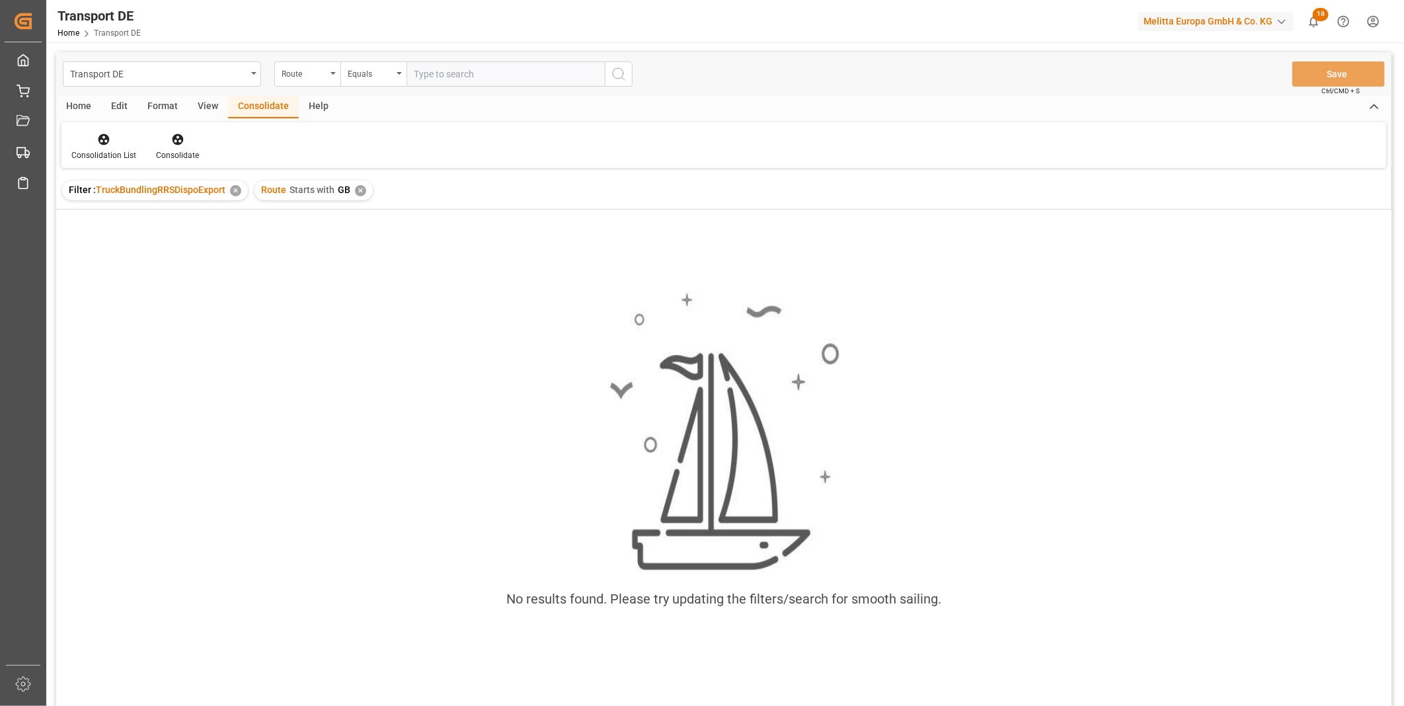
click at [365, 196] on div "Route Starts with GB ✕" at bounding box center [313, 190] width 118 height 20
click at [362, 193] on div "✕" at bounding box center [360, 190] width 11 height 11
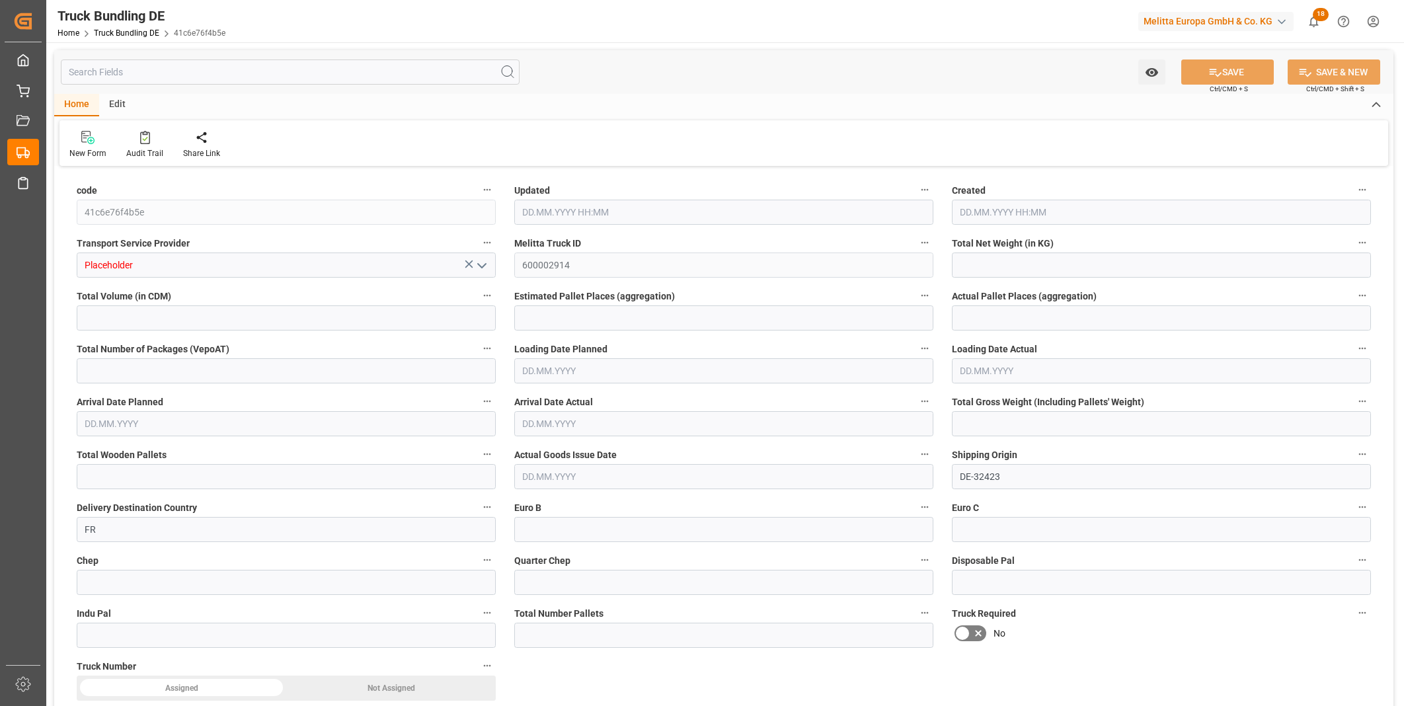
type input "6089.184"
type input "58319.04"
type input "33"
type input "0"
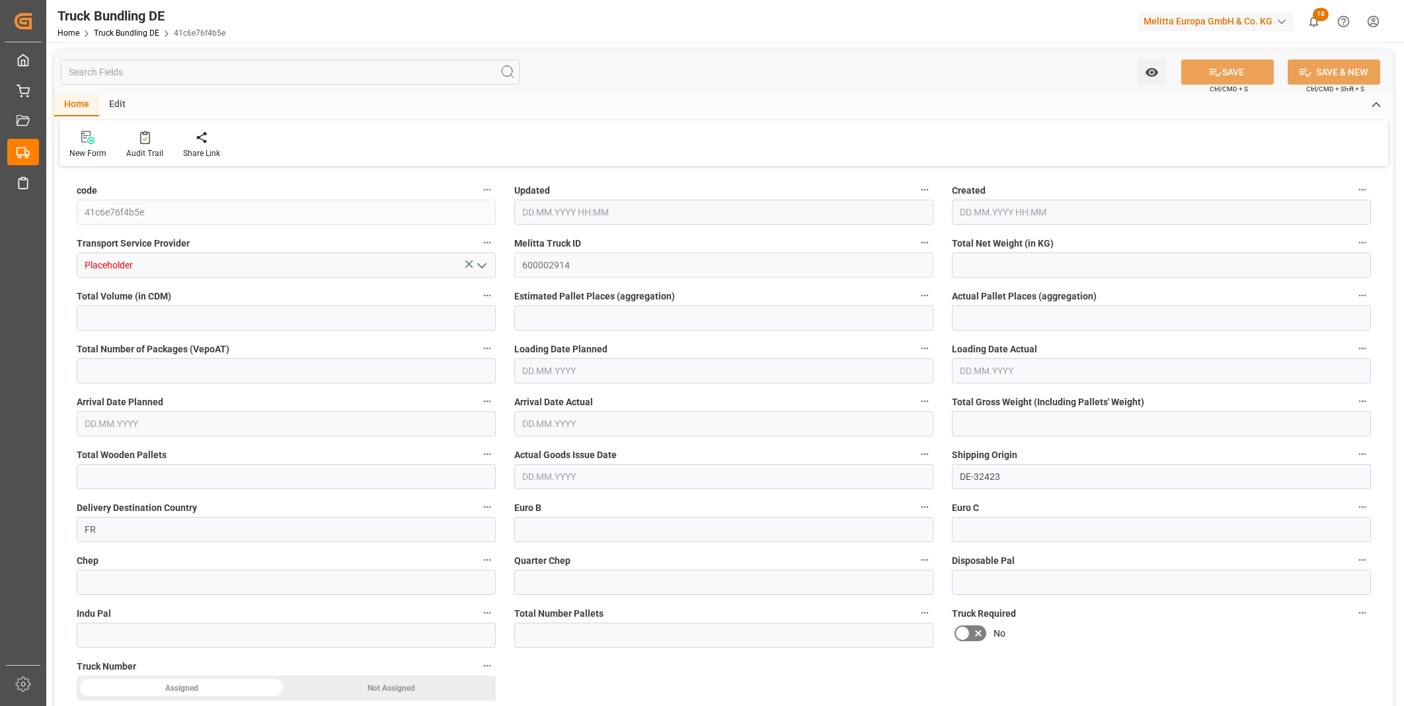
type input "9414"
type input "66"
type input "0"
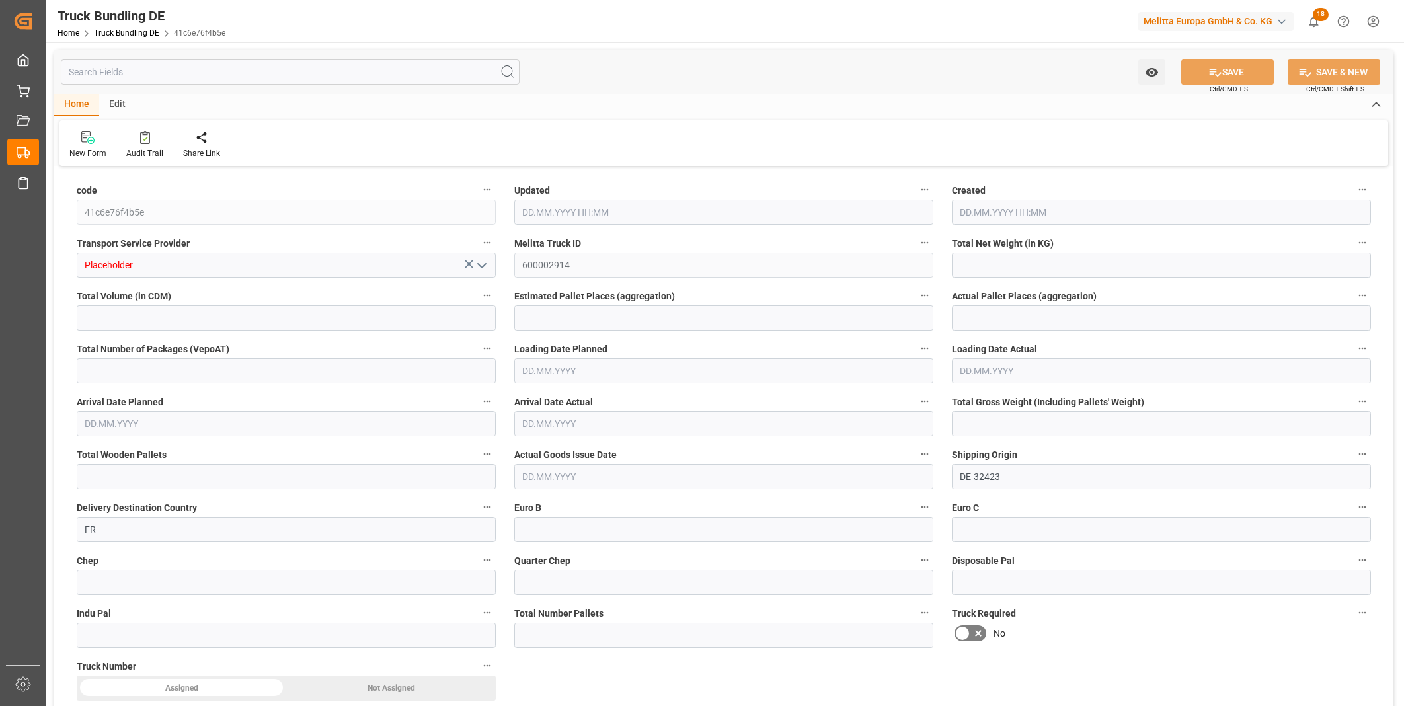
type input "0"
type input "24.09.2025 11:01"
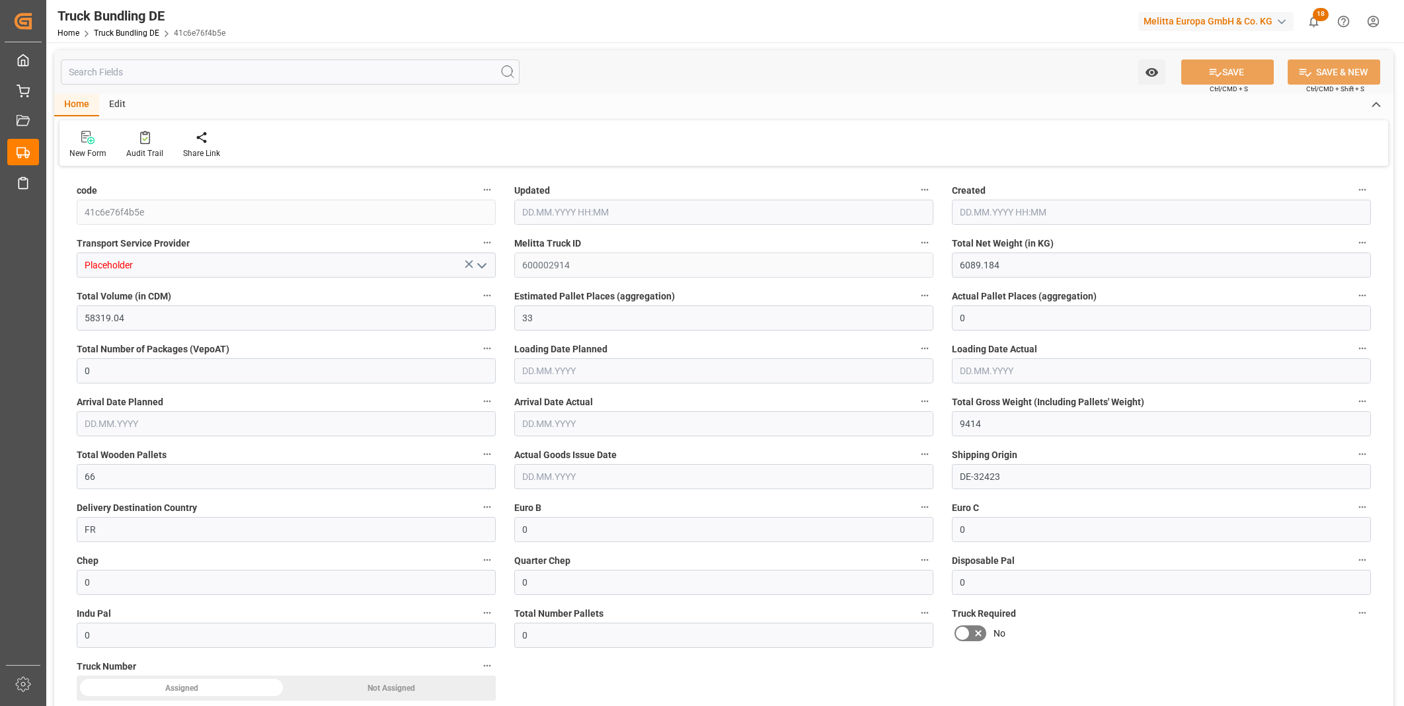
type input "24.09.2025 11:01"
type input "[DATE]"
type input "5560.764"
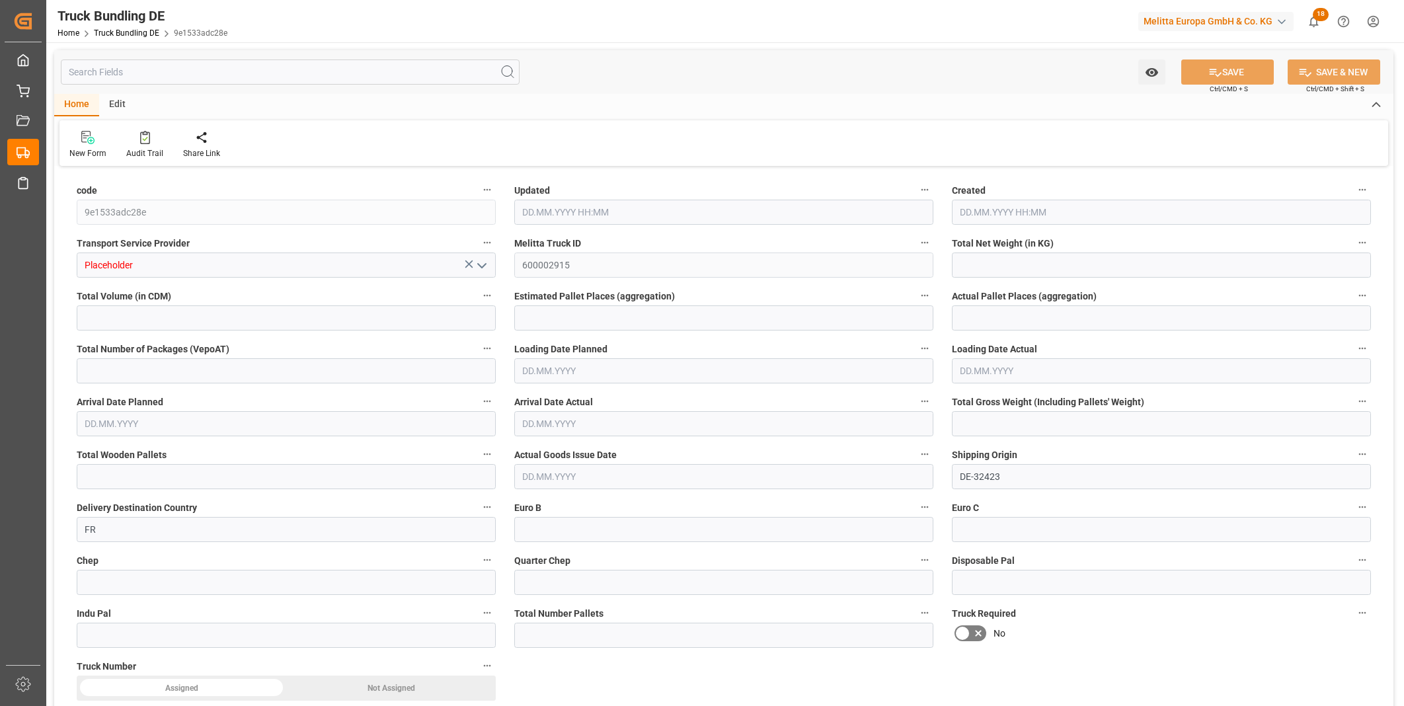
type input "54661.02"
type input "33"
type input "0"
type input "8826"
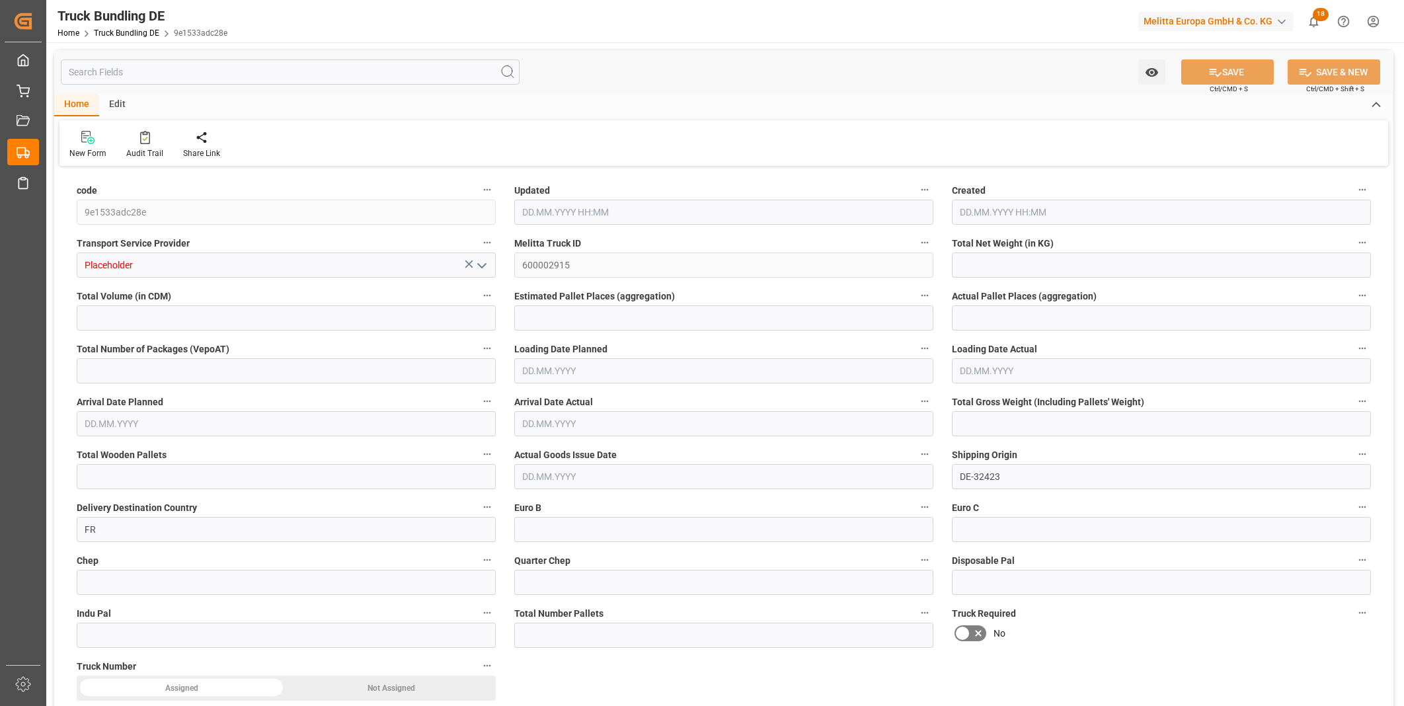
type input "64"
type input "0"
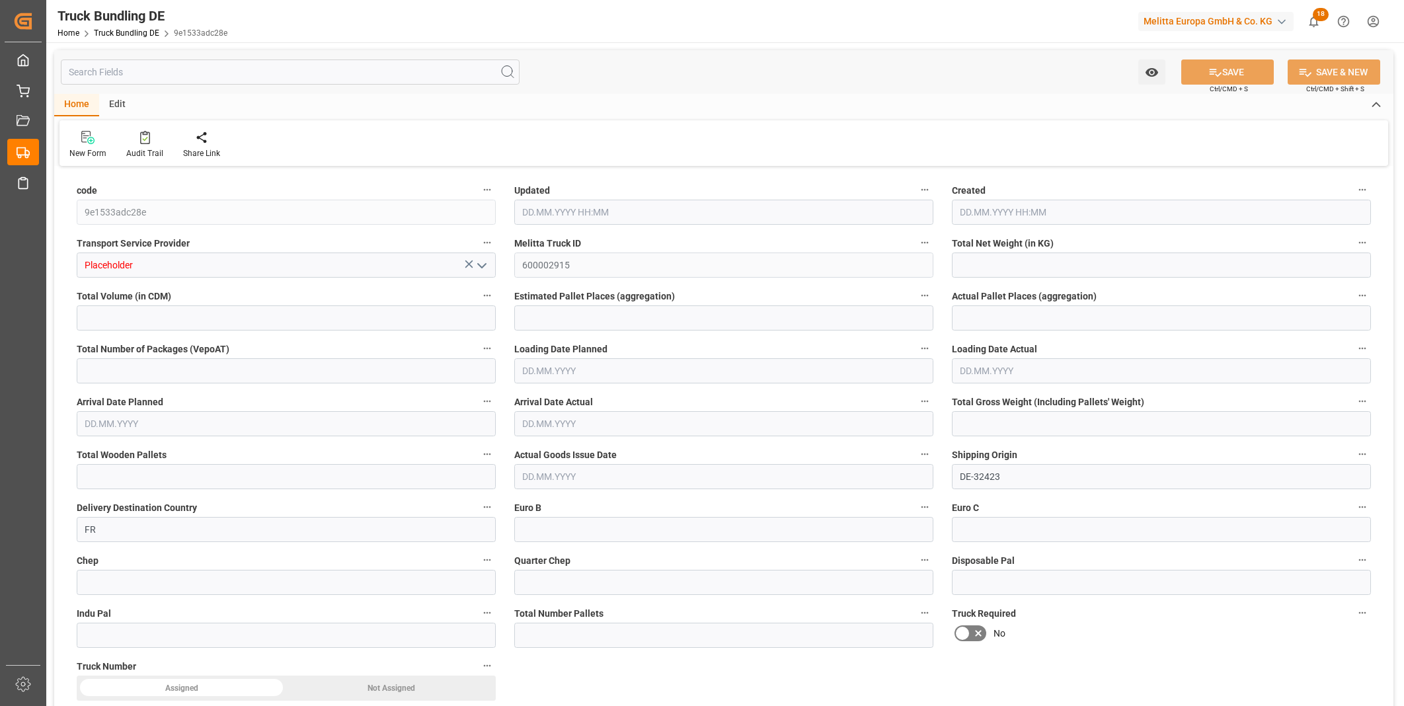
type input "0"
type input "[DATE] 11:02"
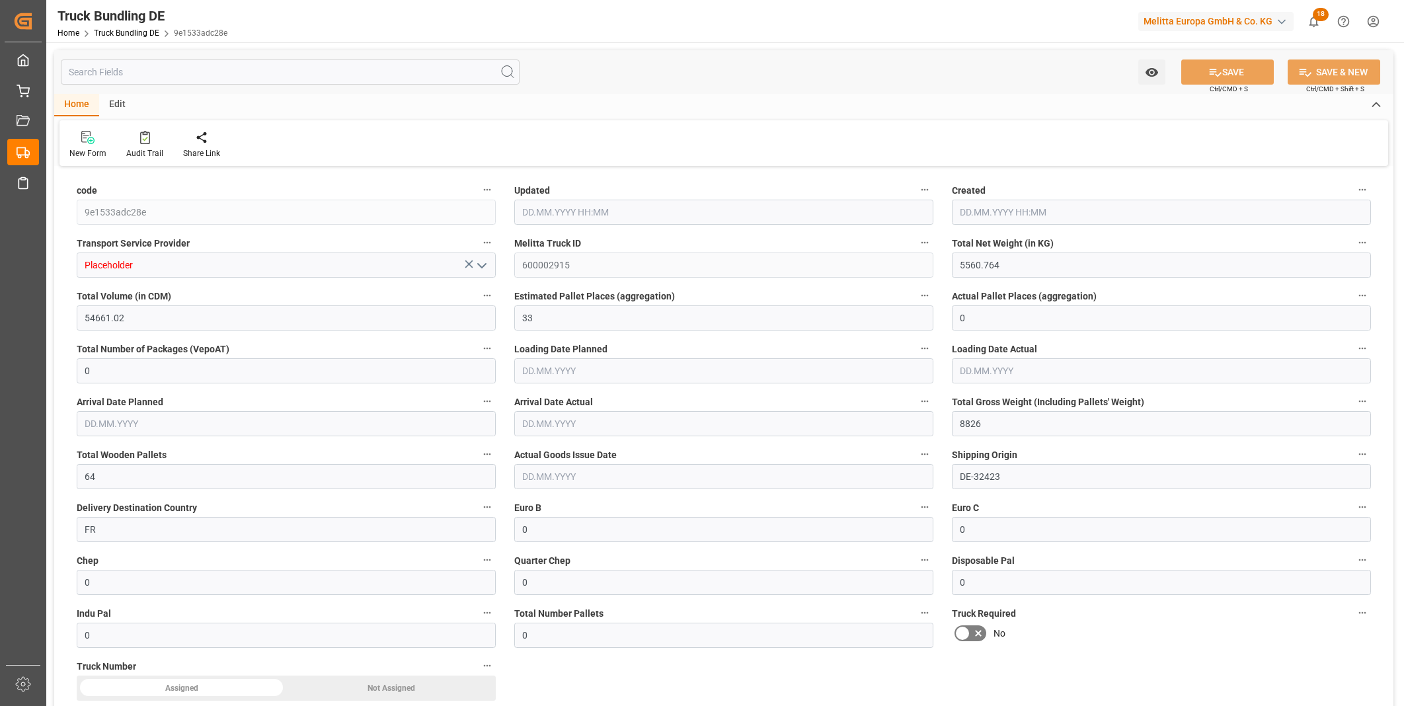
type input "[DATE]"
